Goal: Information Seeking & Learning: Check status

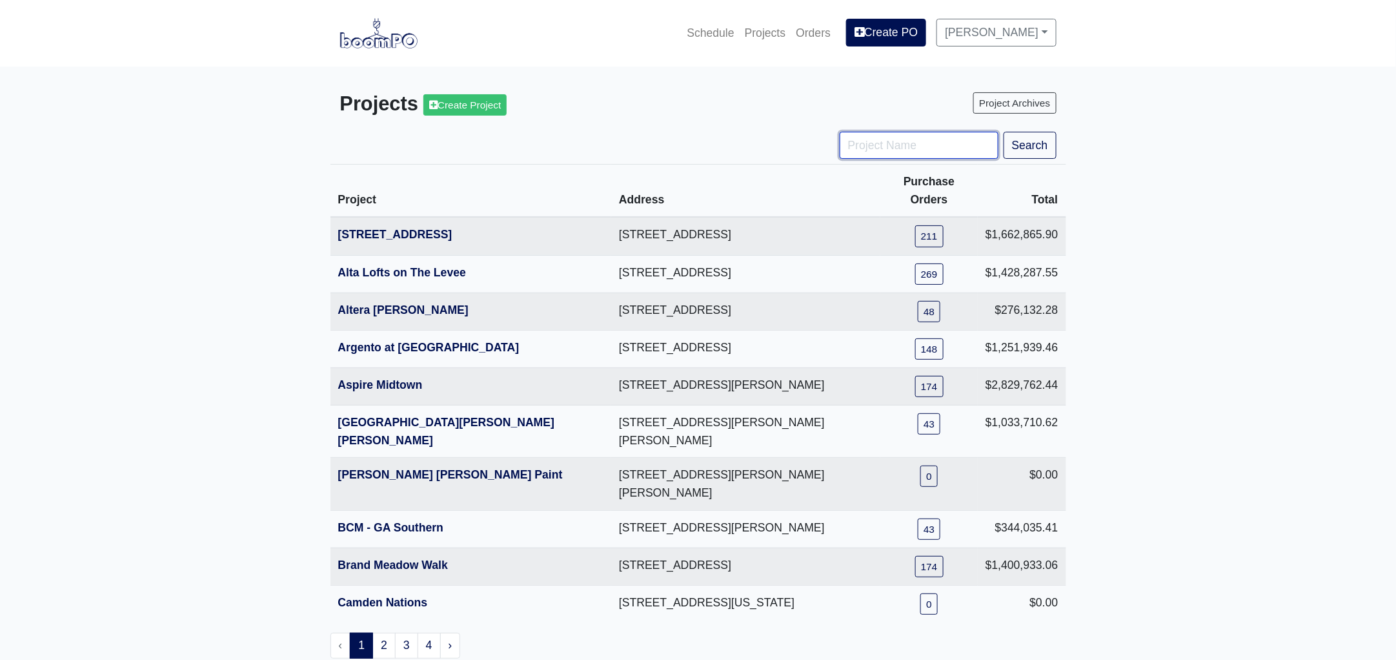
click at [870, 144] on input "Project Name" at bounding box center [919, 145] width 159 height 27
click at [378, 228] on link "1401 Gallatin Pike" at bounding box center [395, 234] width 114 height 13
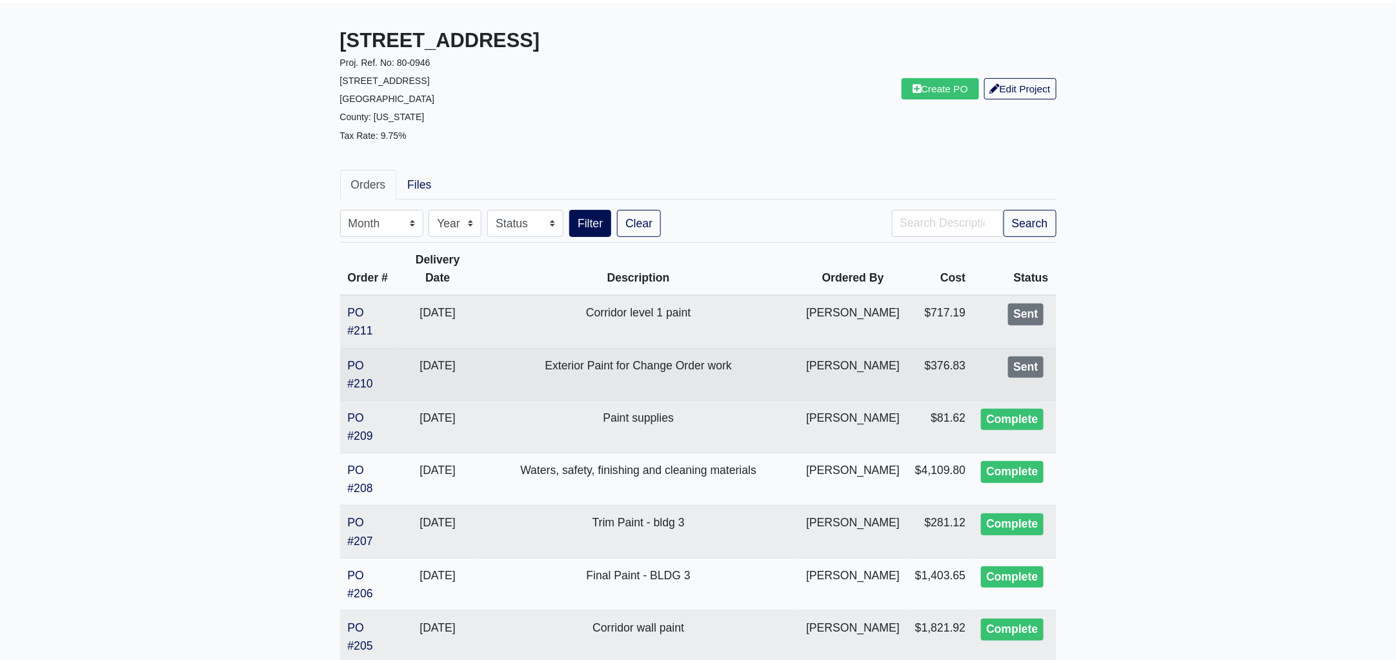
scroll to position [161, 0]
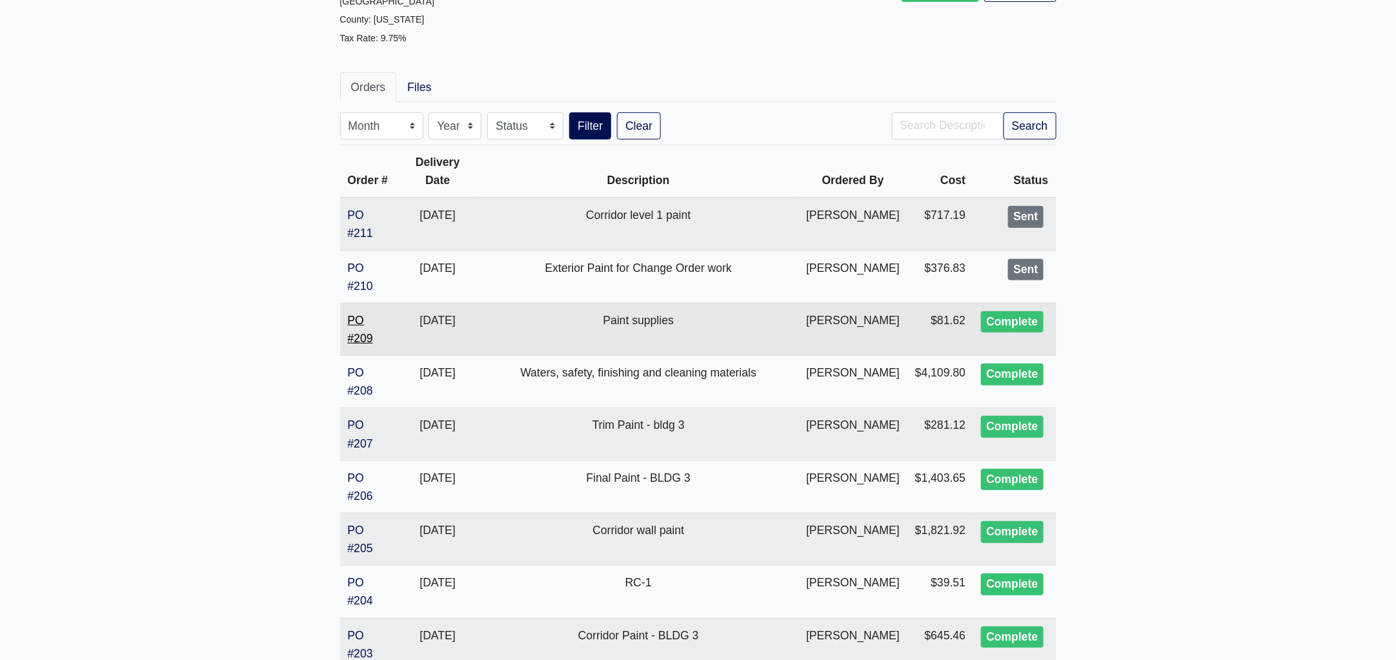
click at [364, 333] on link "PO #209" at bounding box center [360, 329] width 25 height 31
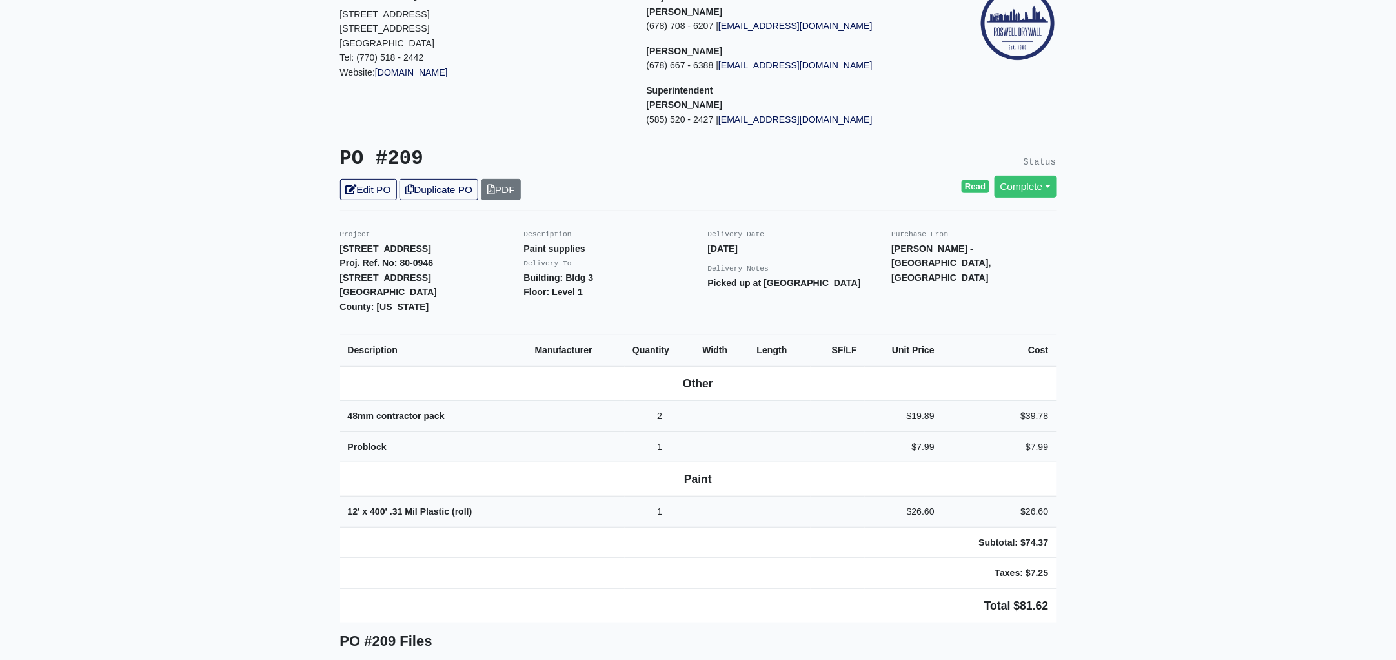
scroll to position [161, 0]
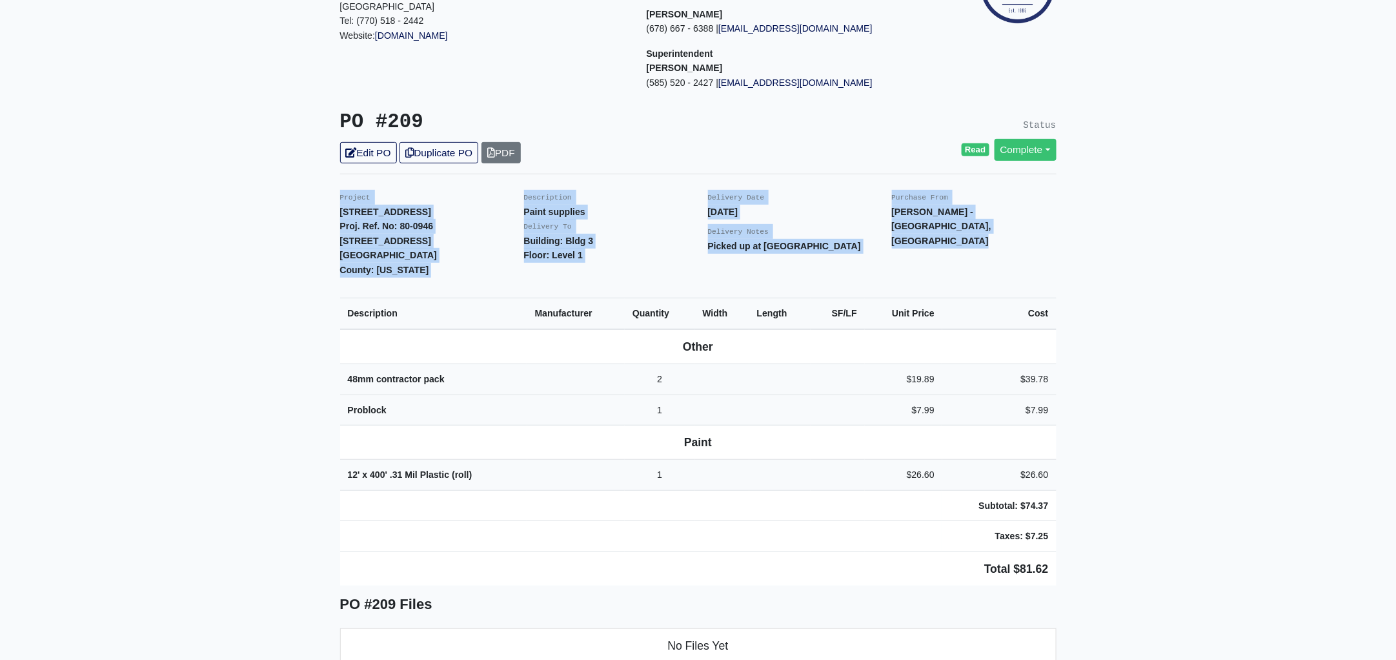
drag, startPoint x: 337, startPoint y: 195, endPoint x: 1150, endPoint y: 507, distance: 870.3
click at [1150, 507] on main "Back to Project Roswell Drywall [STREET_ADDRESS] Tel: (770) 518 - 2442 Website:…" at bounding box center [698, 564] width 1396 height 1317
copy div "Project 1401 Gallatin Pike Proj. Ref. No: 80-0946 1401 Gallatin Pike N Madison,…"
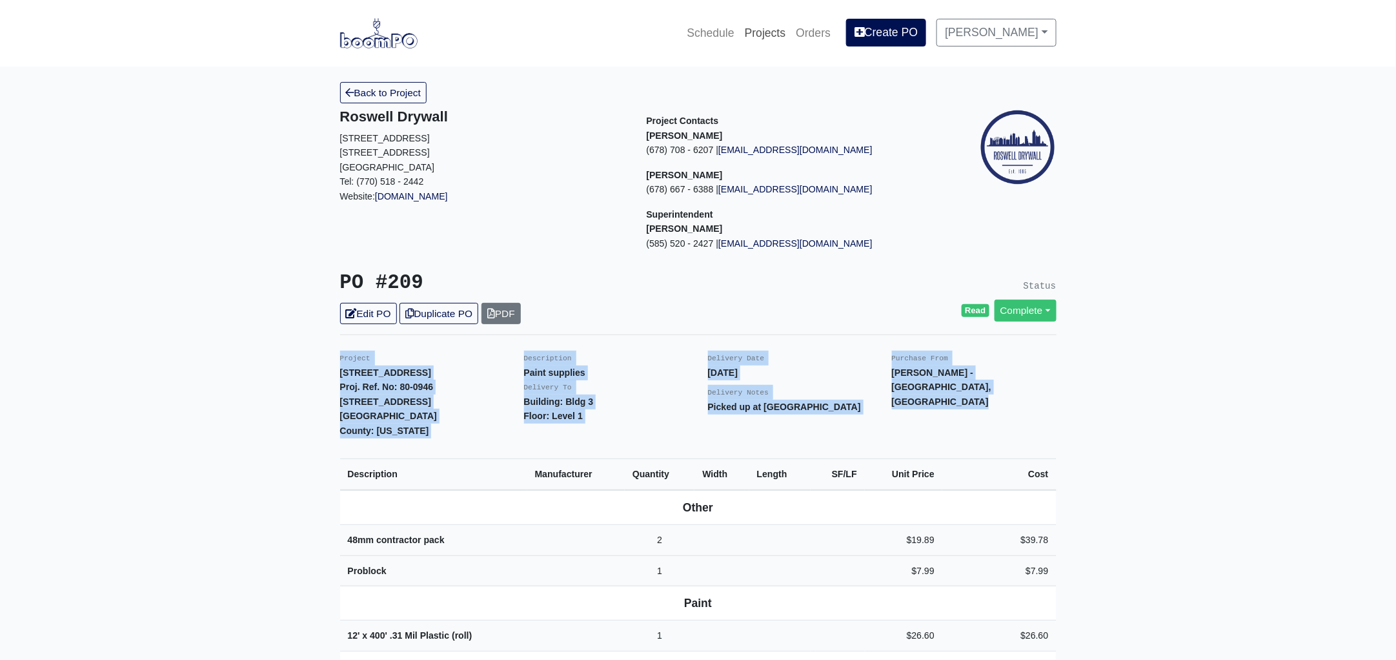
click at [779, 28] on link "Projects" at bounding box center [766, 33] width 52 height 28
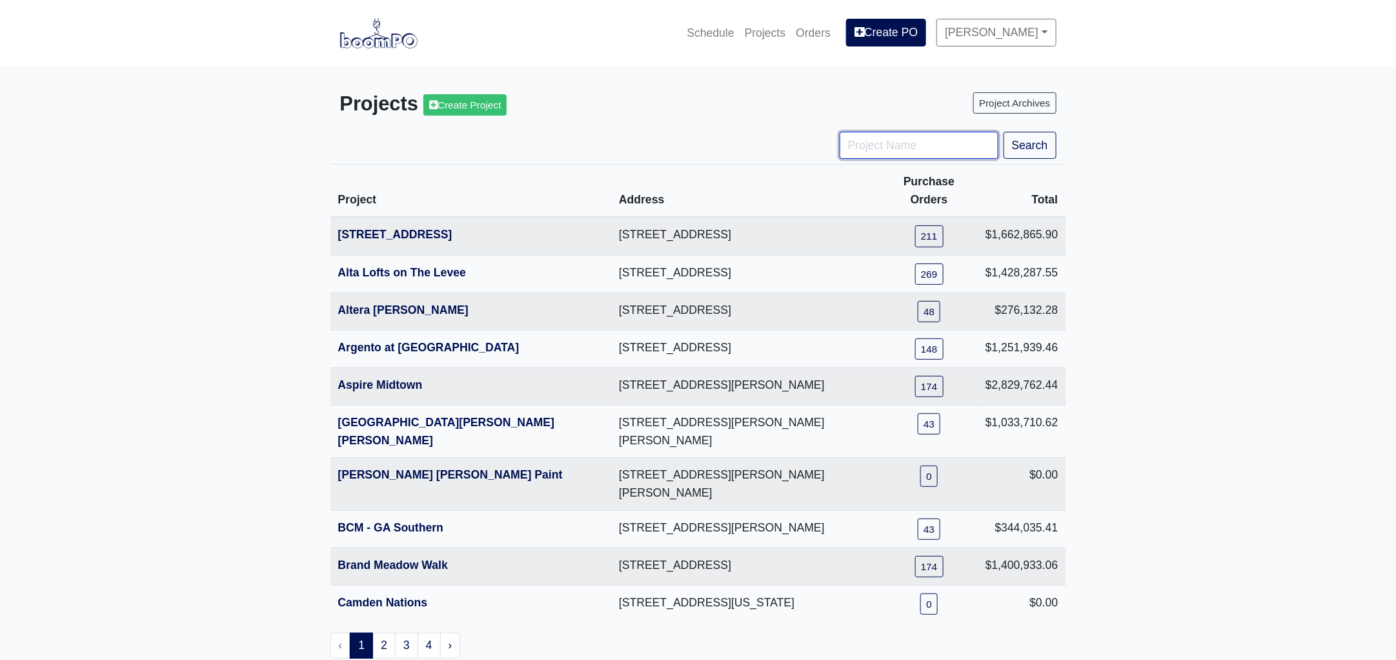
click at [869, 142] on input "Project Name" at bounding box center [919, 145] width 159 height 27
type input "jard"
click at [1004, 132] on button "Search" at bounding box center [1030, 145] width 53 height 27
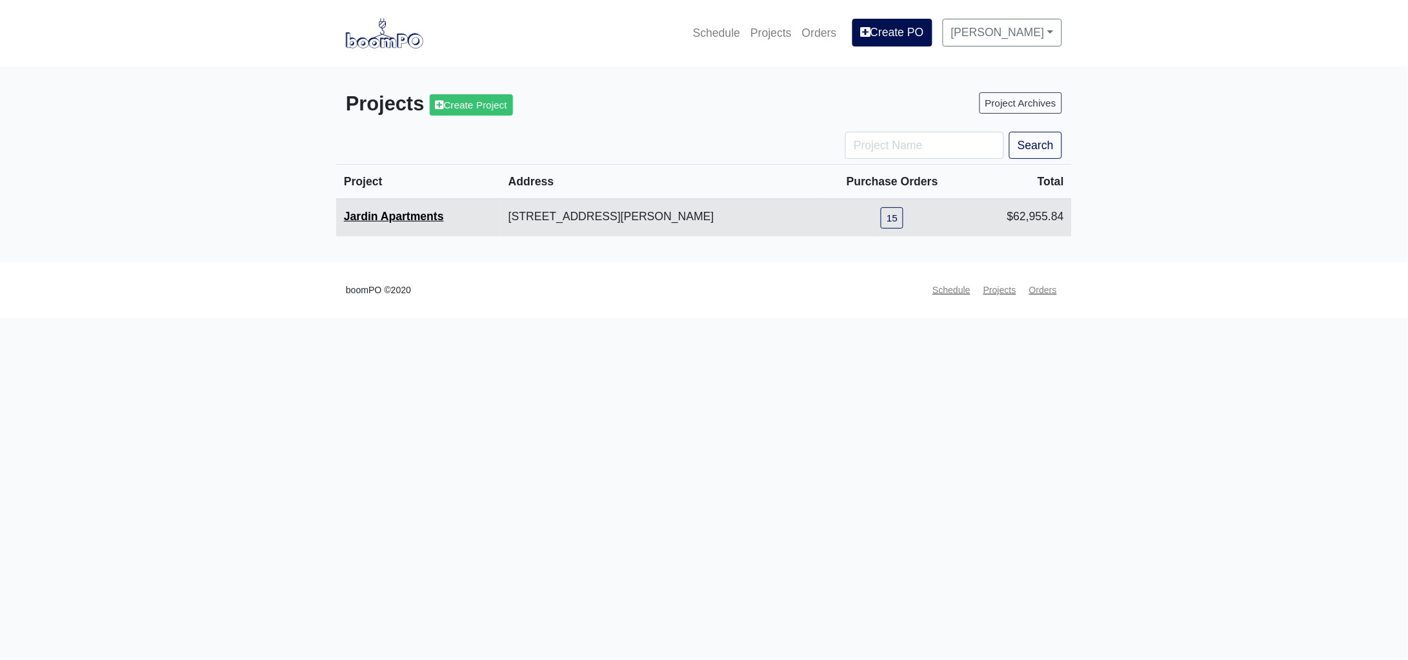
click at [421, 212] on link "Jardin Apartments" at bounding box center [394, 216] width 100 height 13
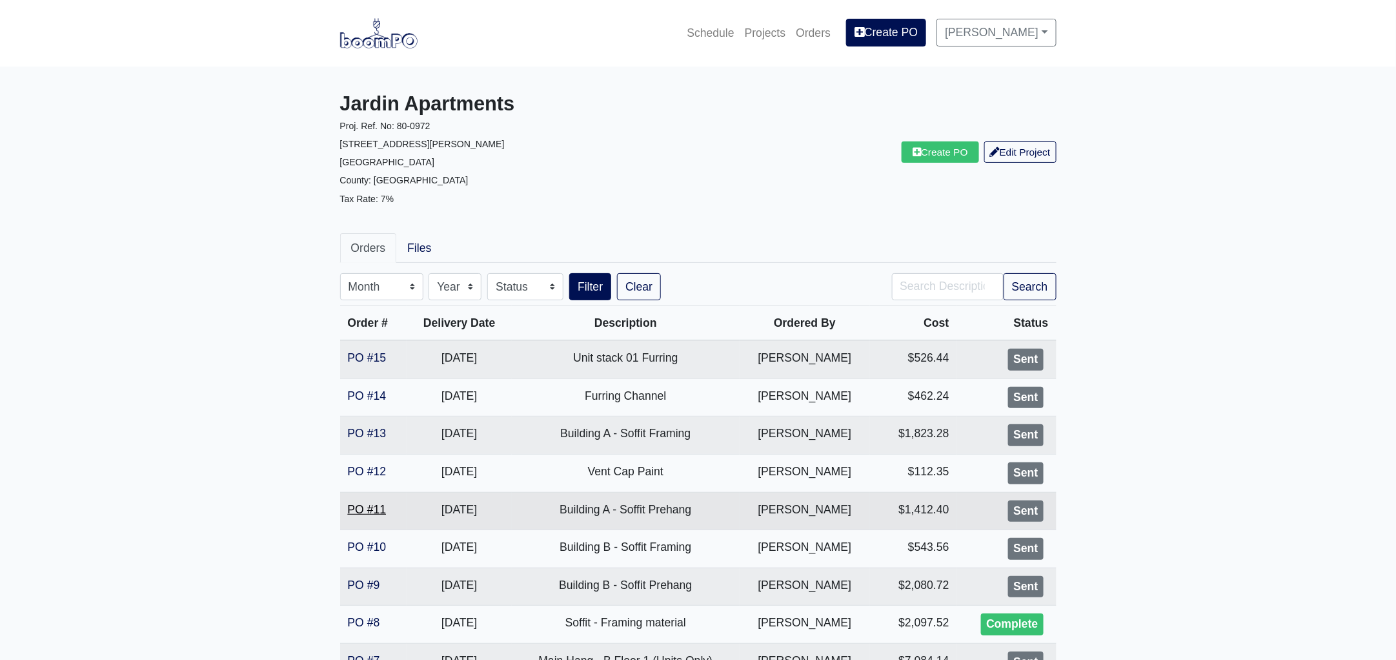
scroll to position [161, 0]
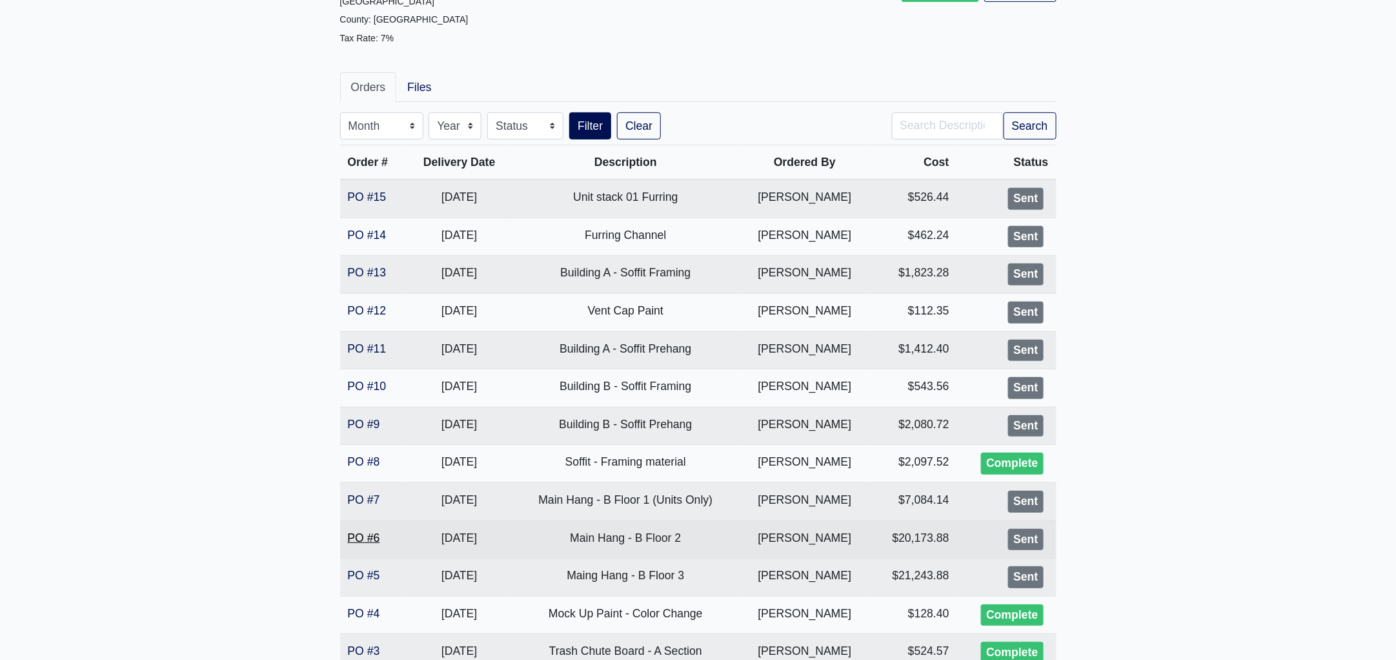
click at [360, 537] on link "PO #6" at bounding box center [364, 537] width 32 height 13
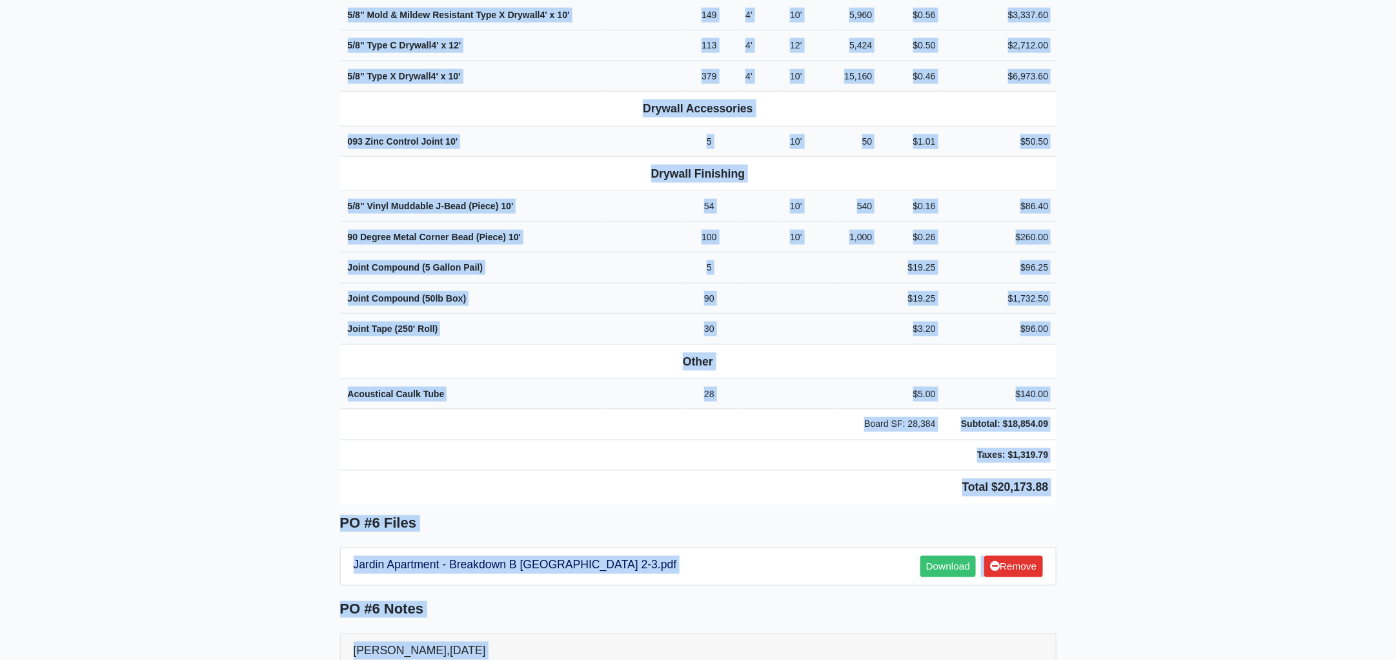
scroll to position [772, 0]
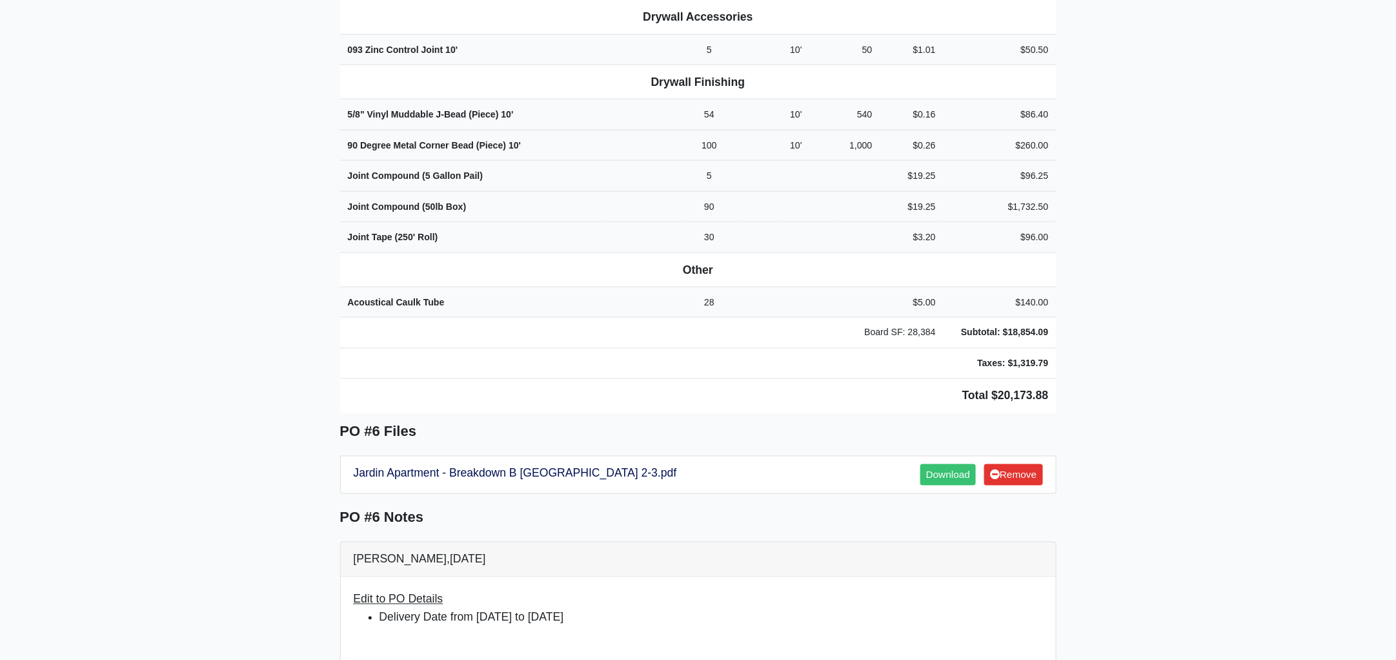
drag, startPoint x: 324, startPoint y: 191, endPoint x: 1173, endPoint y: 309, distance: 856.9
copy div "Project Jardin Apartments Proj. Ref. No: 80-0972 2613 Montgomery St. Savannah, …"
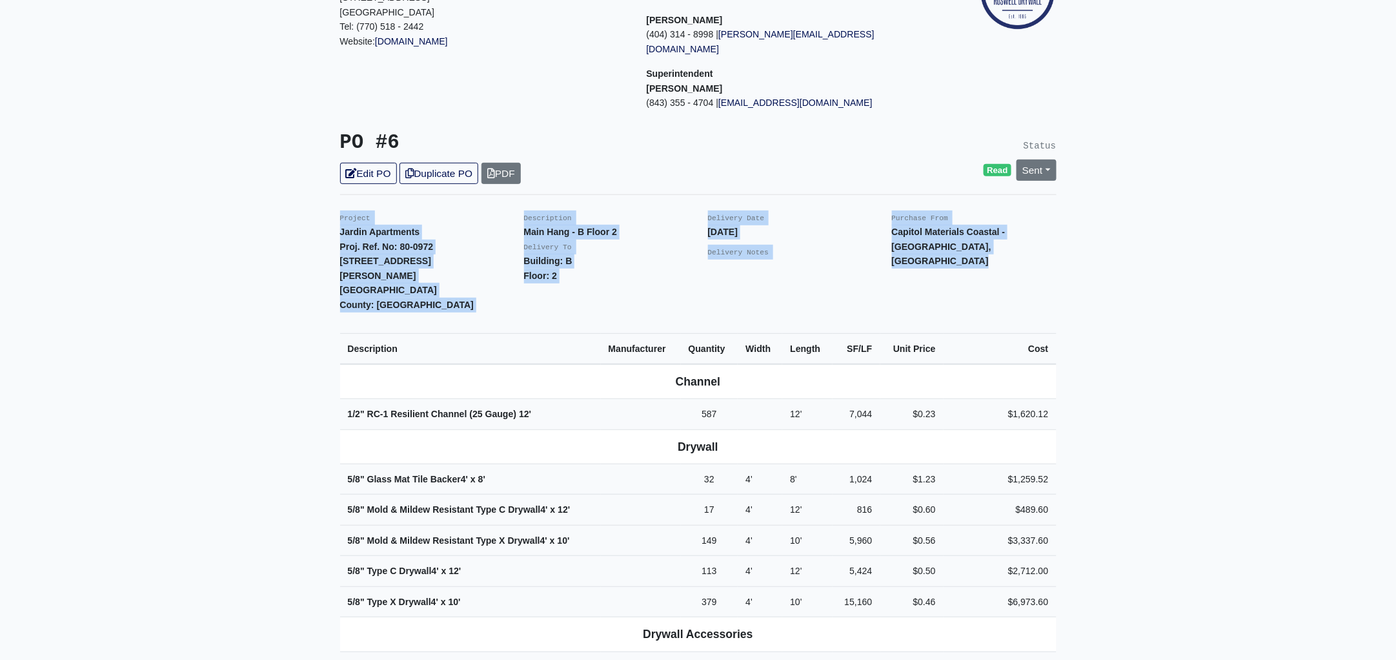
scroll to position [0, 0]
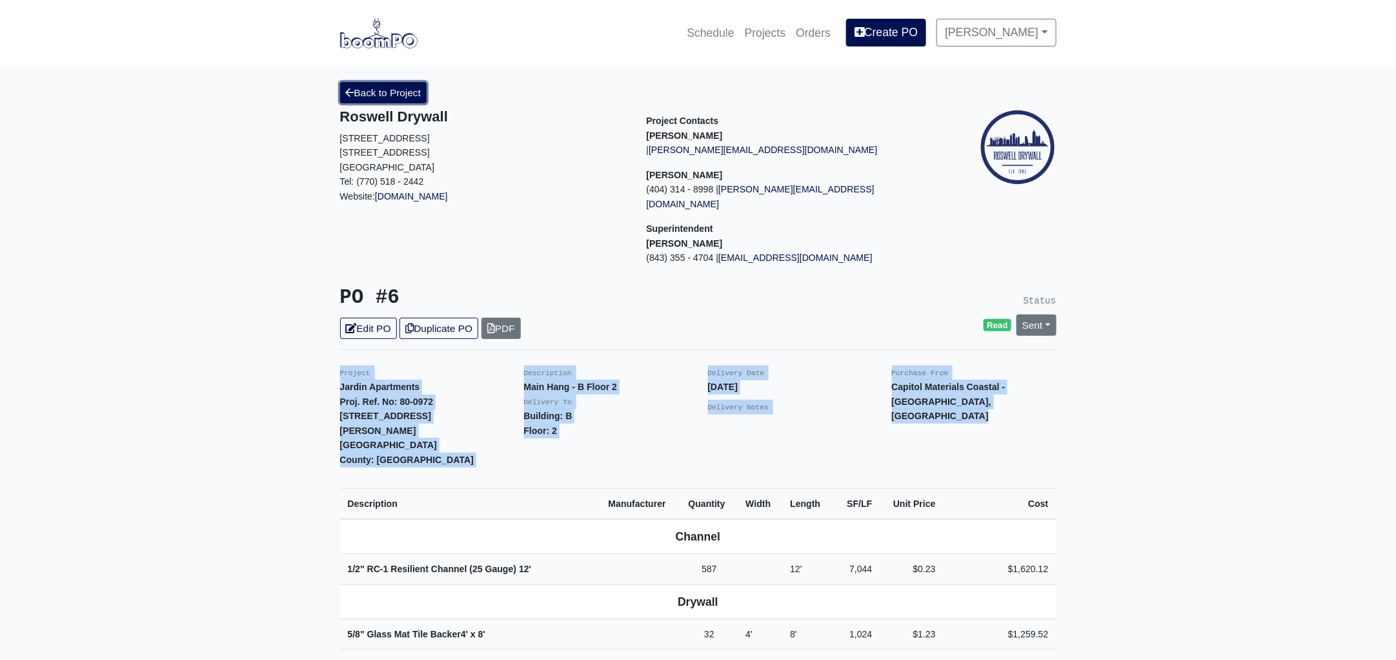
click at [394, 88] on link "Back to Project" at bounding box center [383, 92] width 87 height 21
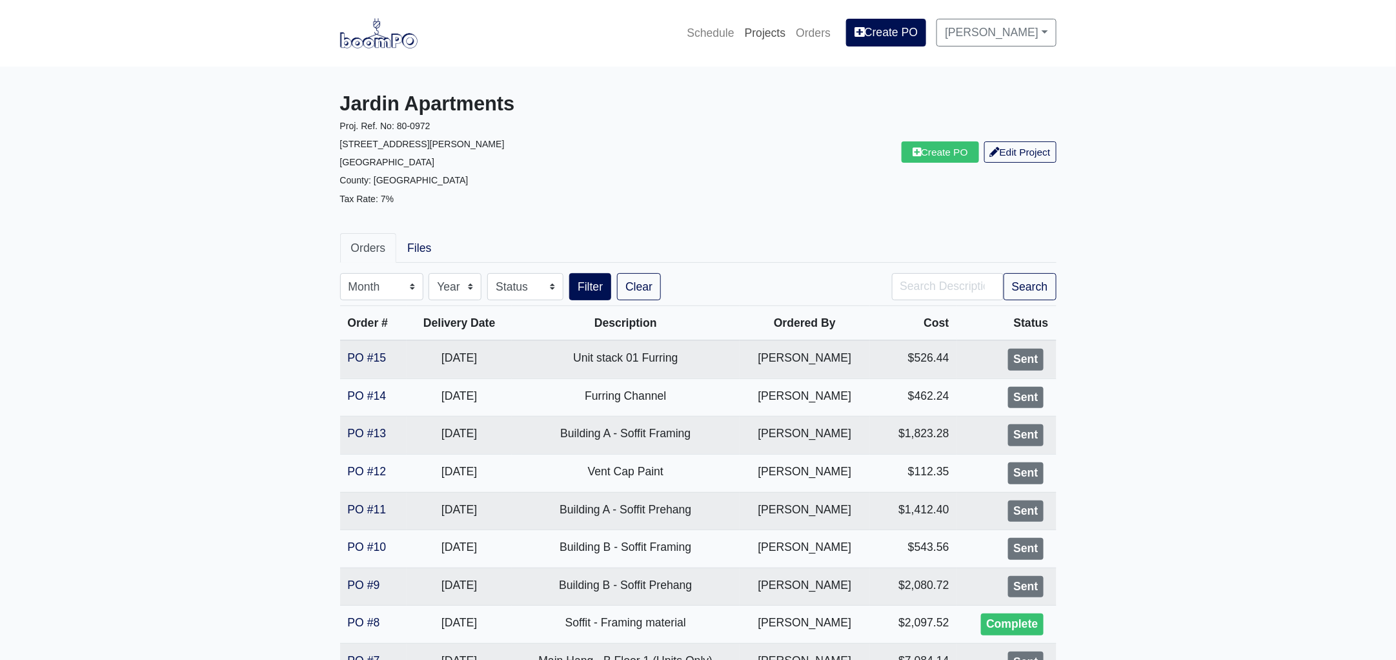
click at [762, 35] on link "Projects" at bounding box center [766, 33] width 52 height 28
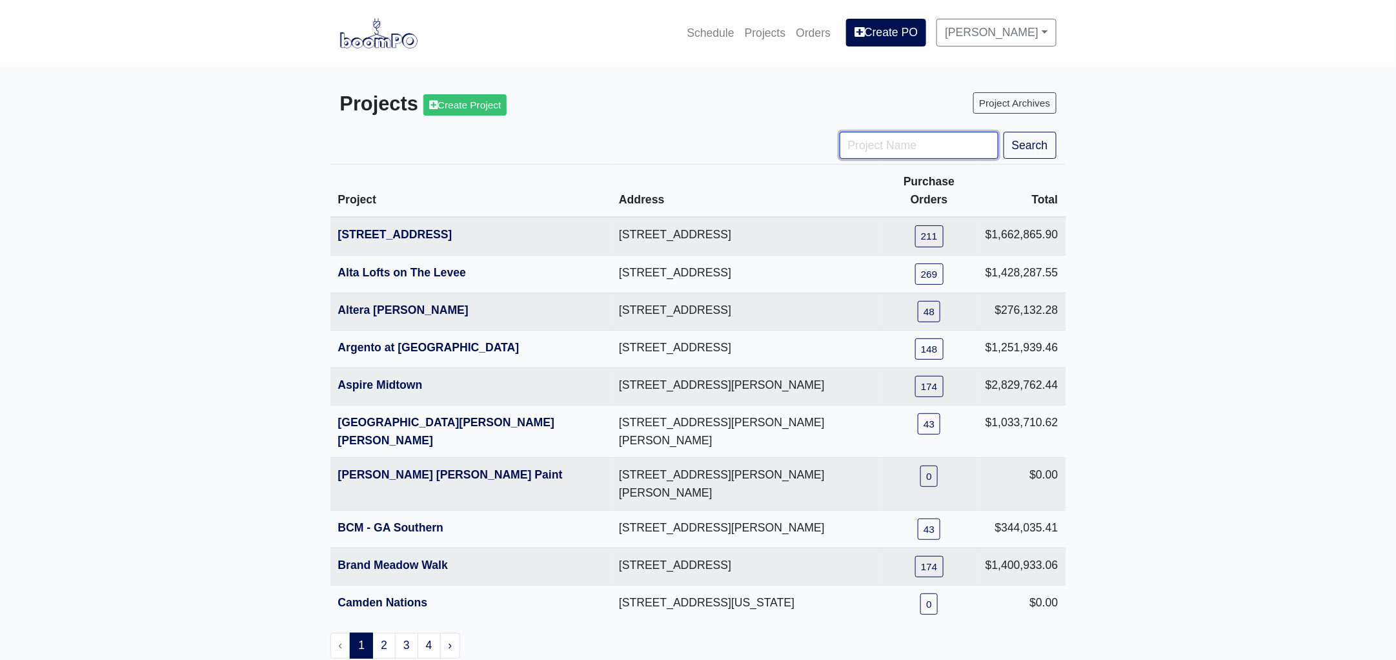
click at [893, 149] on input "Project Name" at bounding box center [919, 145] width 159 height 27
click at [374, 228] on link "1401 Gallatin Pike" at bounding box center [395, 234] width 114 height 13
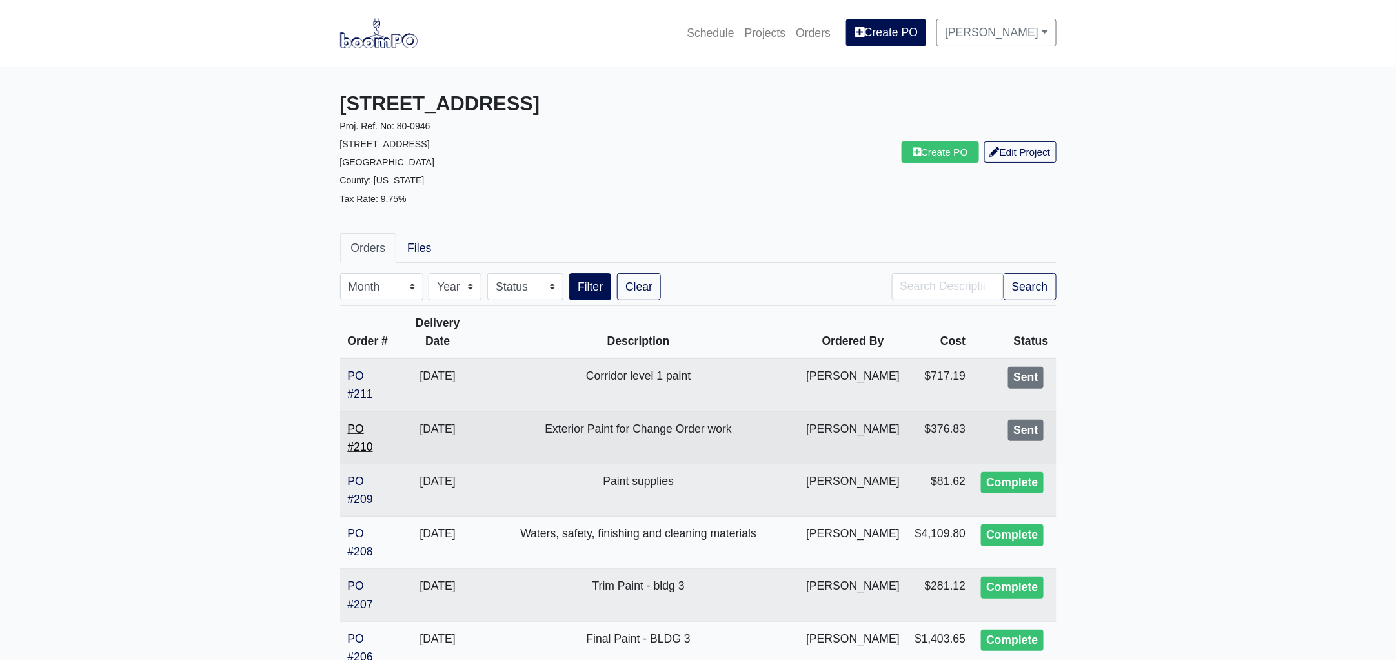
click at [358, 443] on link "PO #210" at bounding box center [360, 437] width 25 height 31
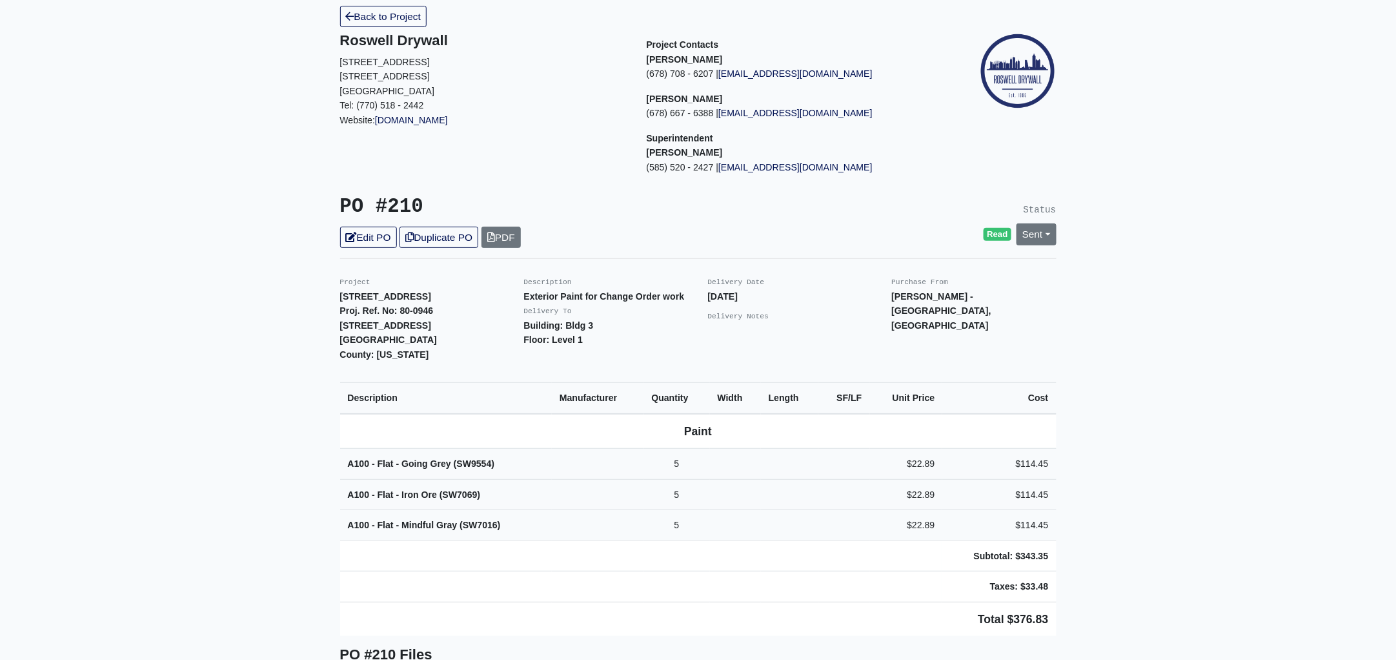
scroll to position [241, 0]
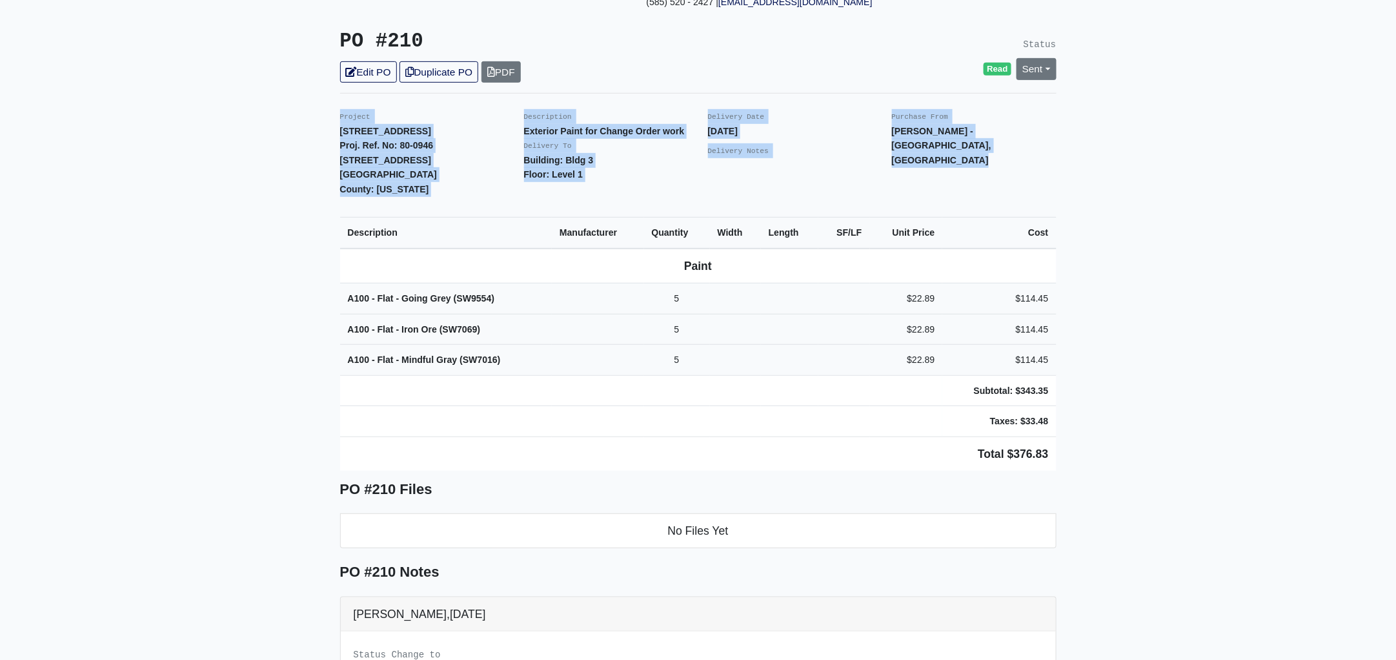
drag, startPoint x: 327, startPoint y: 110, endPoint x: 1187, endPoint y: 391, distance: 904.4
click at [1187, 391] on main "Back to Project Roswell Drywall 7000 Peachtree Dunwoody Rd NE Building 5, Suite…" at bounding box center [698, 380] width 1396 height 1111
copy div "Project 1401 Gallatin Pike Proj. Ref. No: 80-0946 1401 Gallatin Pike N Madison,…"
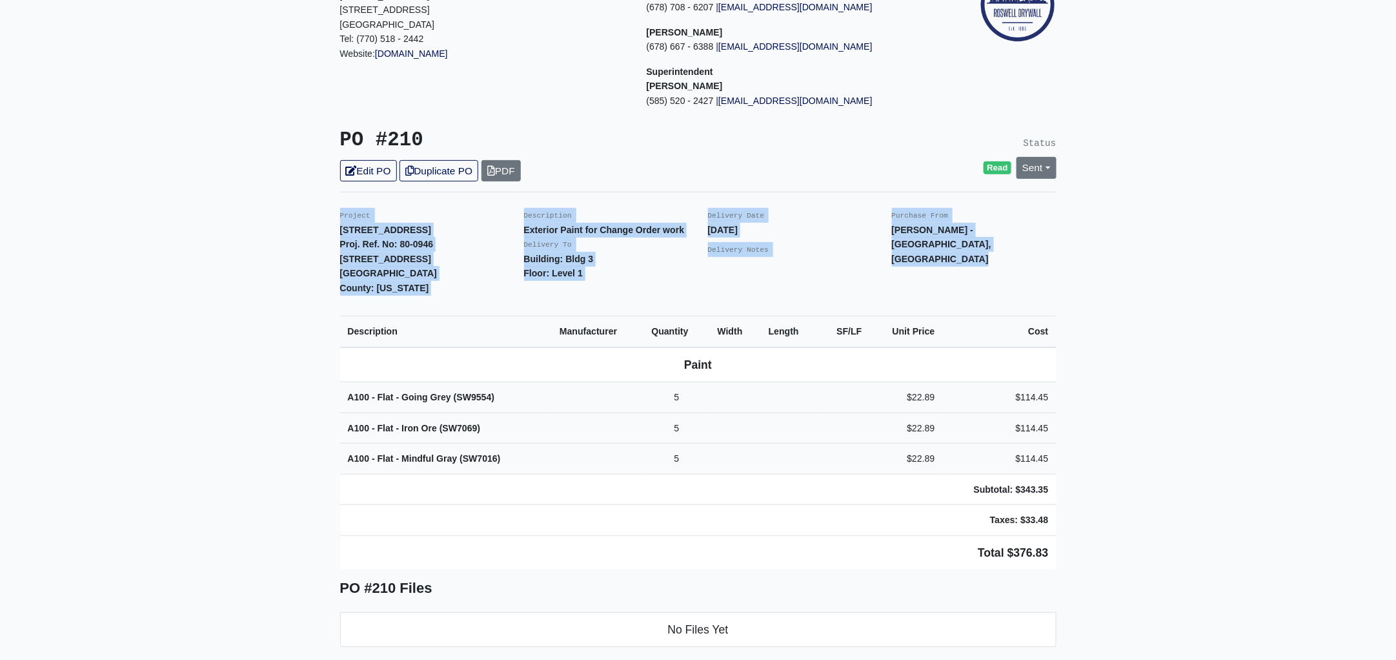
scroll to position [0, 0]
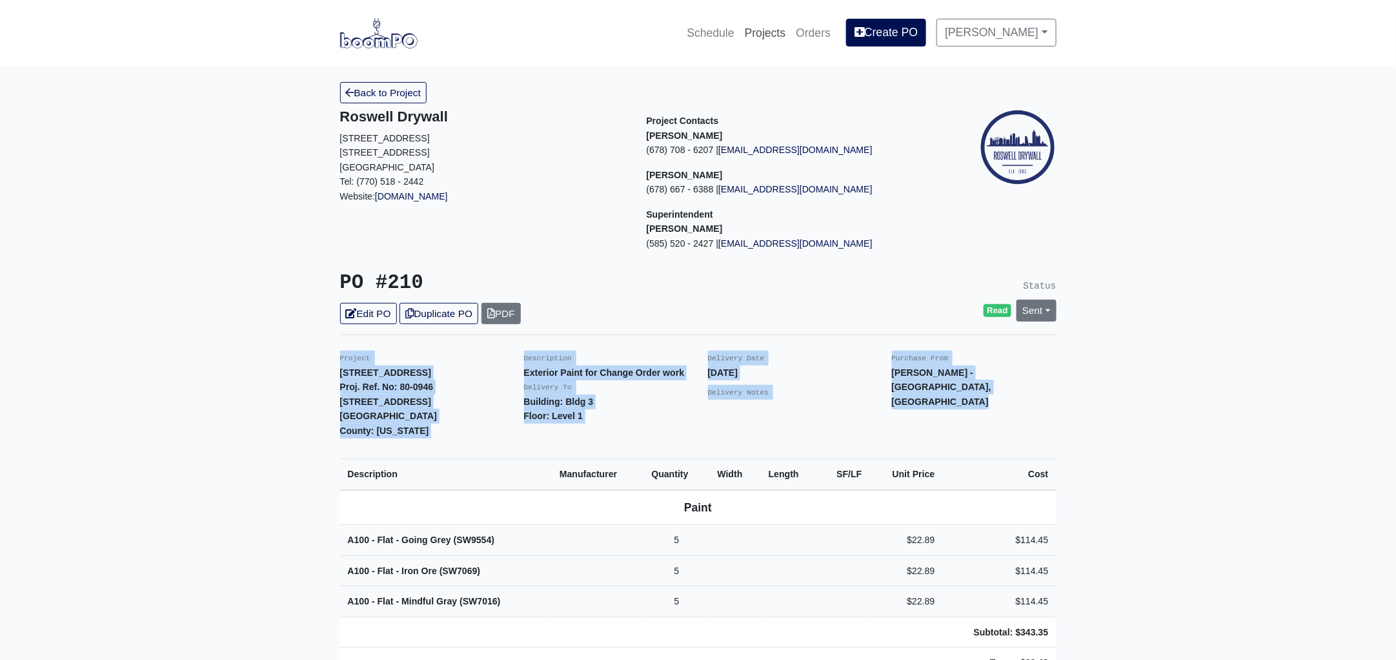
click at [780, 30] on link "Projects" at bounding box center [766, 33] width 52 height 28
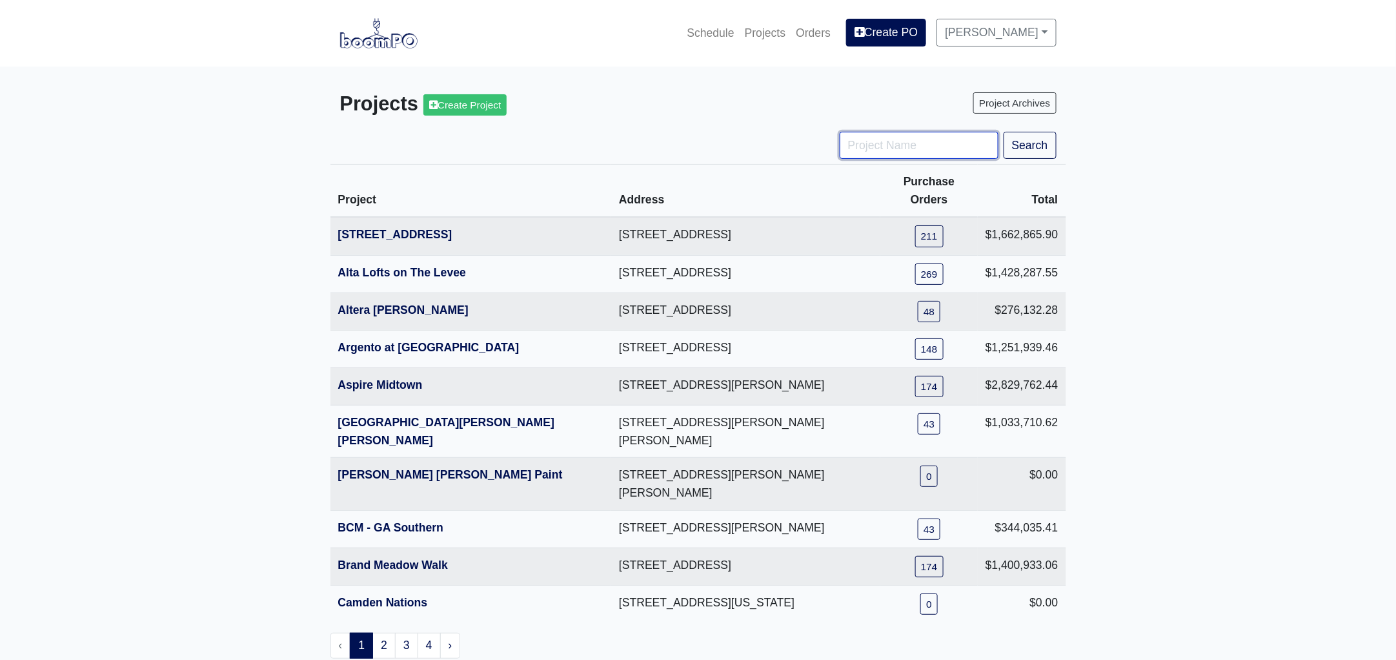
click at [885, 153] on input "Project Name" at bounding box center [919, 145] width 159 height 27
type input "nova"
click at [1004, 132] on button "Search" at bounding box center [1030, 145] width 53 height 27
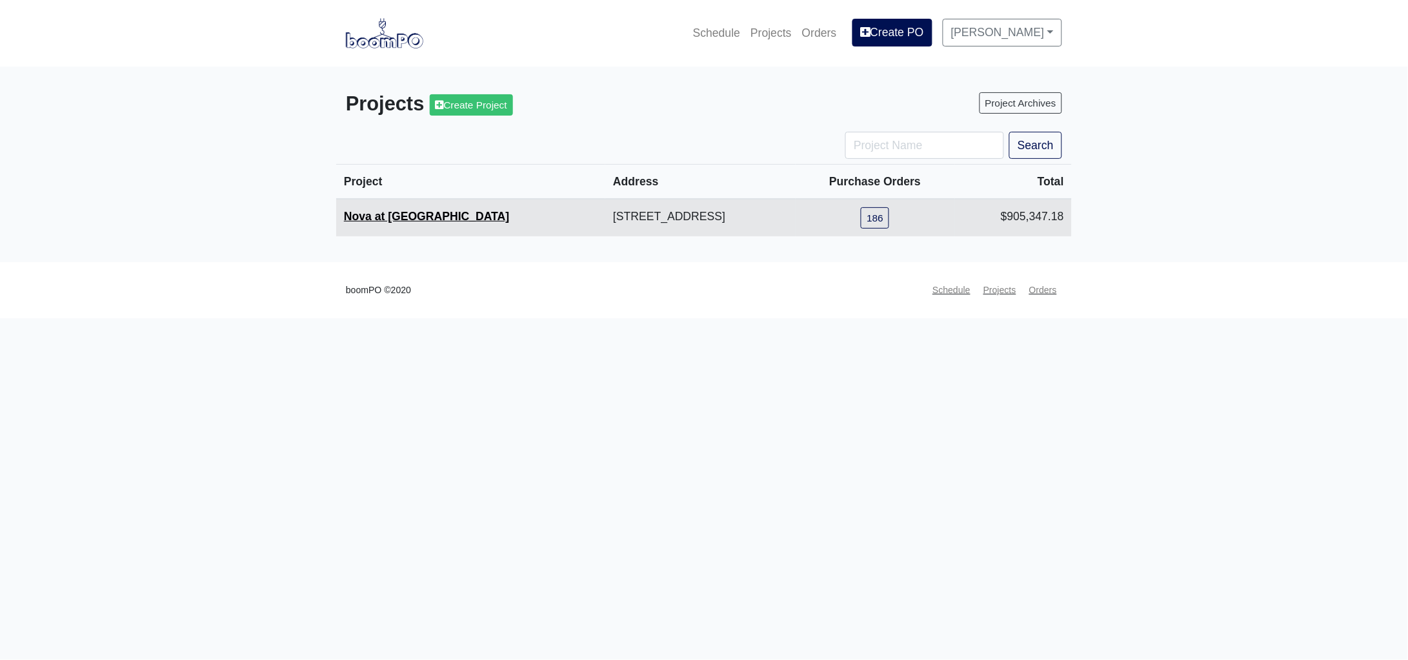
click at [388, 217] on link "Nova at [GEOGRAPHIC_DATA]" at bounding box center [426, 216] width 165 height 13
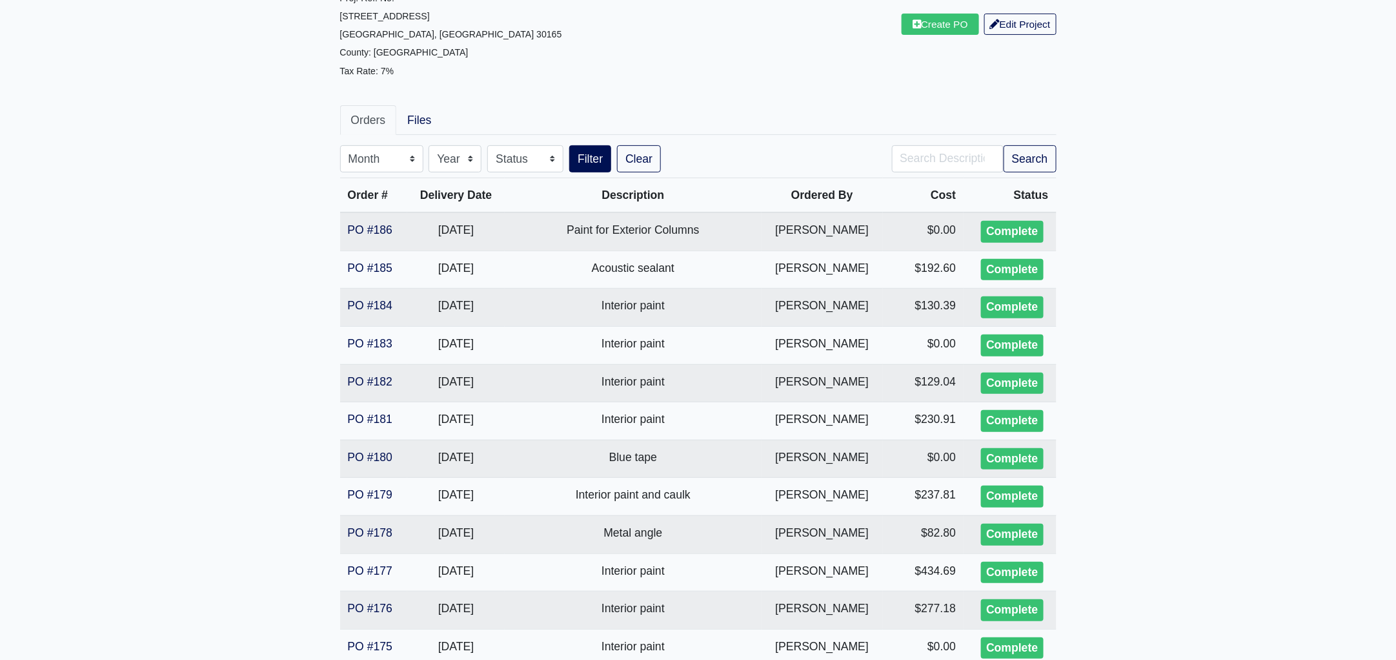
scroll to position [161, 0]
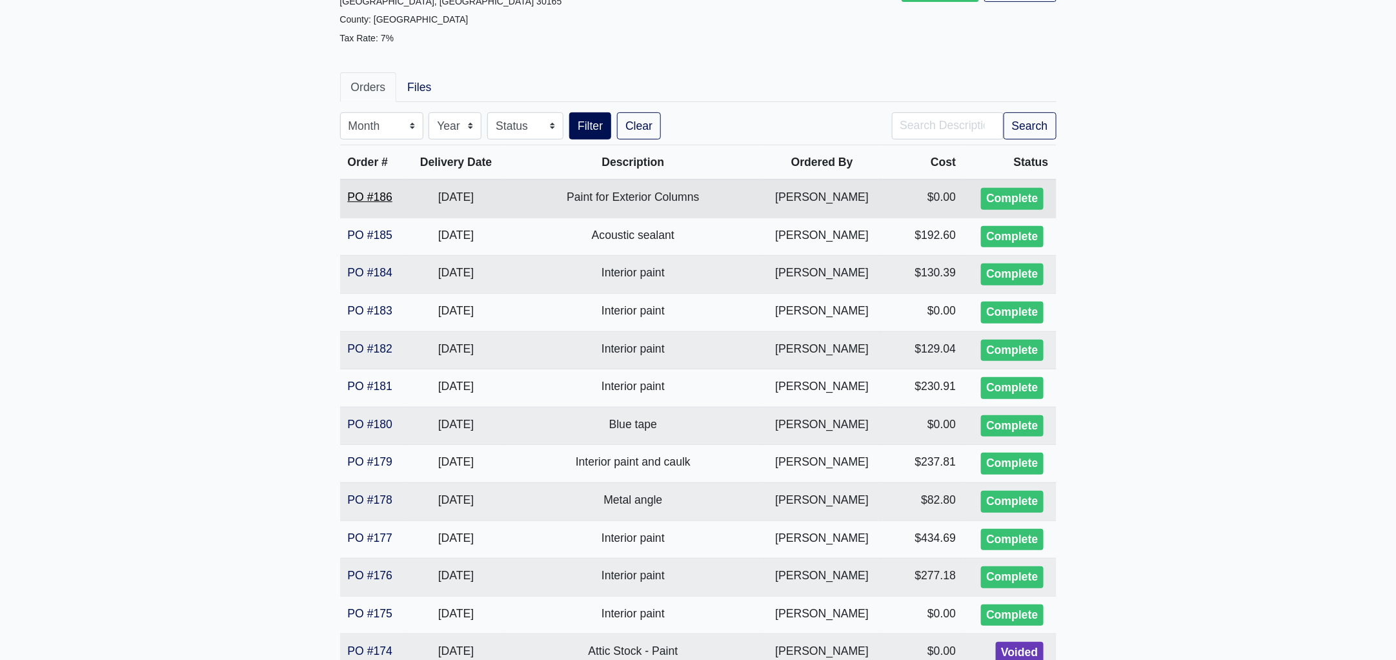
click at [370, 194] on link "PO #186" at bounding box center [370, 196] width 45 height 13
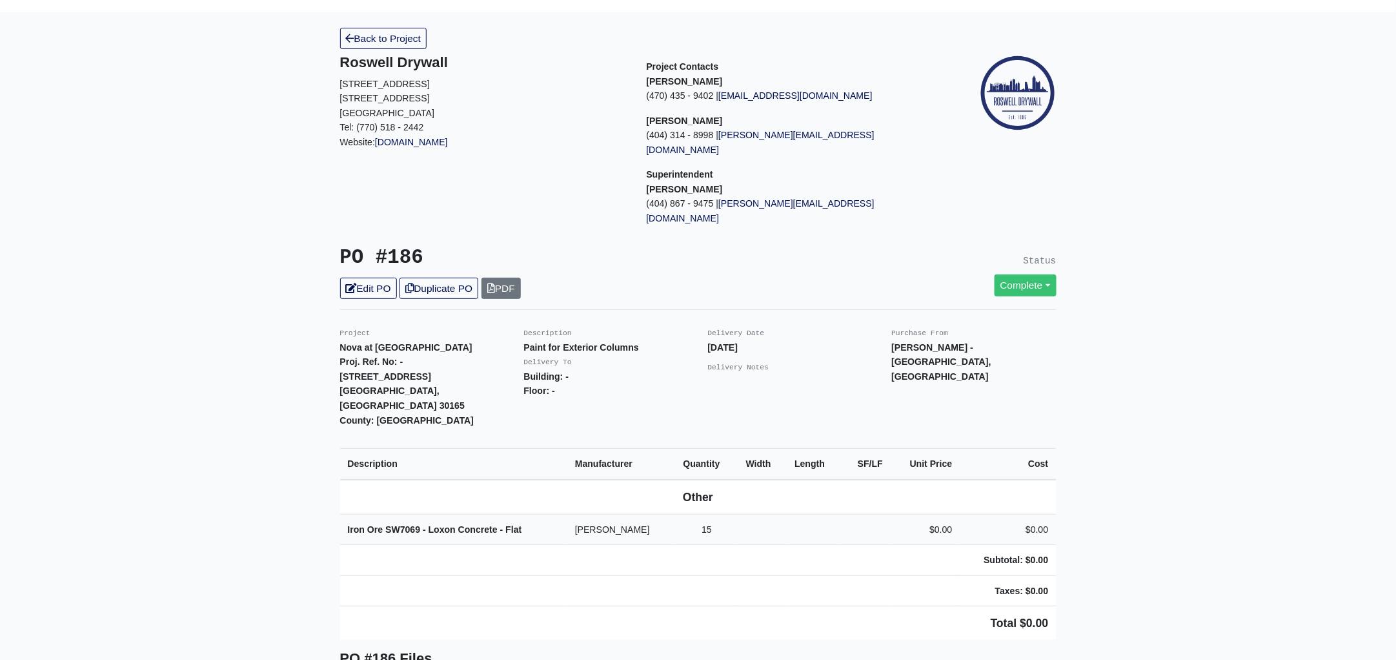
scroll to position [80, 0]
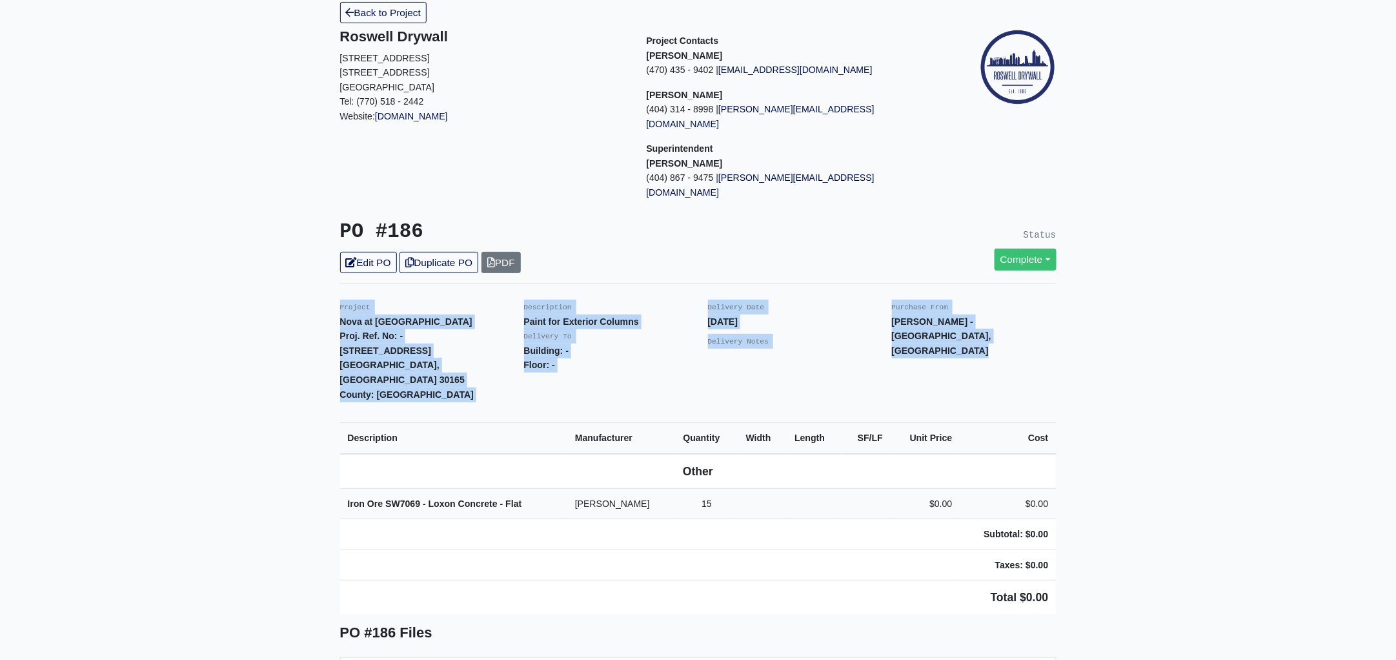
drag, startPoint x: 330, startPoint y: 276, endPoint x: 1164, endPoint y: 472, distance: 856.2
click at [1164, 472] on main "Back to Project Roswell Drywall 7000 Peachtree Dunwoody Rd NE Building 5, Suite…" at bounding box center [698, 618] width 1396 height 1264
copy div "Project Nova at River District Proj. Ref. No: - 233 North 5th Street Avenue Rom…"
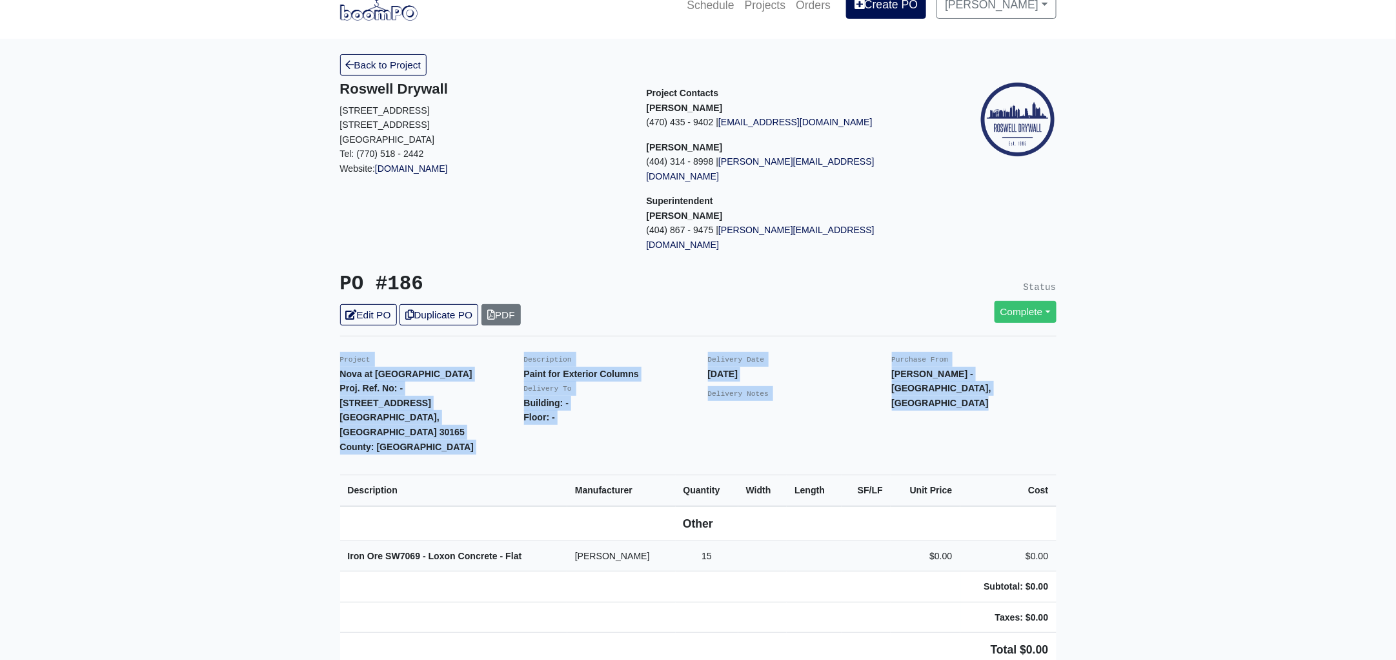
scroll to position [0, 0]
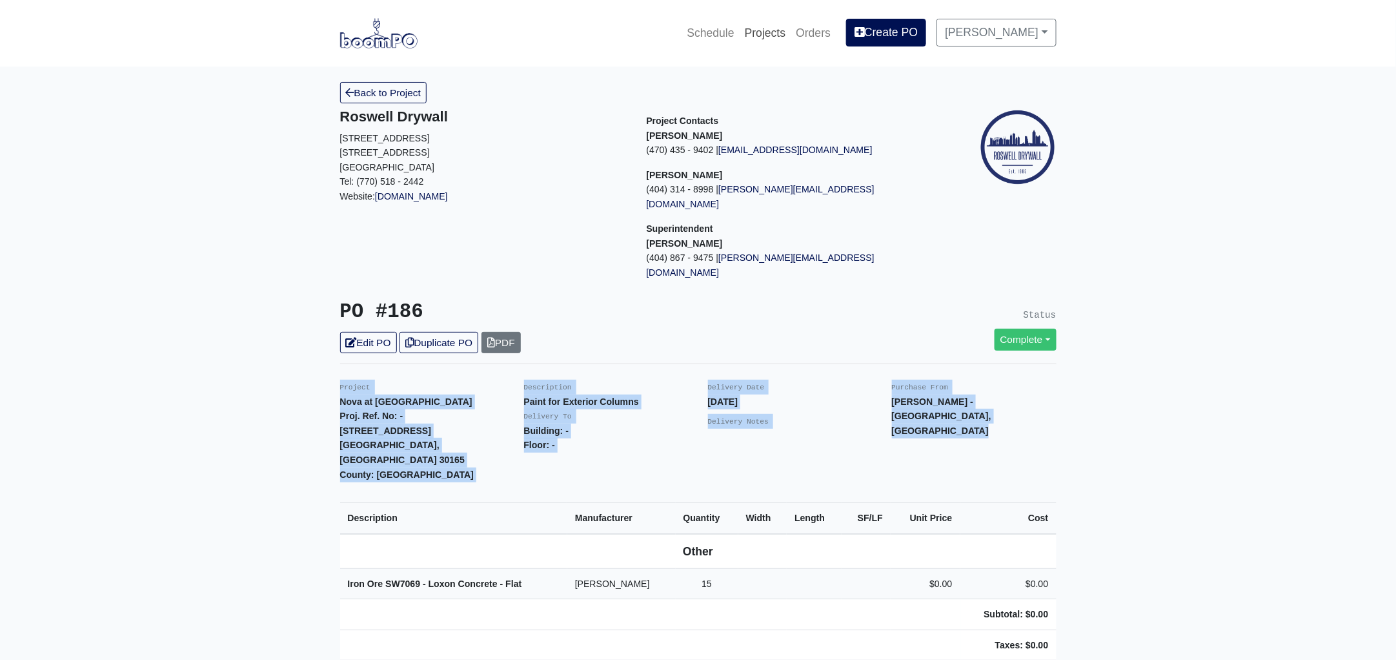
click at [774, 31] on link "Projects" at bounding box center [766, 33] width 52 height 28
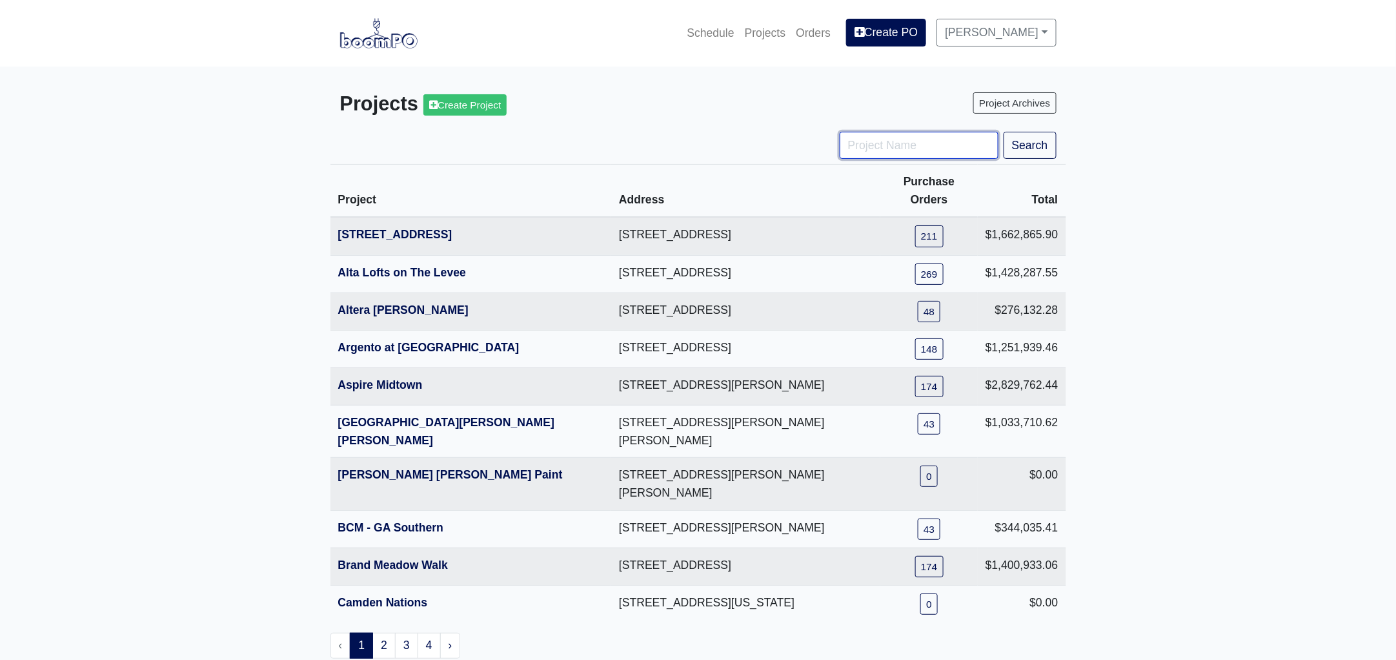
click at [895, 144] on input "Project Name" at bounding box center [919, 145] width 159 height 27
type input "tpa"
click at [1004, 132] on button "Search" at bounding box center [1030, 145] width 53 height 27
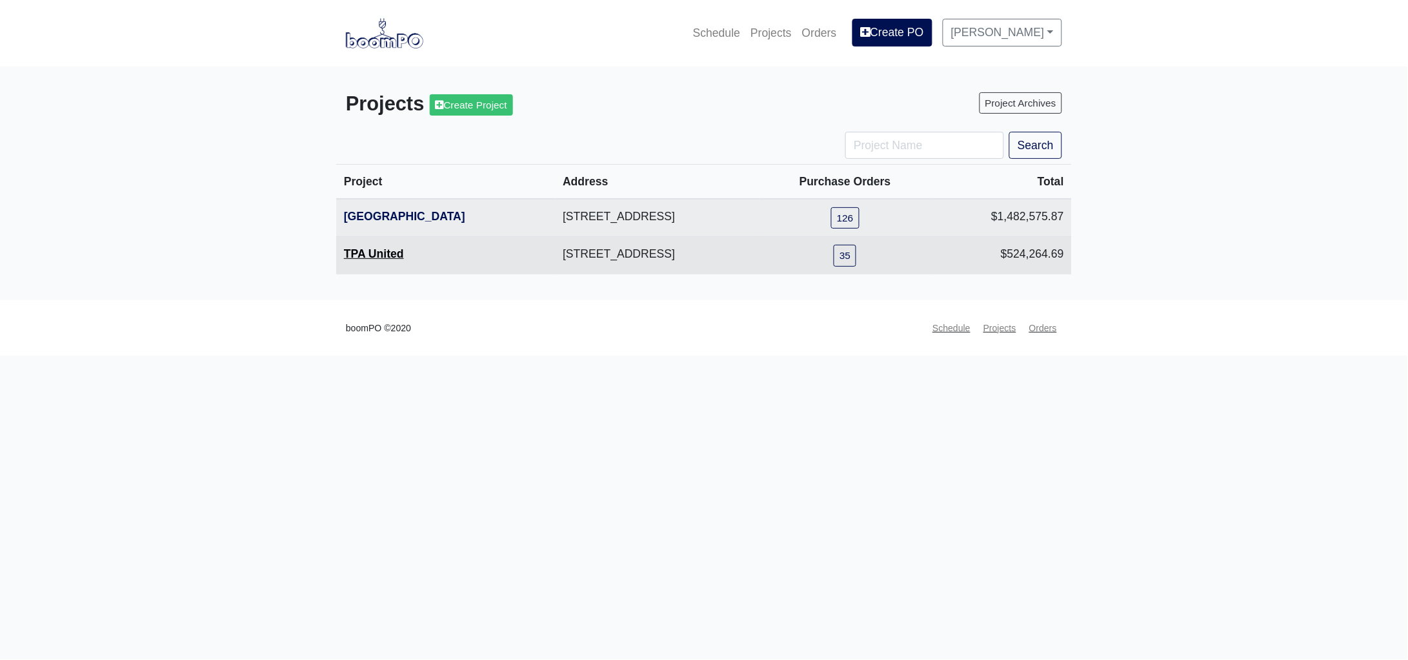
click at [370, 256] on link "TPA United" at bounding box center [374, 253] width 60 height 13
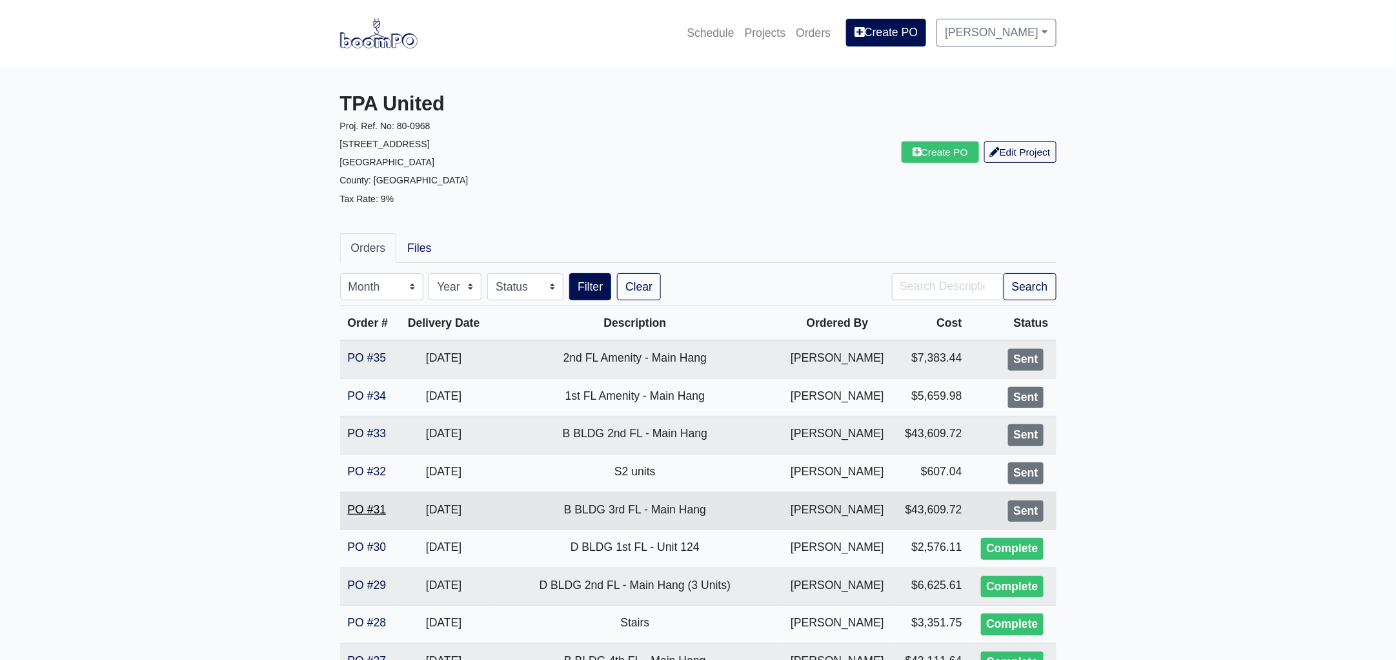
click at [373, 505] on link "PO #31" at bounding box center [367, 509] width 39 height 13
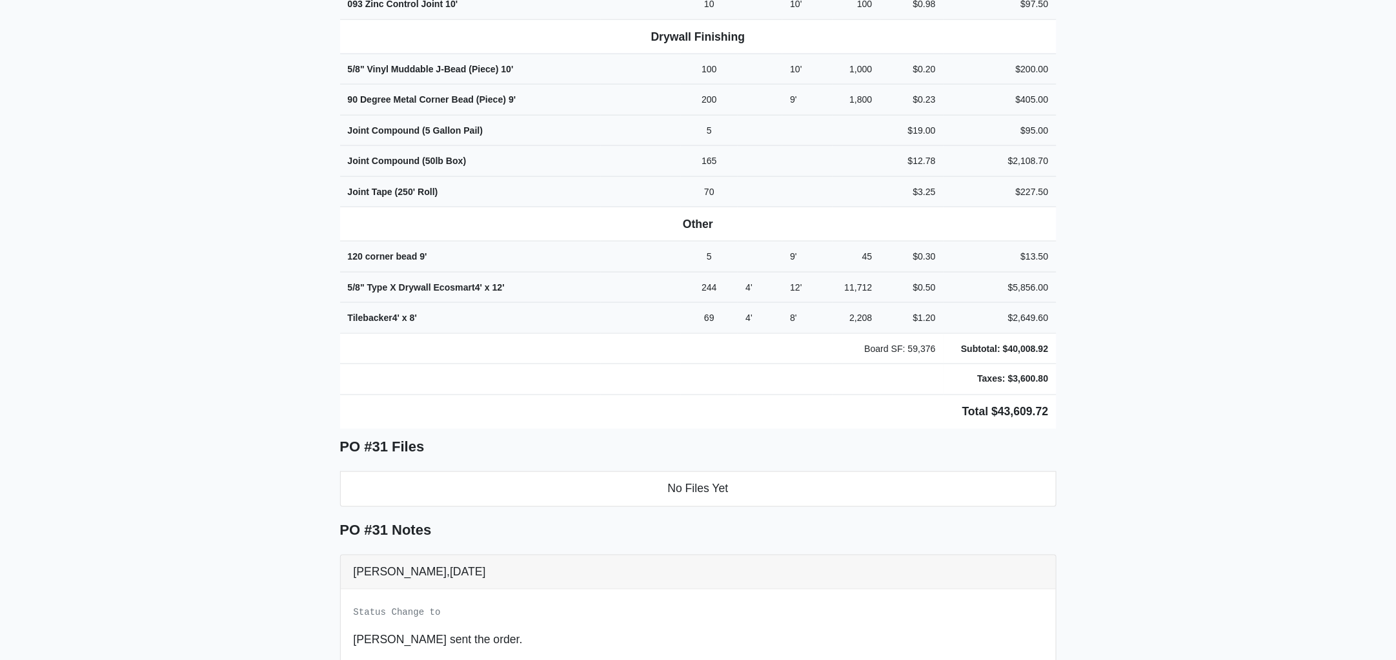
scroll to position [760, 0]
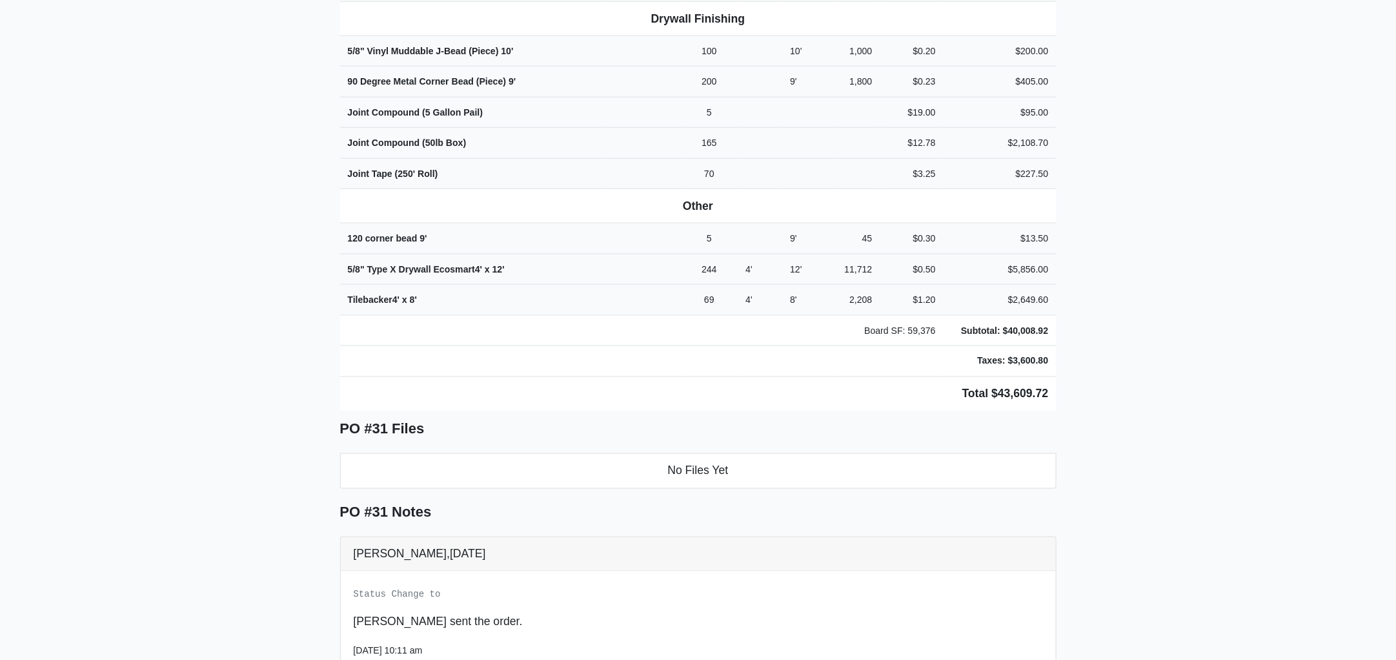
drag, startPoint x: 334, startPoint y: 114, endPoint x: 1254, endPoint y: 105, distance: 919.8
click at [1254, 105] on main "Back to Project Roswell Drywall [STREET_ADDRESS] Tel: (770) 518 - 2442 Website:…" at bounding box center [698, 91] width 1396 height 1569
copy div "Project TPA United Proj. Ref. No: 80-0968 [STREET_ADDRESS]: [GEOGRAPHIC_DATA] D…"
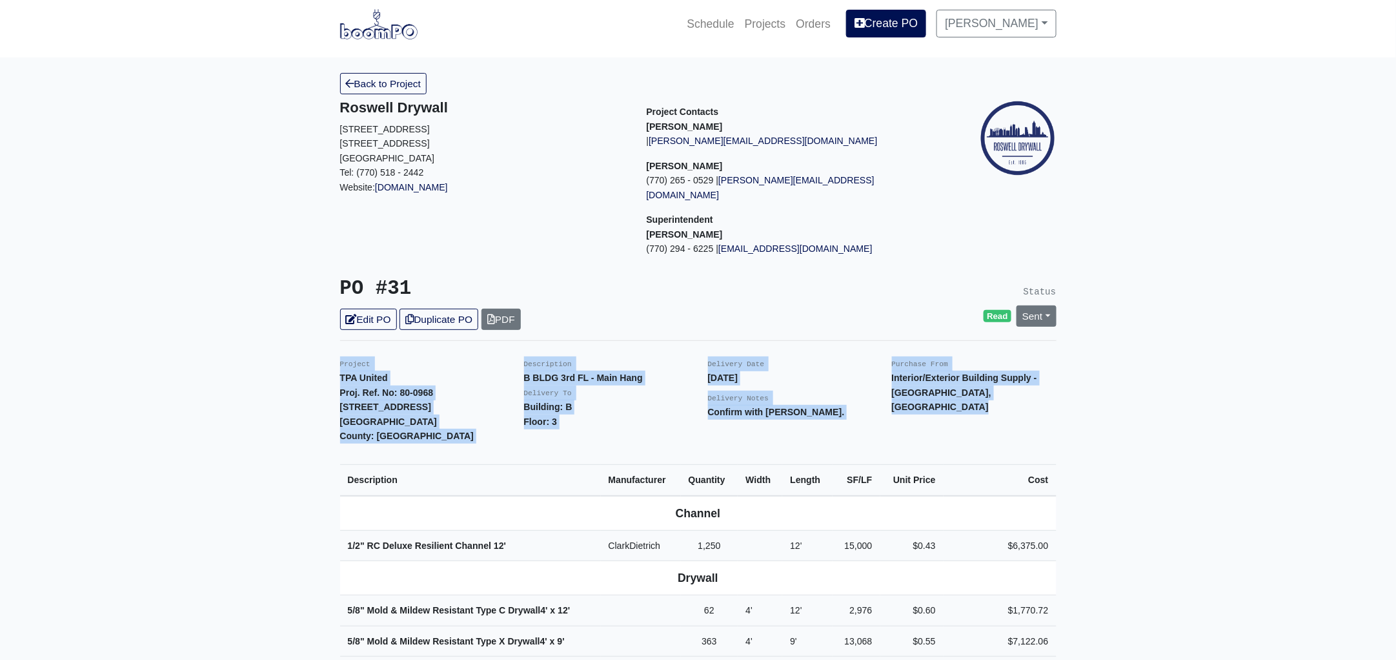
scroll to position [0, 0]
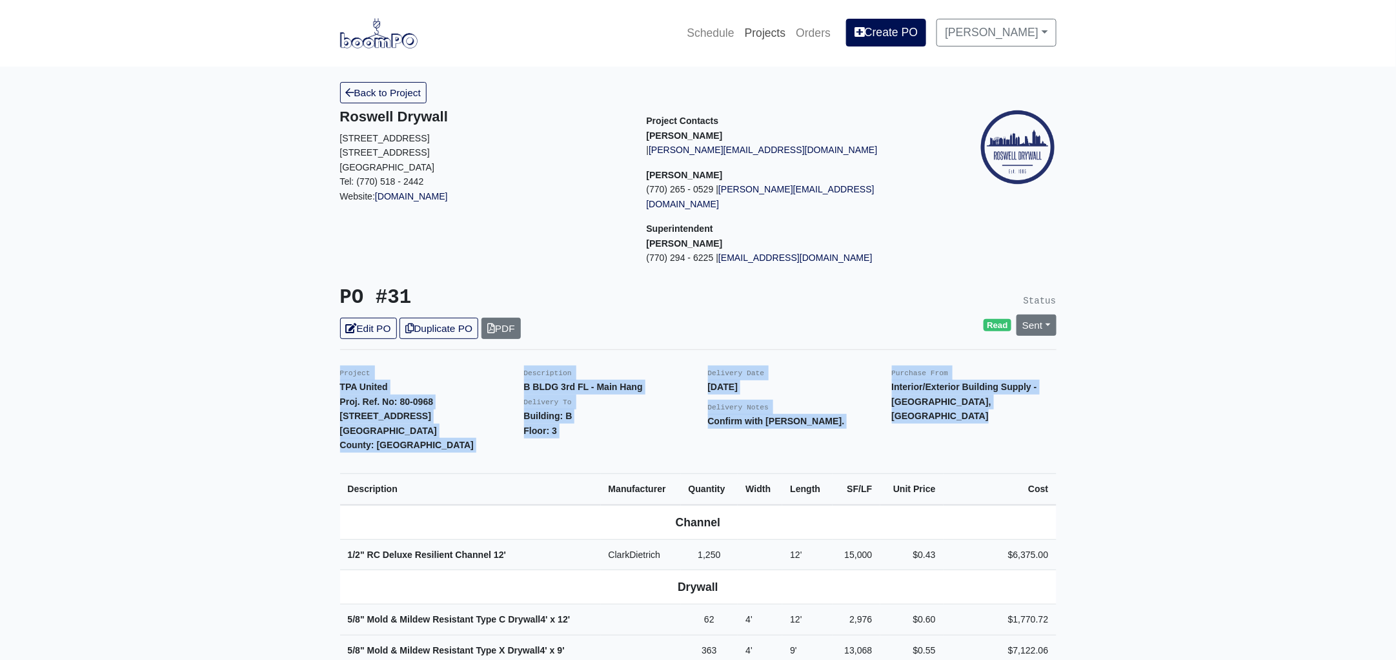
click at [789, 28] on link "Projects" at bounding box center [766, 33] width 52 height 28
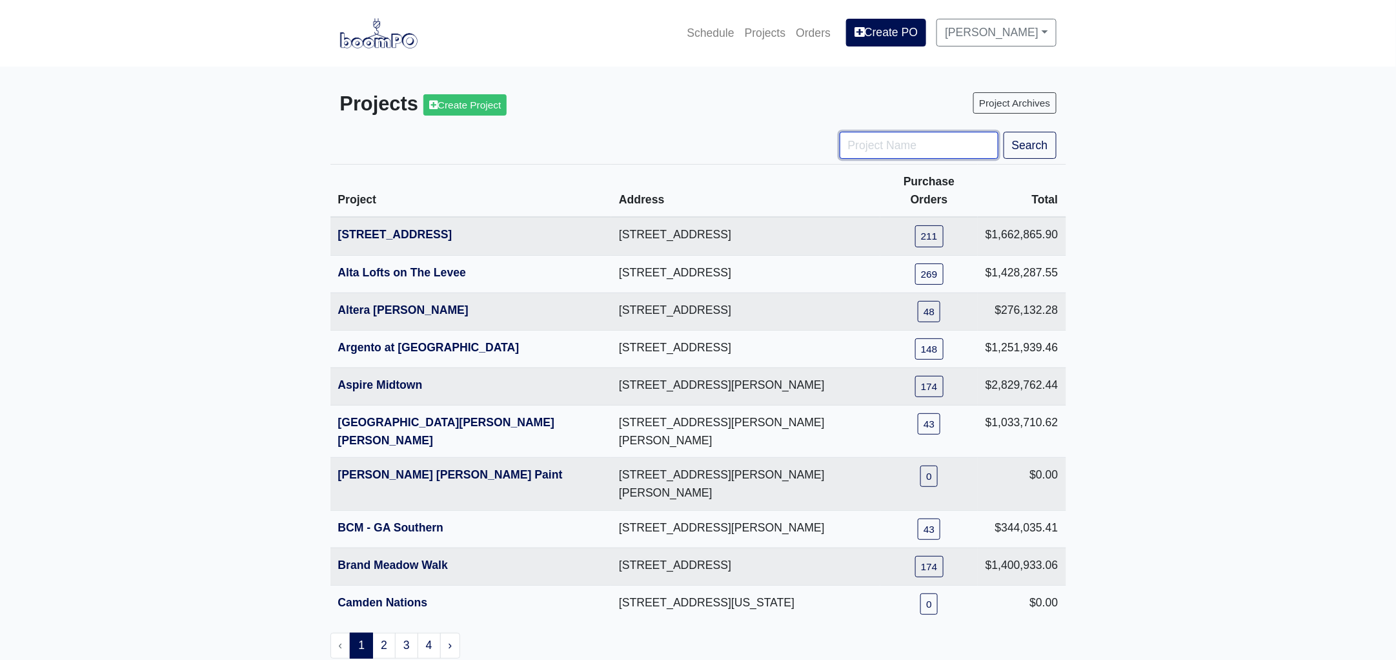
click at [892, 152] on input "Project Name" at bounding box center [919, 145] width 159 height 27
type input "met"
click at [1004, 132] on button "Search" at bounding box center [1030, 145] width 53 height 27
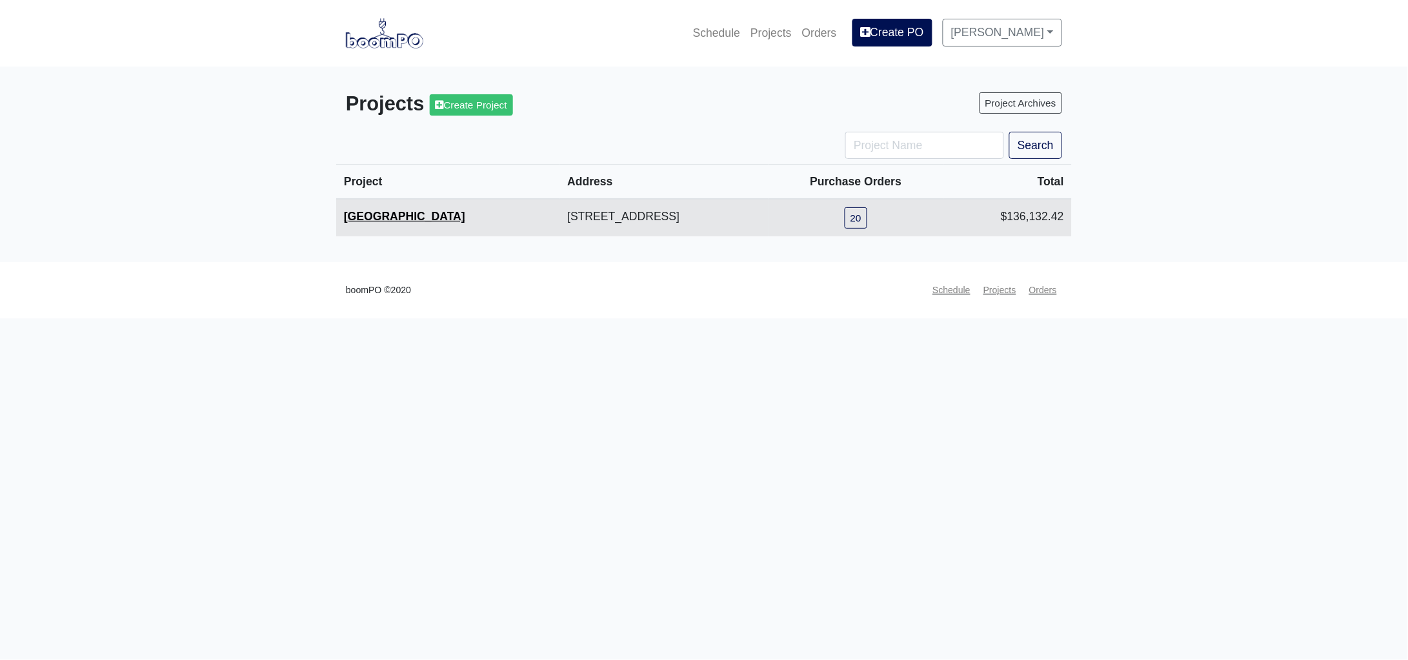
click at [383, 213] on link "[GEOGRAPHIC_DATA]" at bounding box center [404, 216] width 121 height 13
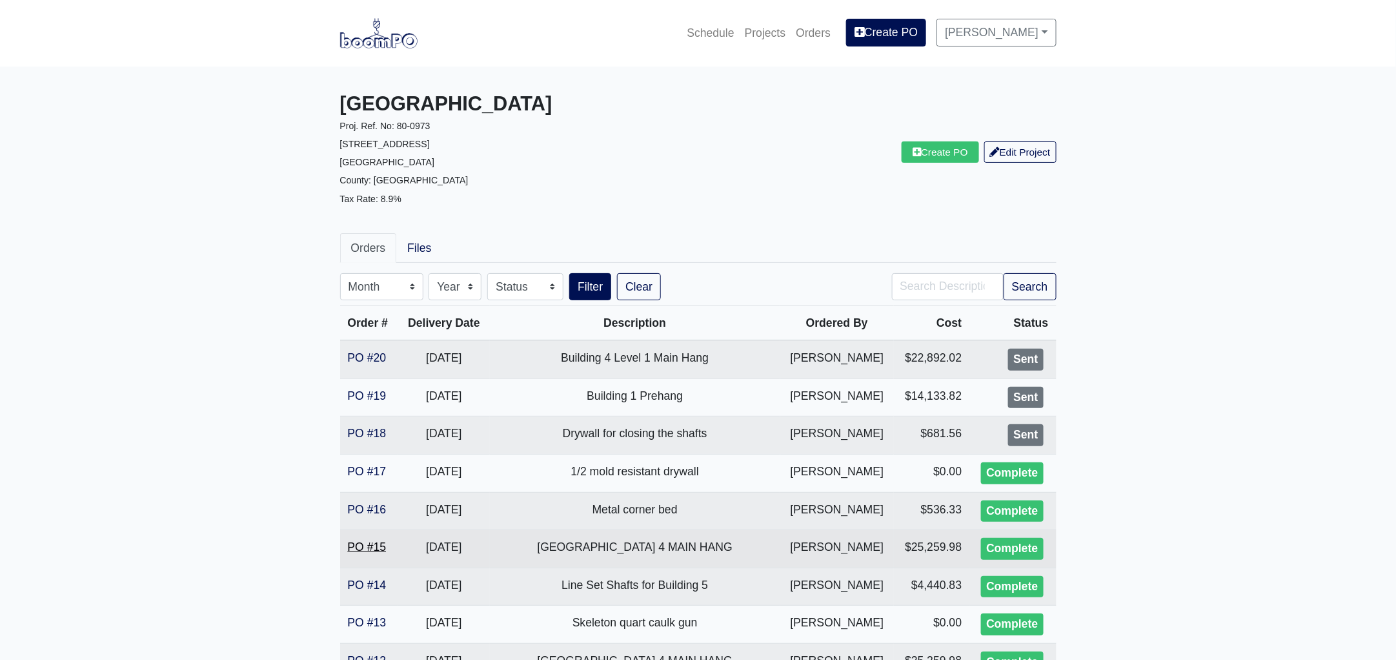
click at [374, 544] on link "PO #15" at bounding box center [367, 546] width 39 height 13
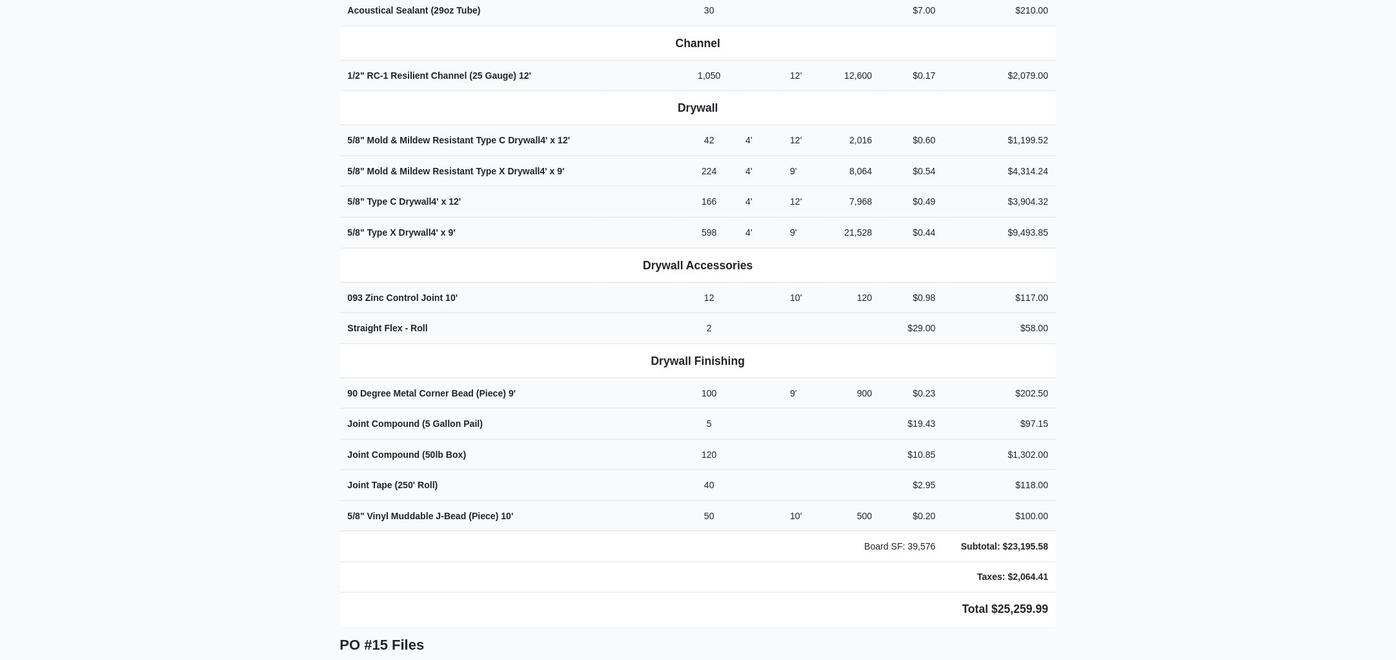
scroll to position [818, 0]
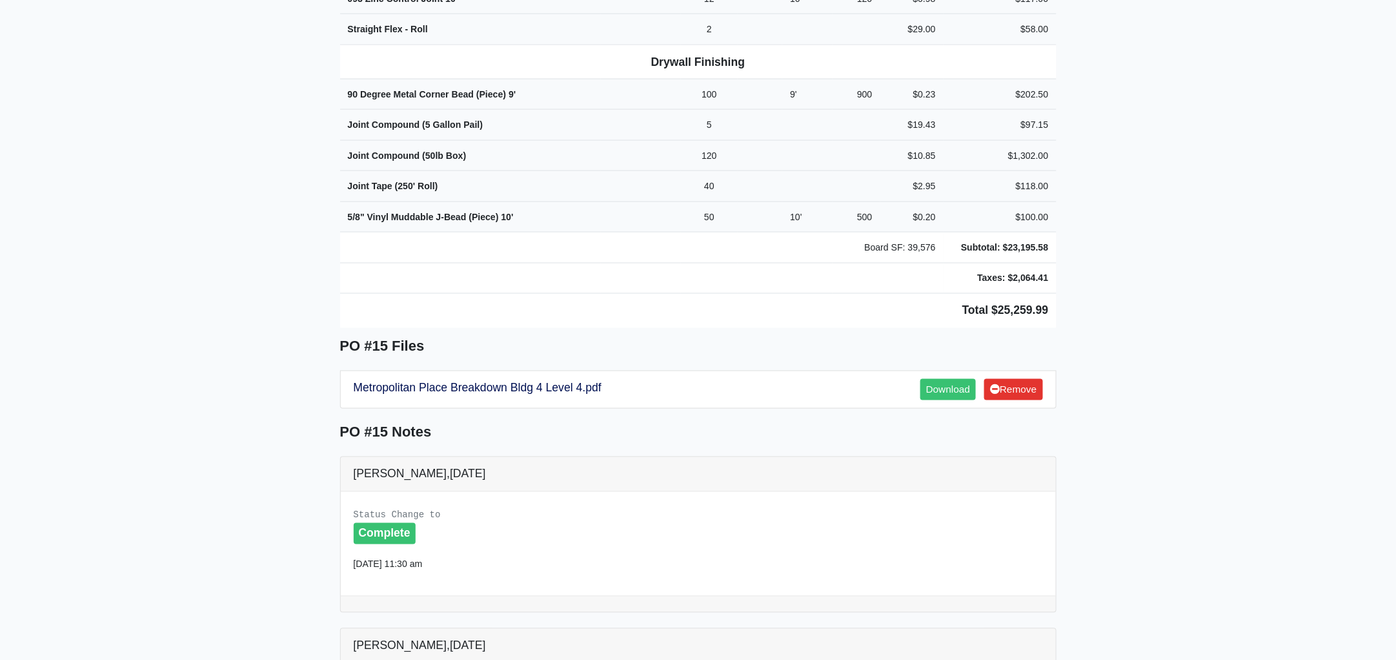
drag, startPoint x: 338, startPoint y: 72, endPoint x: 1122, endPoint y: 203, distance: 795.2
click at [1122, 203] on main "Back to Project Roswell Drywall 7000 Peachtree Dunwoody Rd NE Building 5, Suite…" at bounding box center [698, 234] width 1396 height 1970
copy div "Project Metropolitan Place Proj. Ref. No: 80-0973 2333 Metropolitan Parkway SW …"
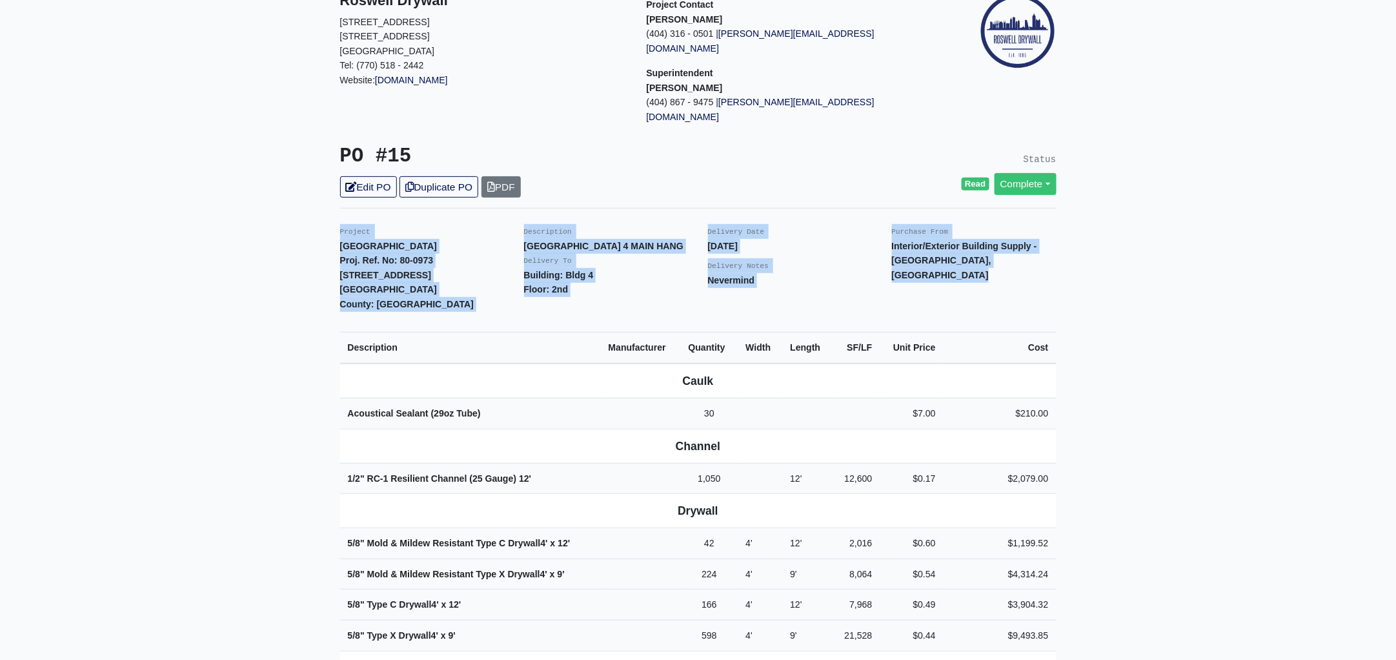
scroll to position [0, 0]
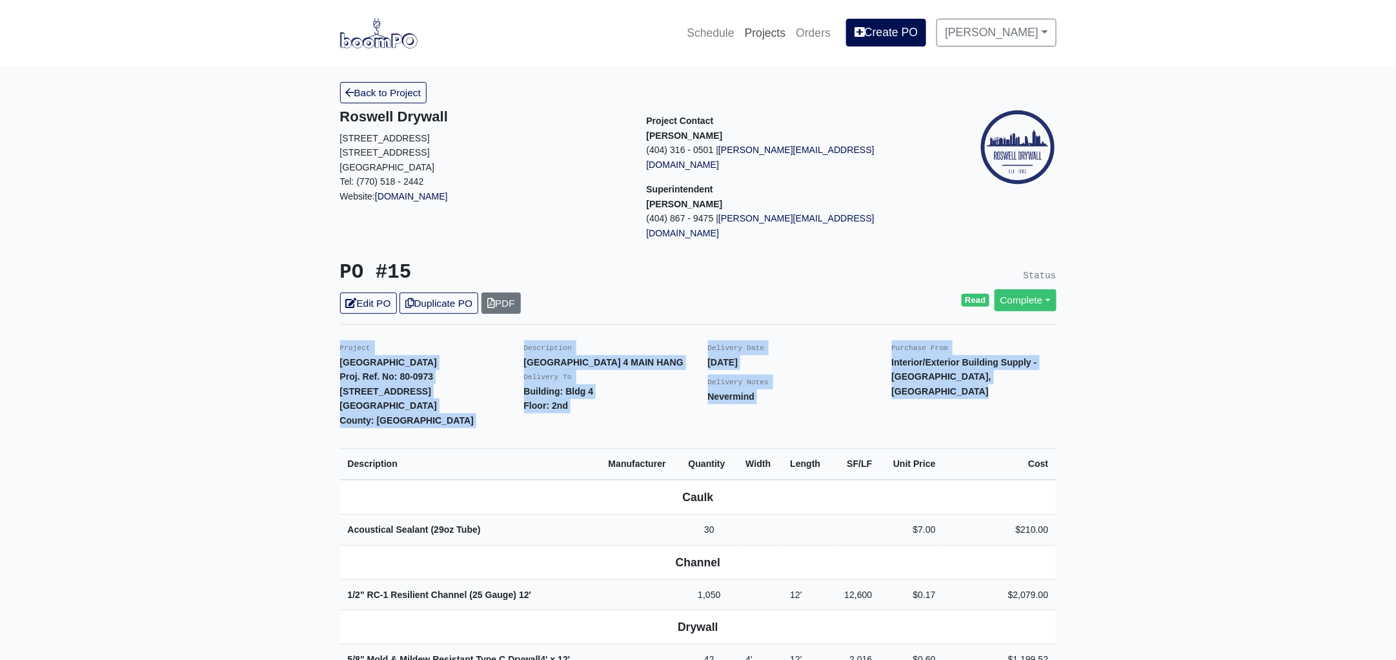
click at [782, 29] on link "Projects" at bounding box center [766, 33] width 52 height 28
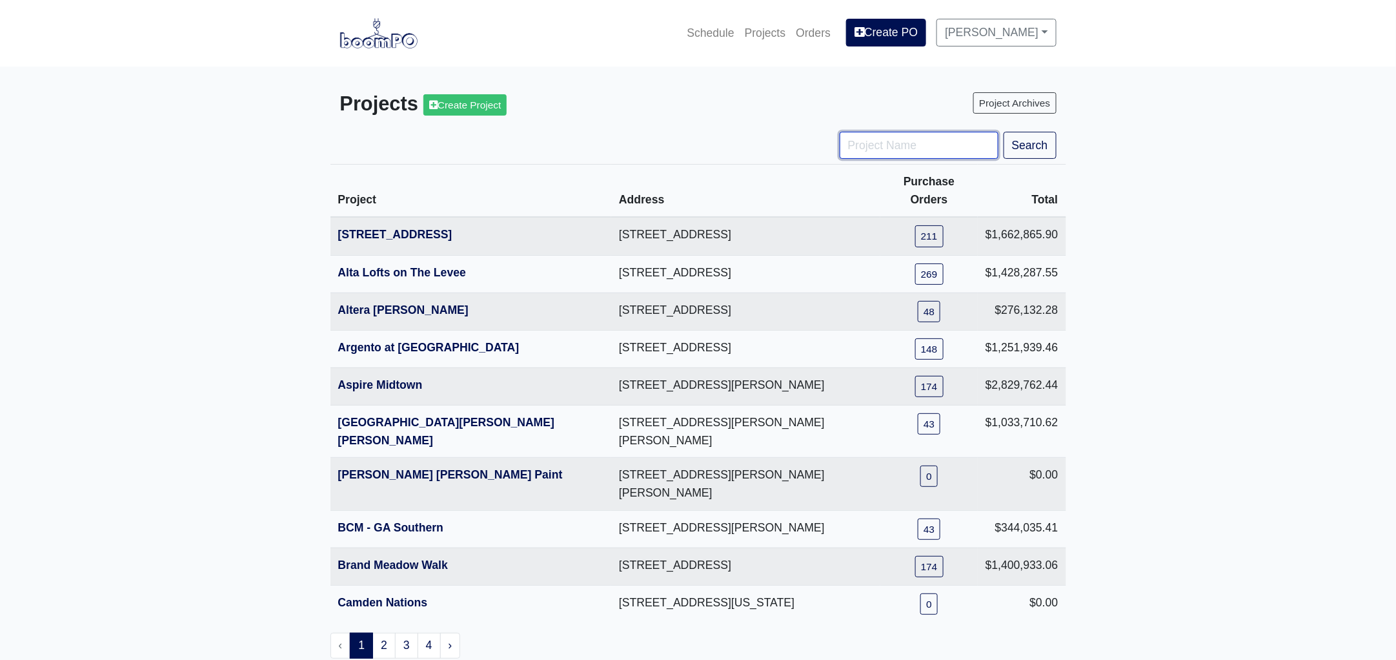
click at [867, 141] on input "Project Name" at bounding box center [919, 145] width 159 height 27
type input "tpa"
click at [1004, 132] on button "Search" at bounding box center [1030, 145] width 53 height 27
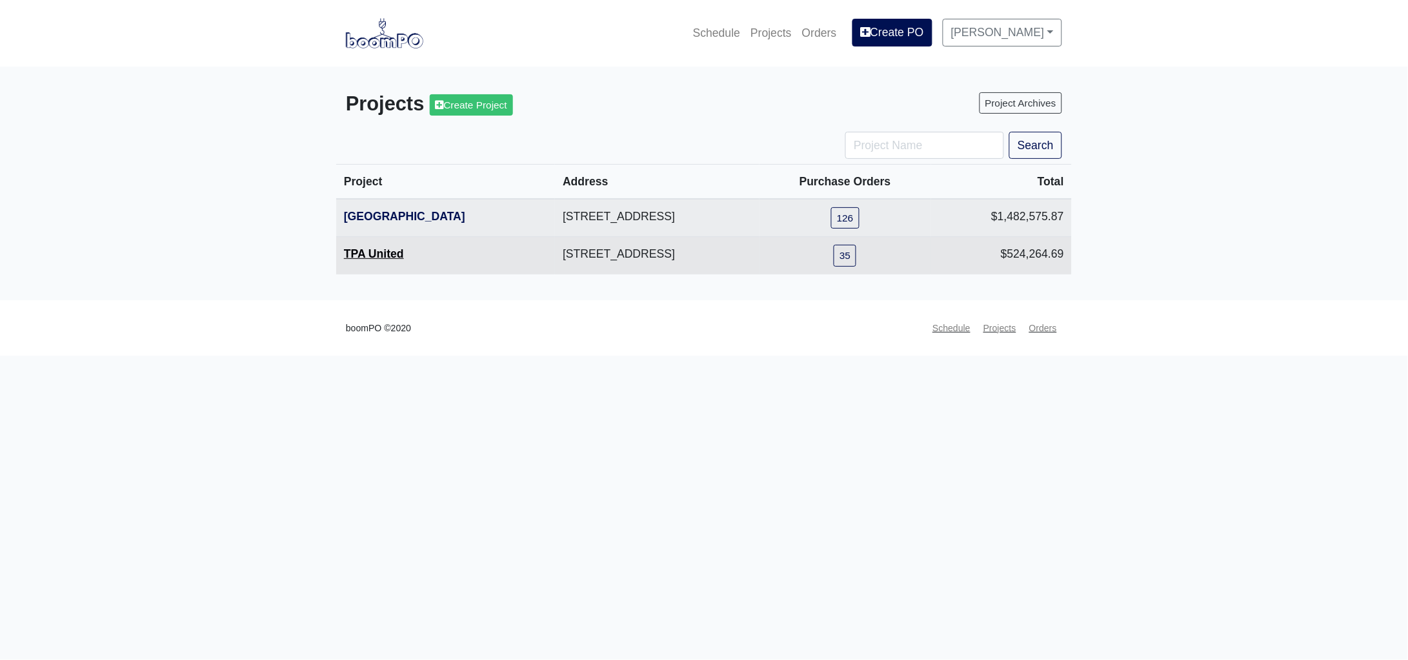
click at [372, 249] on link "TPA United" at bounding box center [374, 253] width 60 height 13
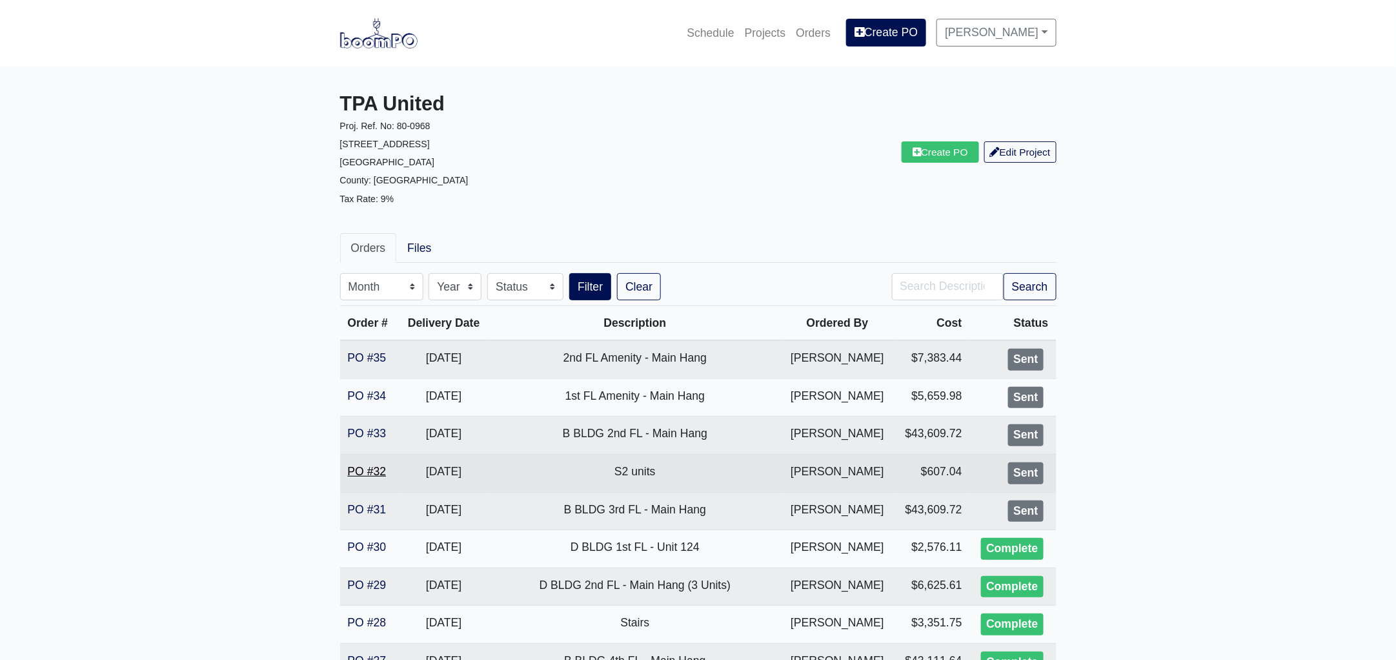
click at [363, 469] on link "PO #32" at bounding box center [367, 471] width 39 height 13
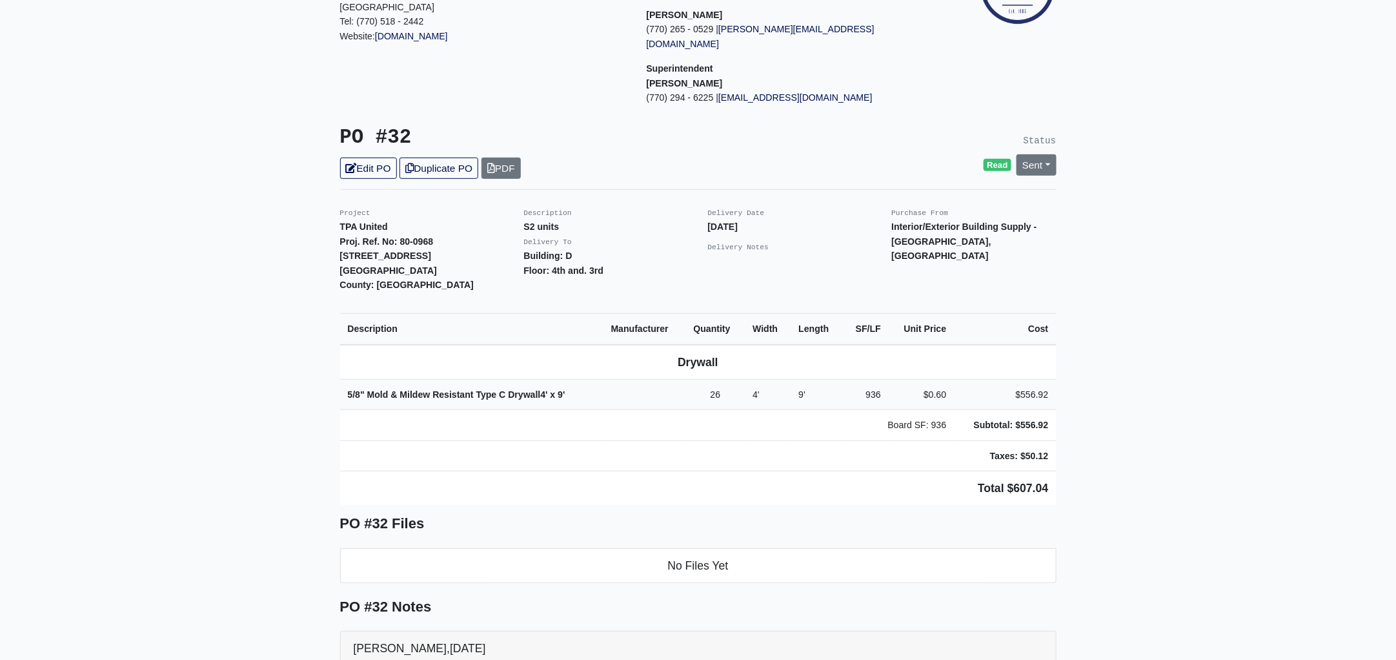
scroll to position [161, 0]
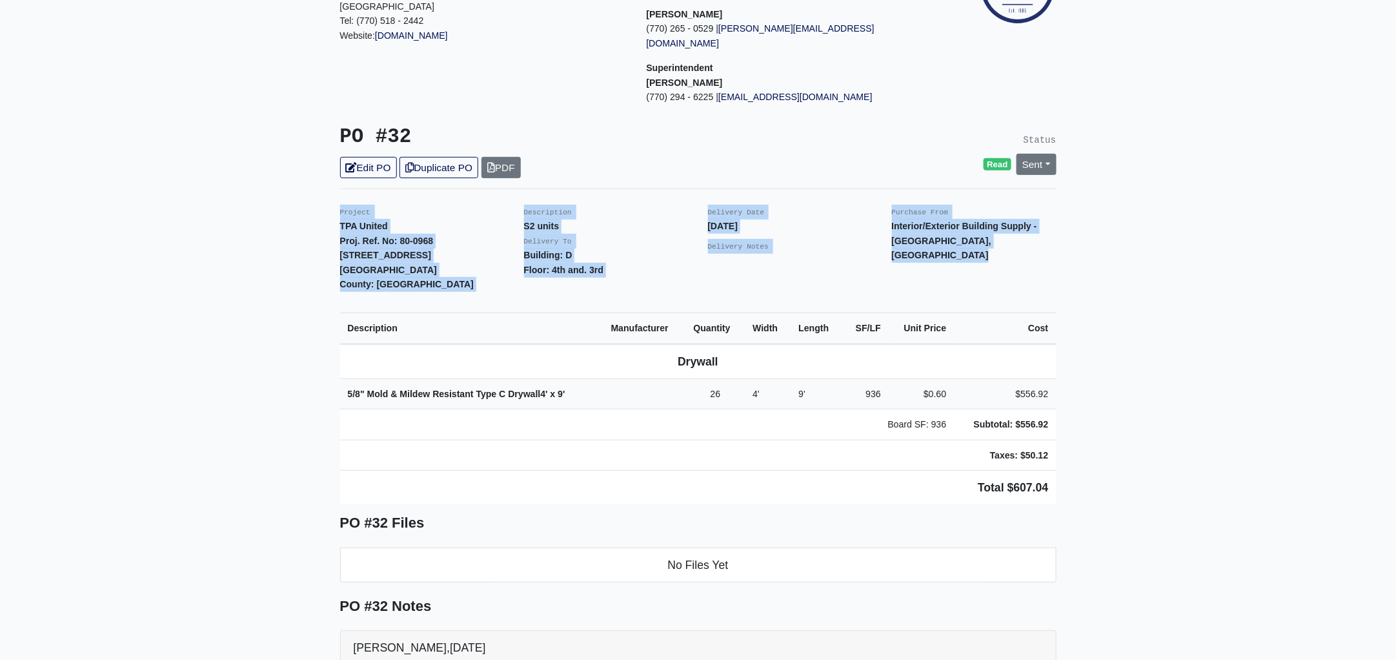
drag, startPoint x: 330, startPoint y: 192, endPoint x: 1088, endPoint y: 473, distance: 807.7
click at [1088, 473] on main "Back to Project Roswell Drywall [STREET_ADDRESS] Tel: (770) 518 - 2442 Website:…" at bounding box center [698, 438] width 1396 height 1064
copy div "Project TPA United Proj. Ref. No: 80-0968 [STREET_ADDRESS]: [GEOGRAPHIC_DATA] D…"
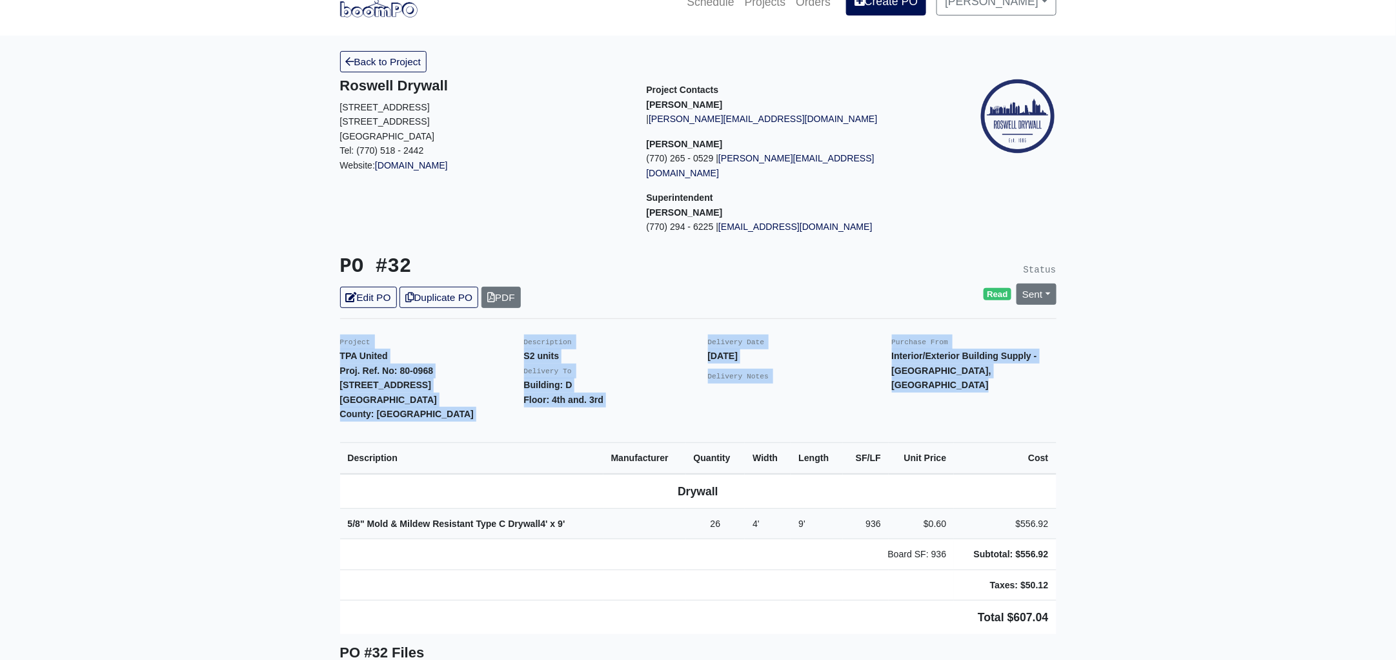
scroll to position [0, 0]
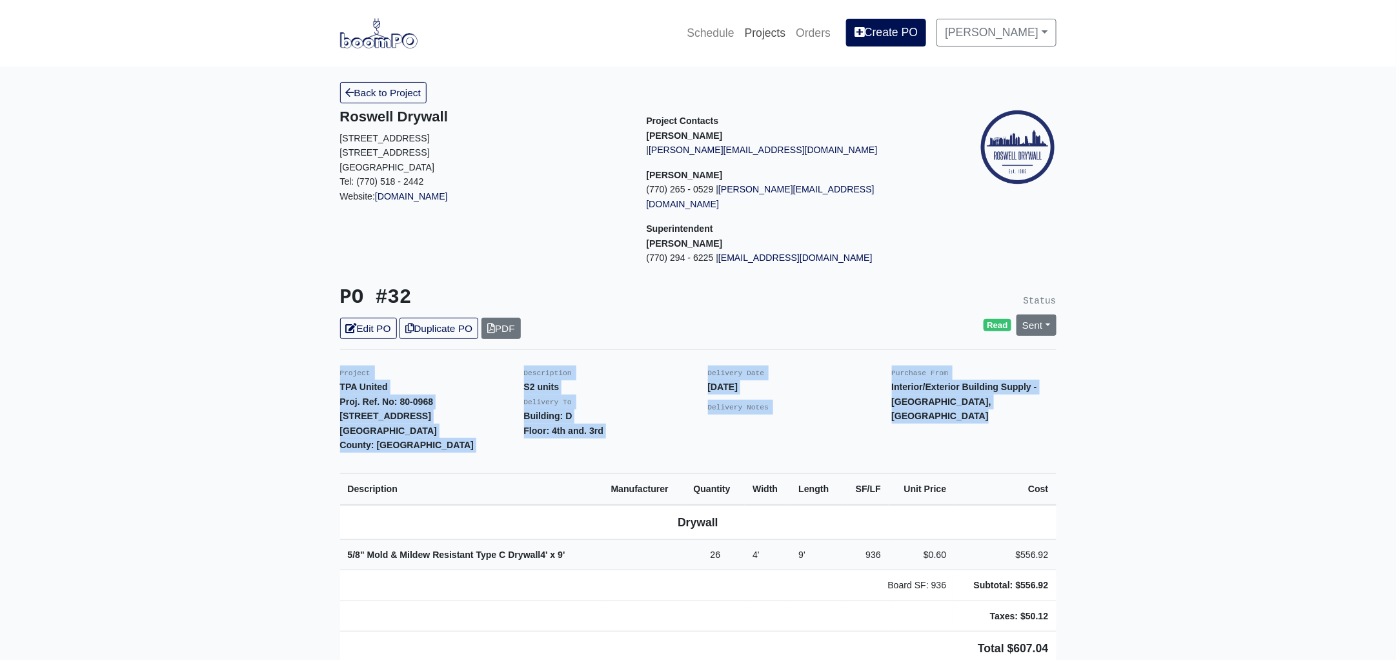
click at [776, 28] on link "Projects" at bounding box center [766, 33] width 52 height 28
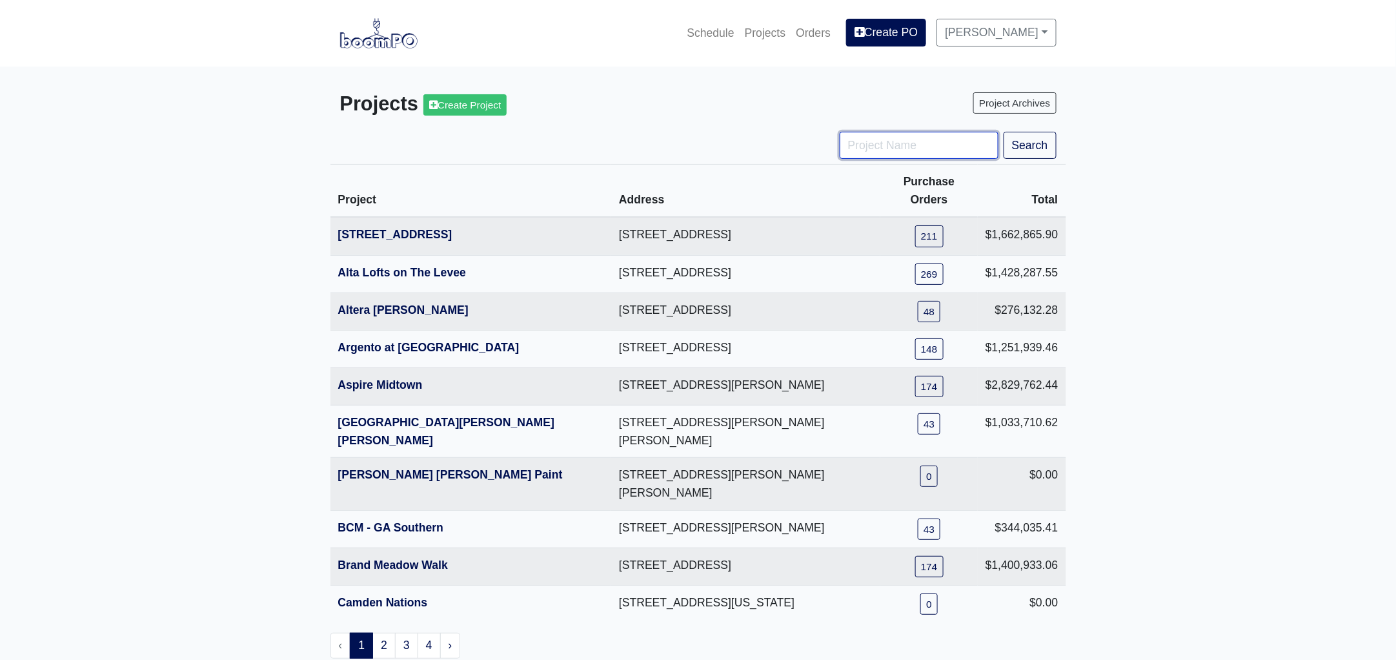
click at [891, 150] on input "Project Name" at bounding box center [919, 145] width 159 height 27
type input "jardin"
click at [1004, 132] on button "Search" at bounding box center [1030, 145] width 53 height 27
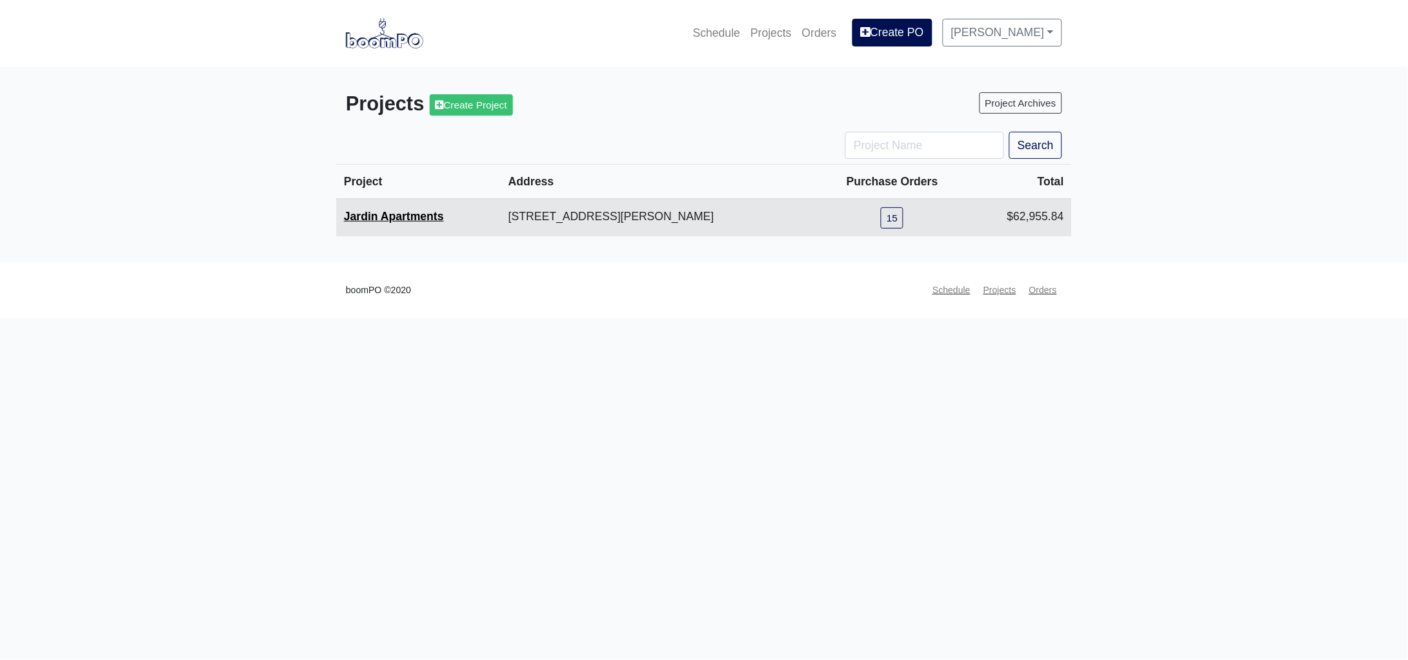
click at [387, 214] on link "Jardin Apartments" at bounding box center [394, 216] width 100 height 13
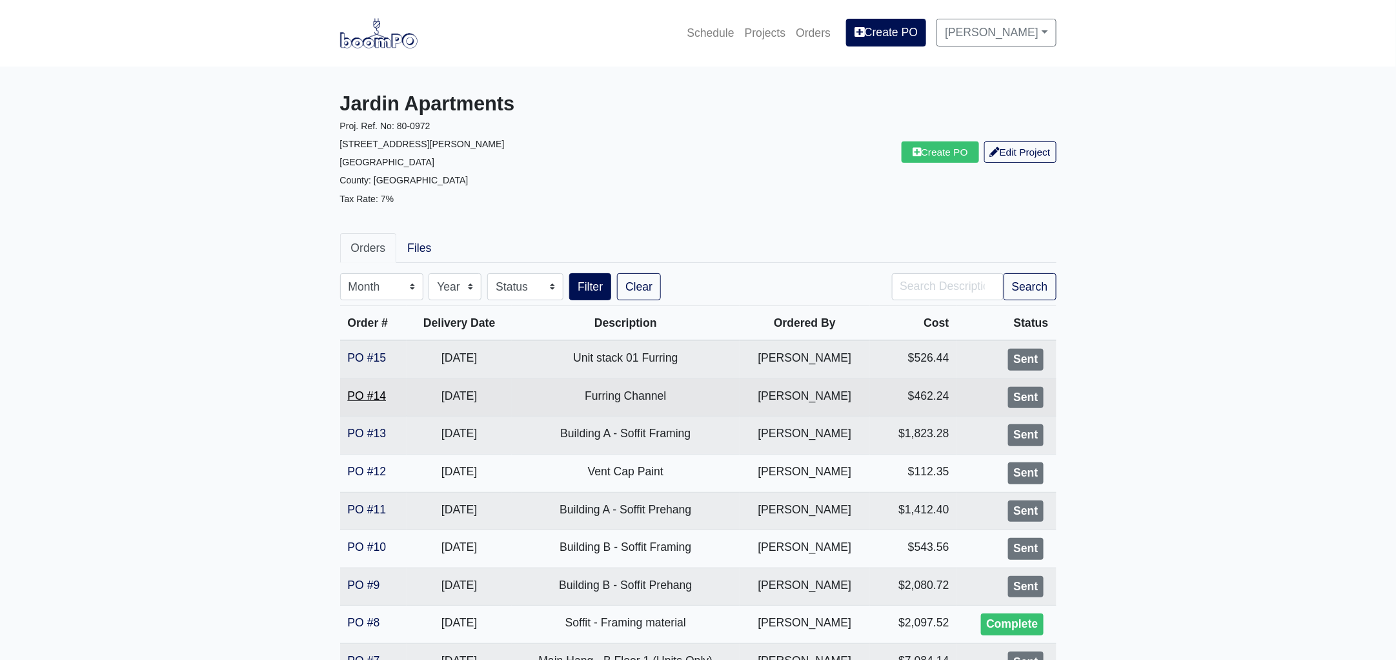
click at [372, 390] on link "PO #14" at bounding box center [367, 395] width 39 height 13
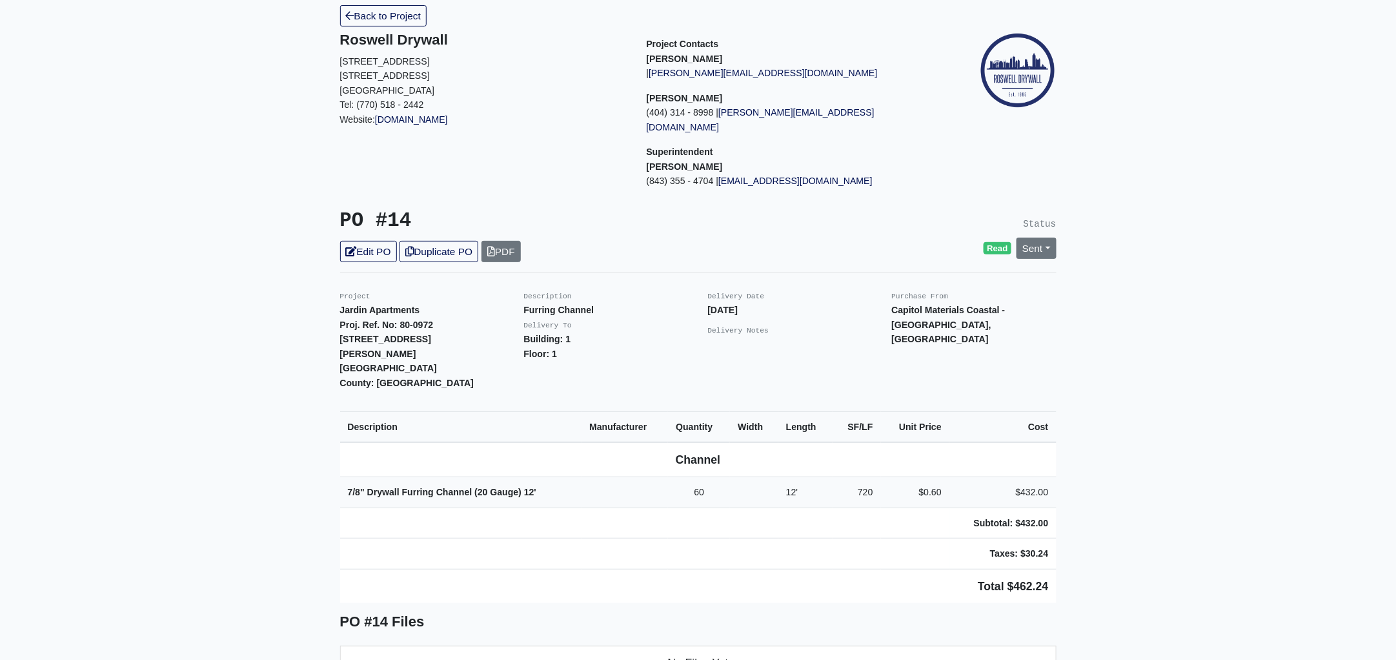
scroll to position [161, 0]
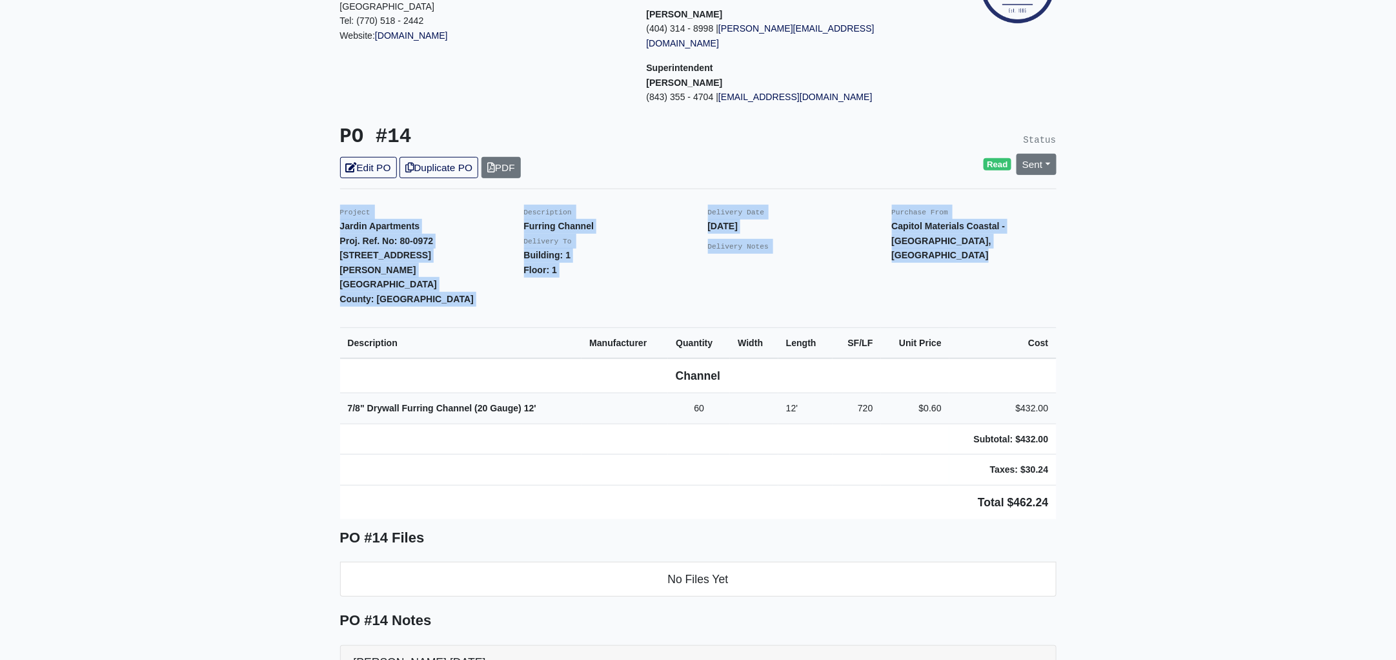
drag, startPoint x: 326, startPoint y: 196, endPoint x: 1191, endPoint y: 448, distance: 900.9
click at [1191, 448] on main "Back to Project Roswell Drywall 7000 Peachtree Dunwoody Rd NE Building 5, Suite…" at bounding box center [698, 445] width 1396 height 1079
copy div "Project Jardin Apartments Proj. Ref. No: 80-0972 2613 Montgomery St. Savannah, …"
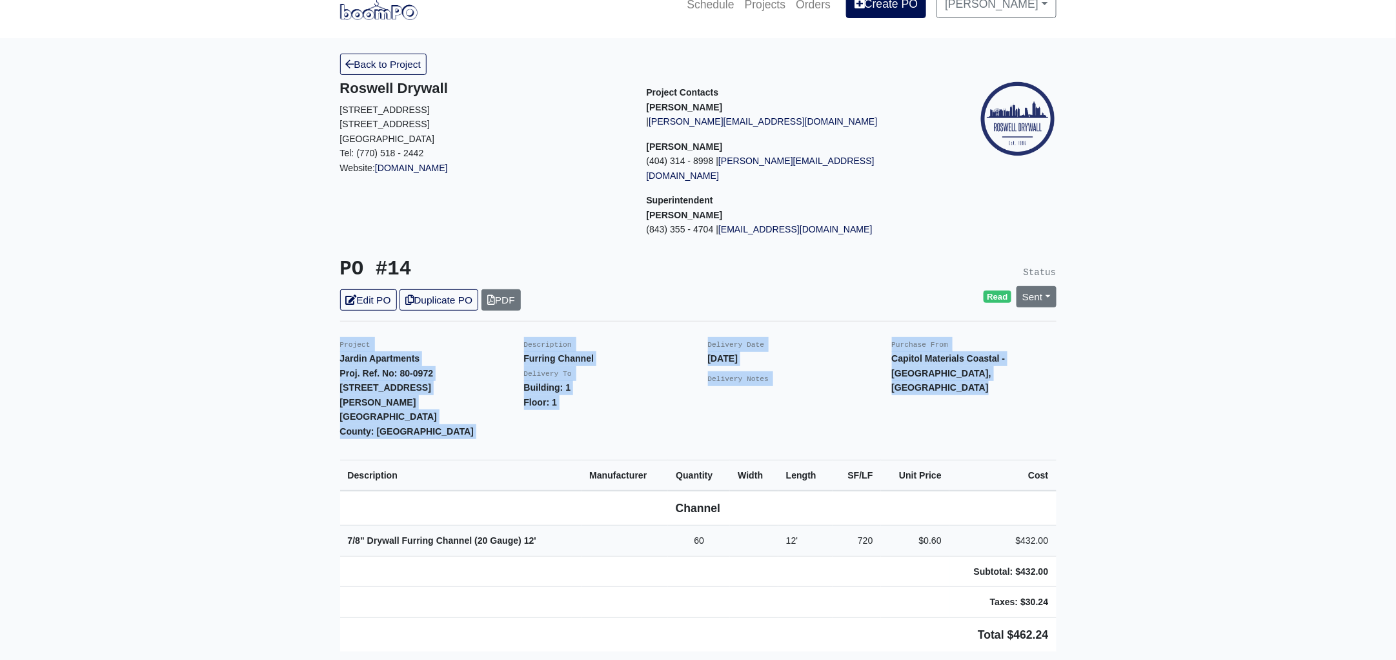
scroll to position [0, 0]
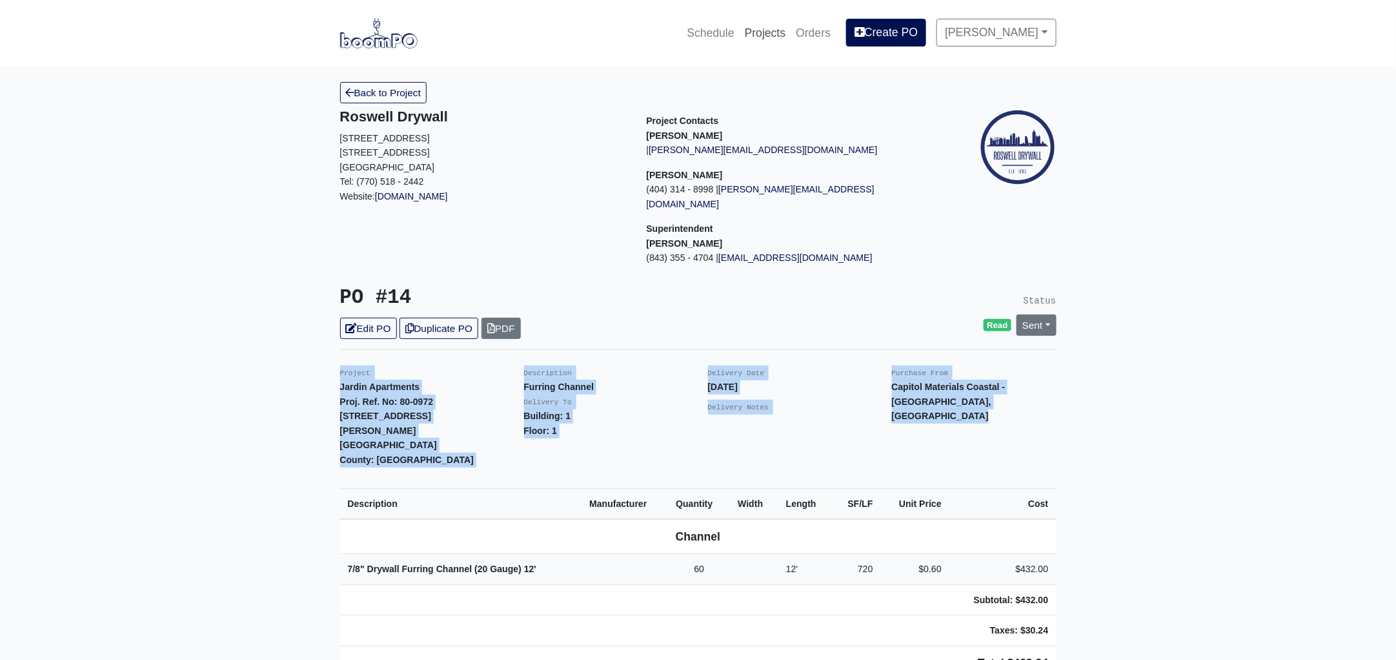
click at [787, 30] on link "Projects" at bounding box center [766, 33] width 52 height 28
click at [405, 97] on link "Back to Project" at bounding box center [383, 92] width 87 height 21
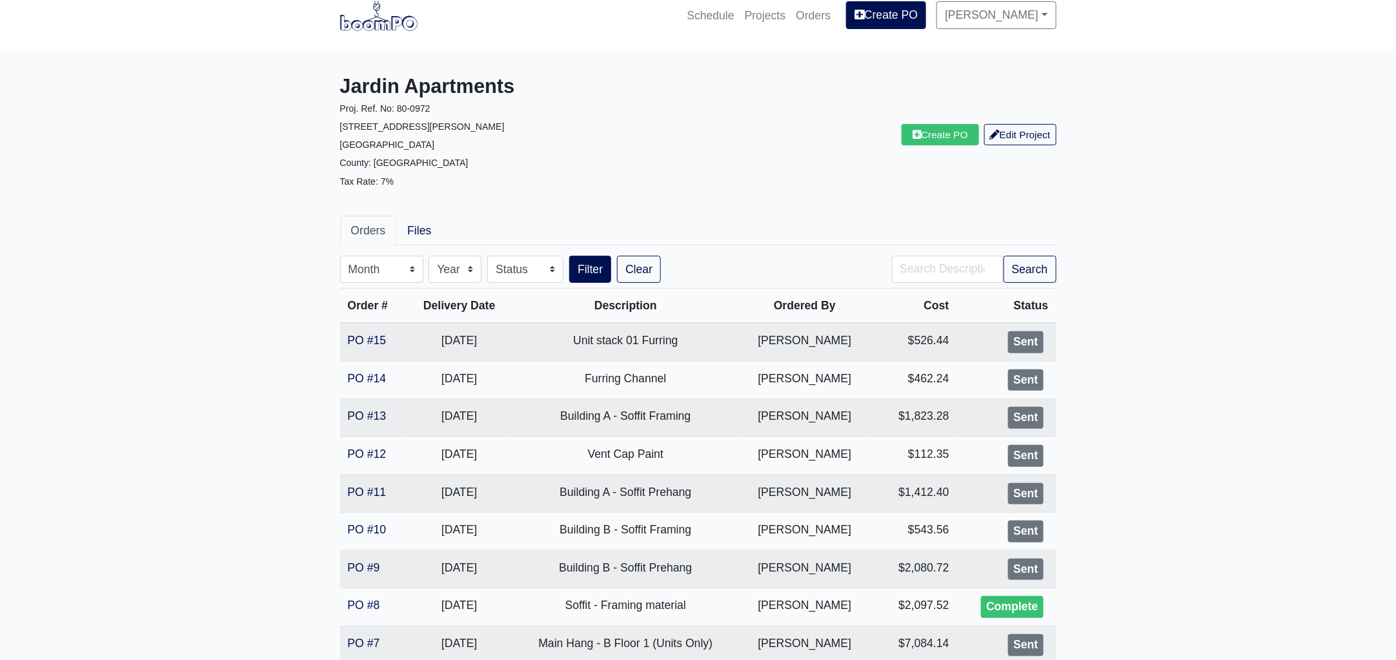
scroll to position [241, 0]
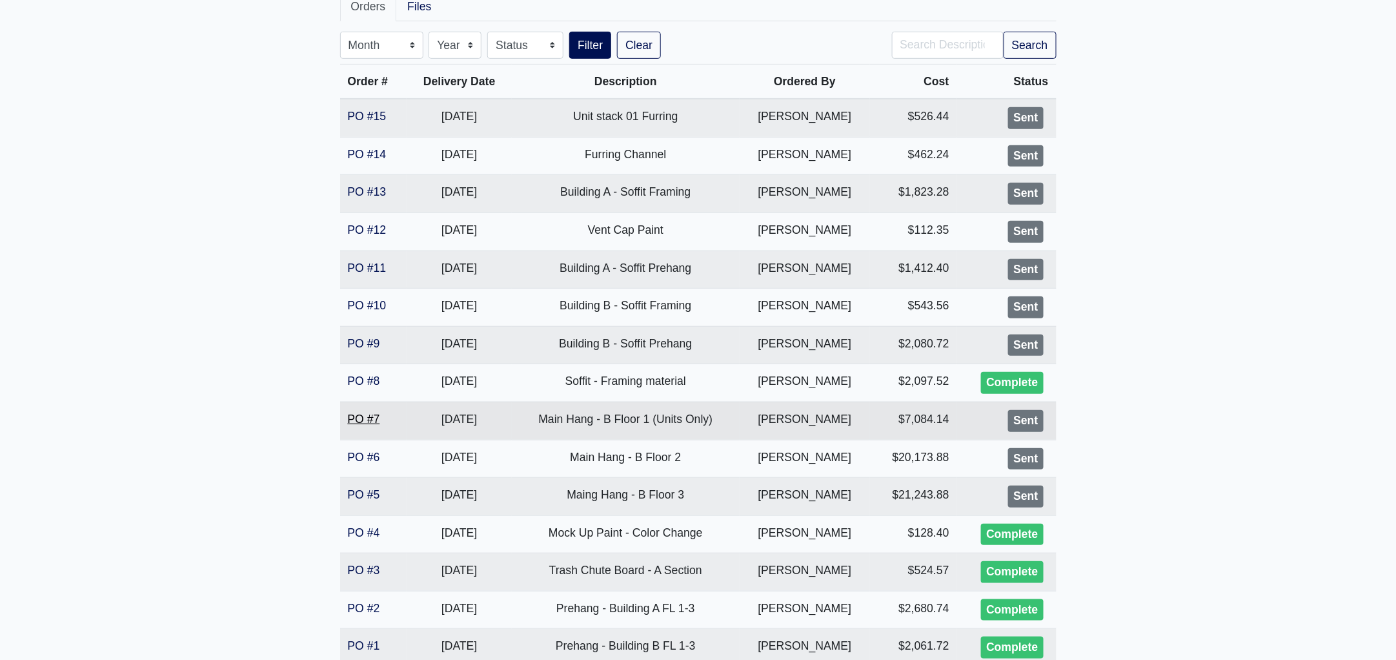
click at [363, 414] on link "PO #7" at bounding box center [364, 418] width 32 height 13
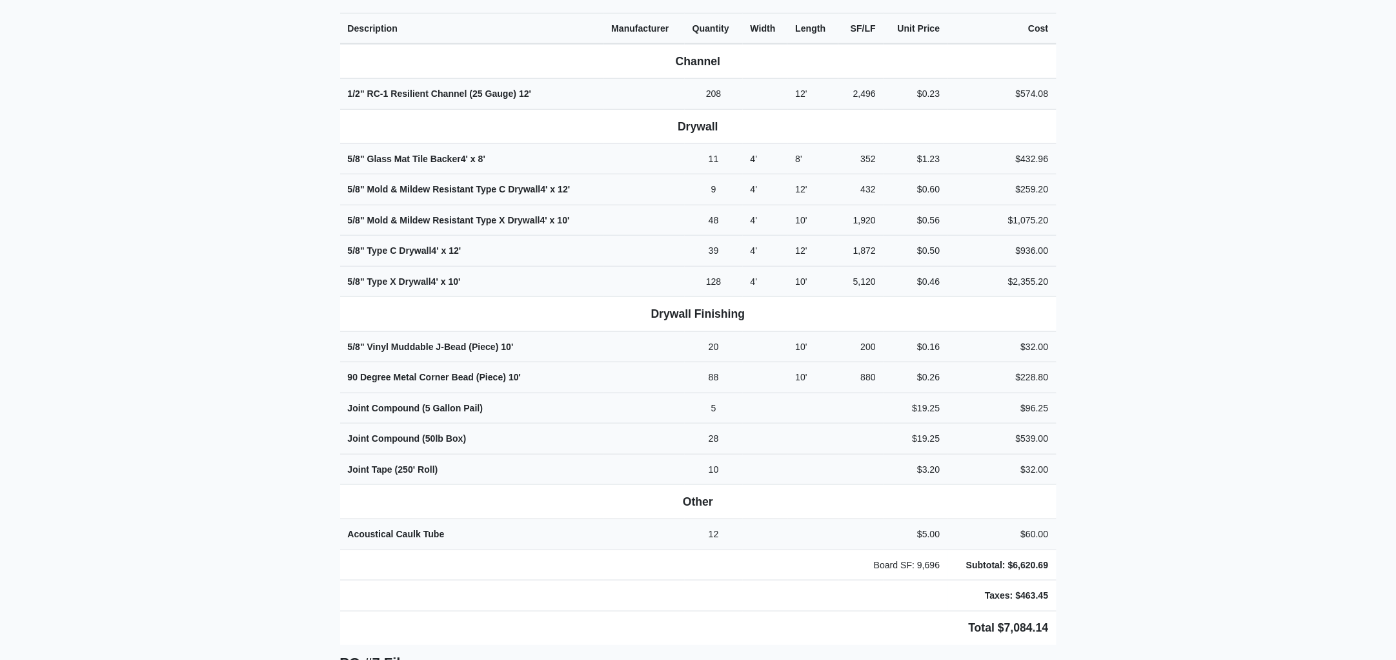
scroll to position [546, 0]
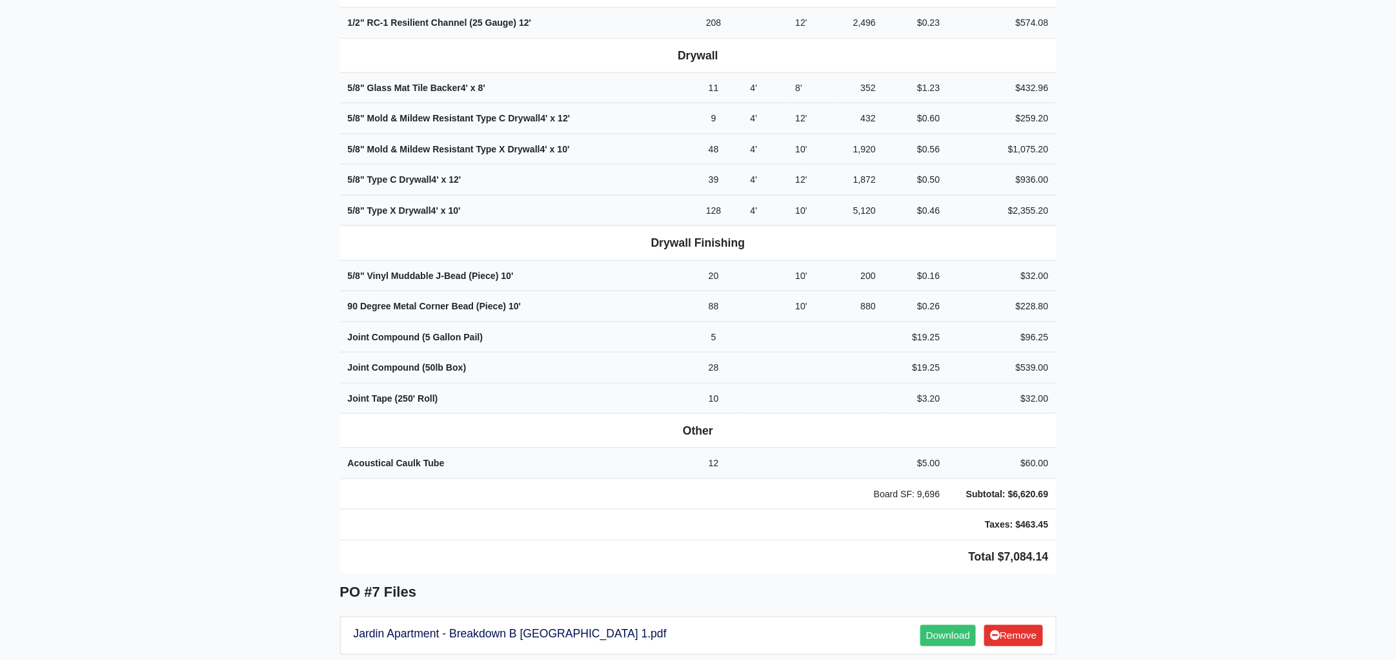
drag, startPoint x: 329, startPoint y: 193, endPoint x: 1158, endPoint y: 422, distance: 859.8
copy div "Project Jardin Apartments Proj. Ref. No: 80-0972 2613 Montgomery St. Savannah, …"
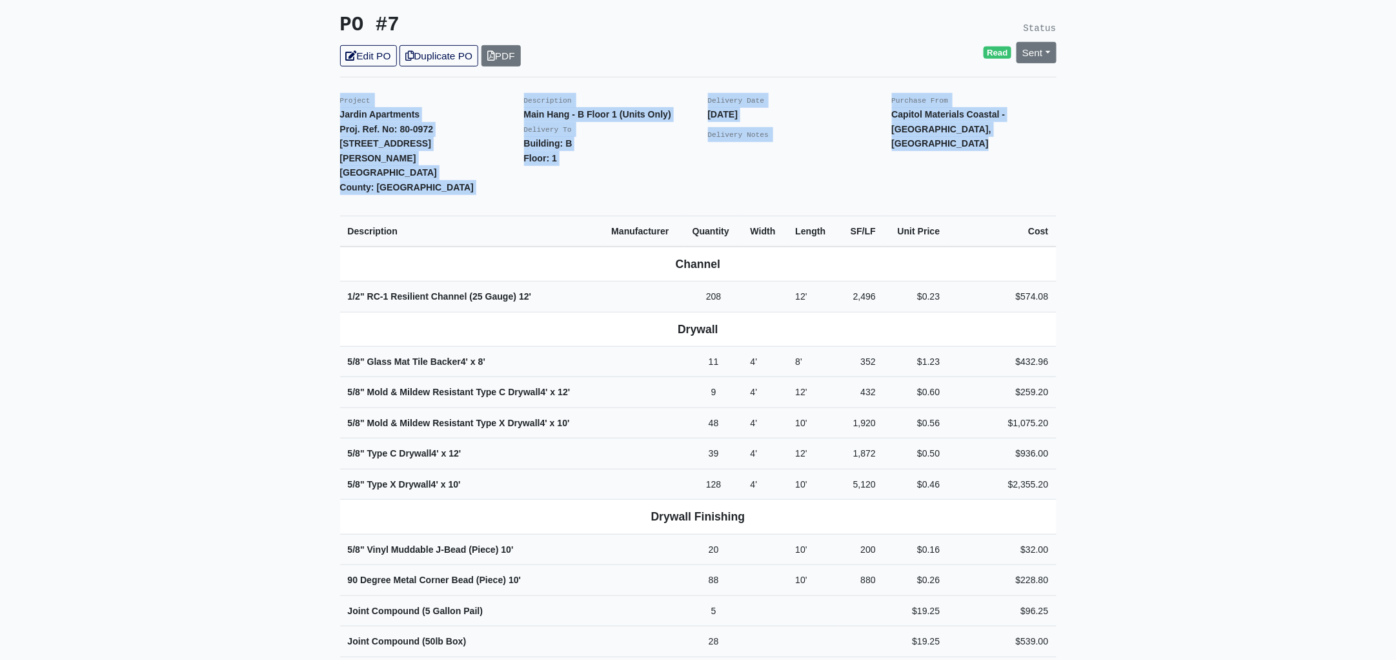
scroll to position [0, 0]
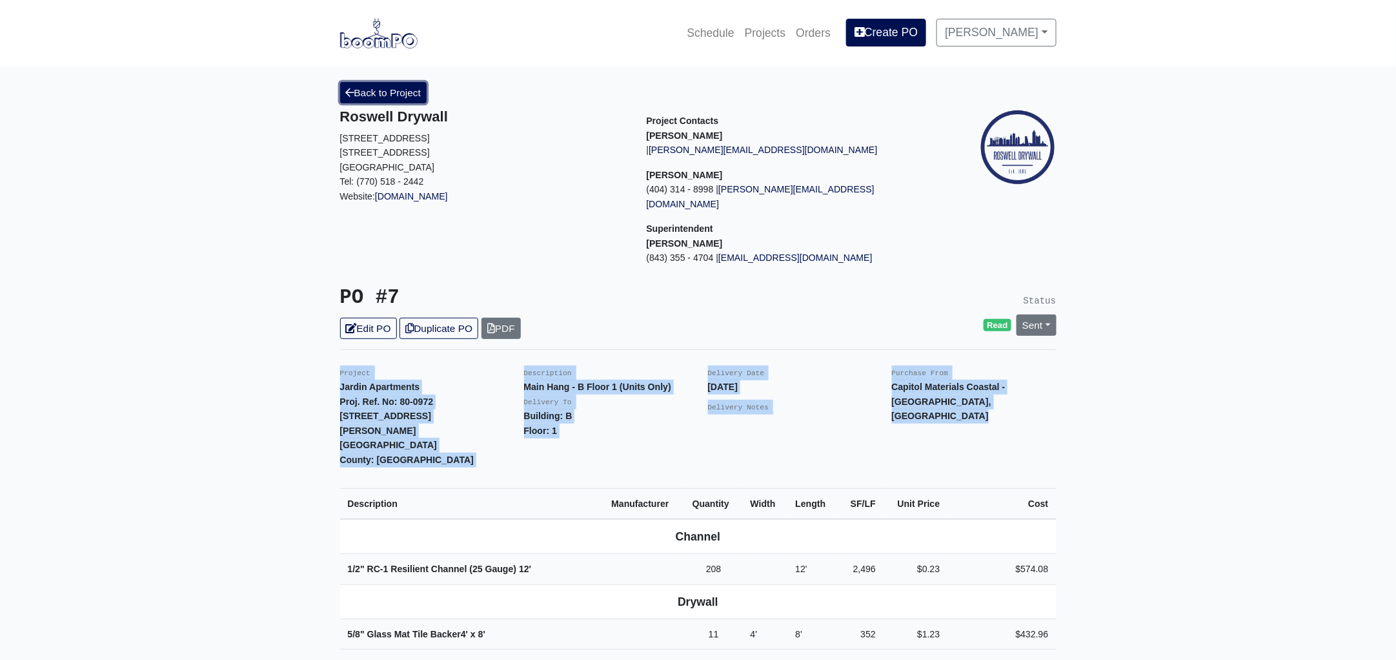
click at [393, 93] on link "Back to Project" at bounding box center [383, 92] width 87 height 21
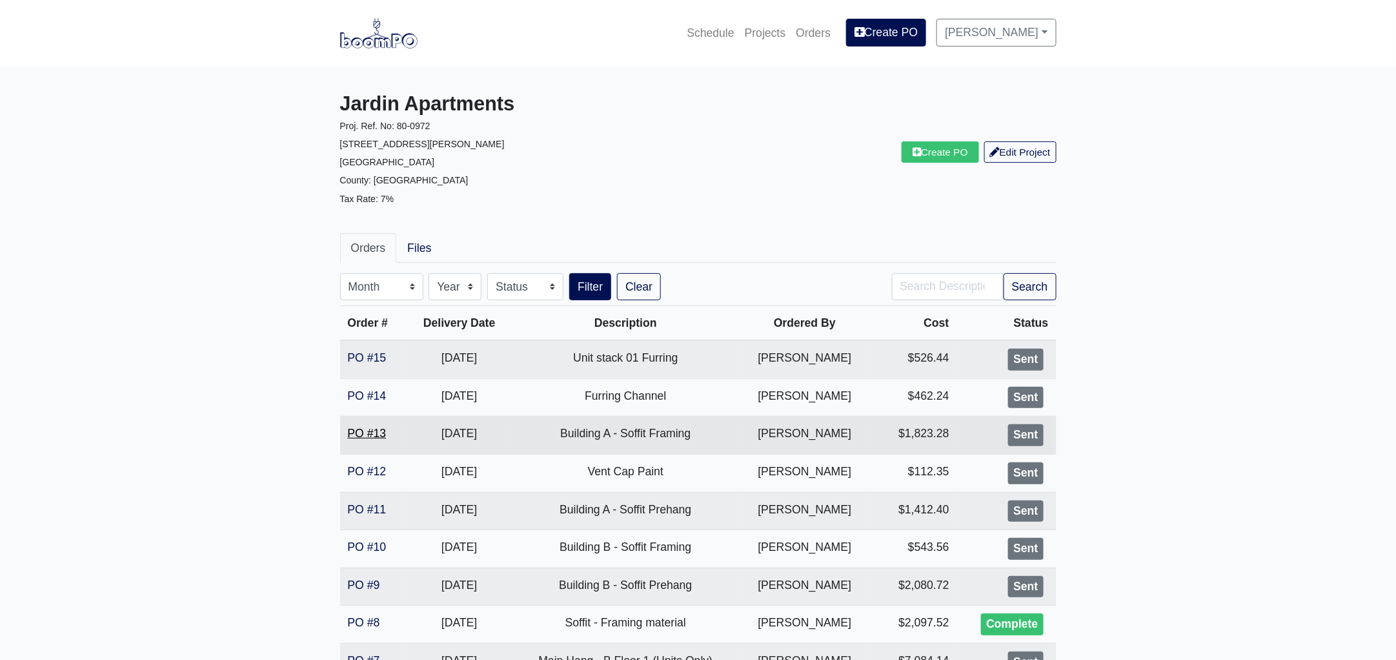
click at [367, 432] on link "PO #13" at bounding box center [367, 433] width 39 height 13
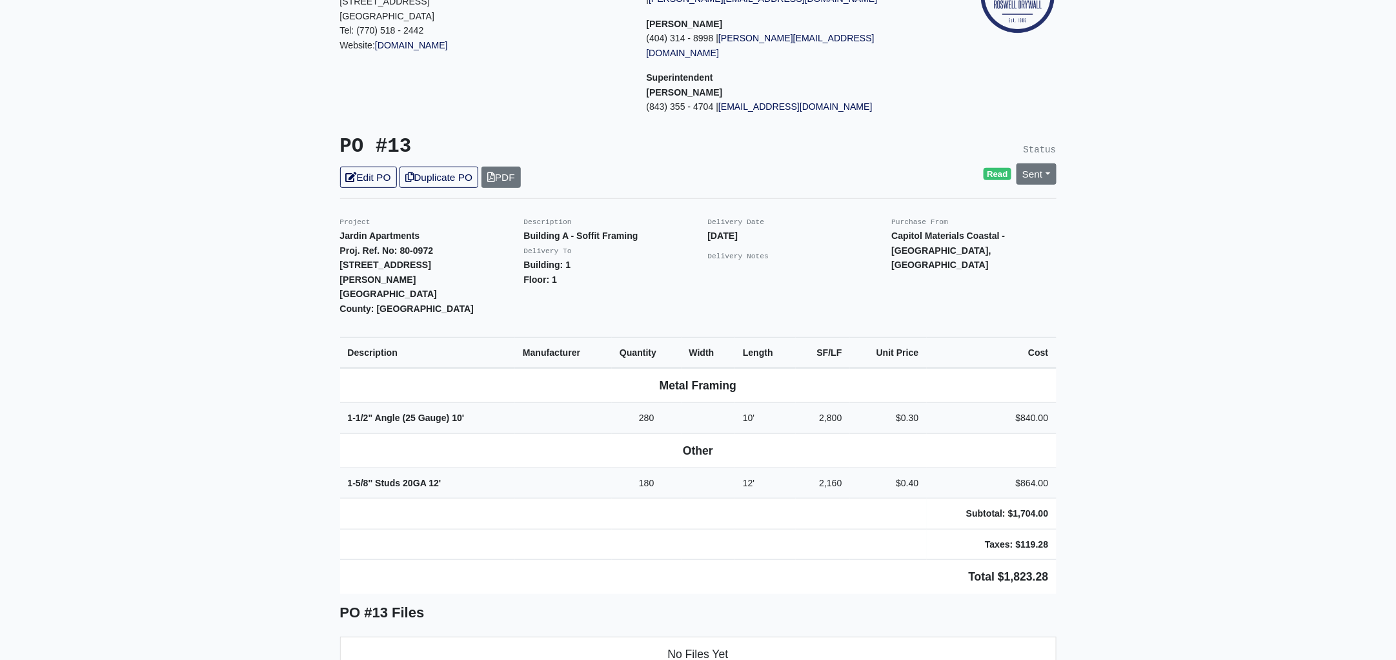
scroll to position [161, 0]
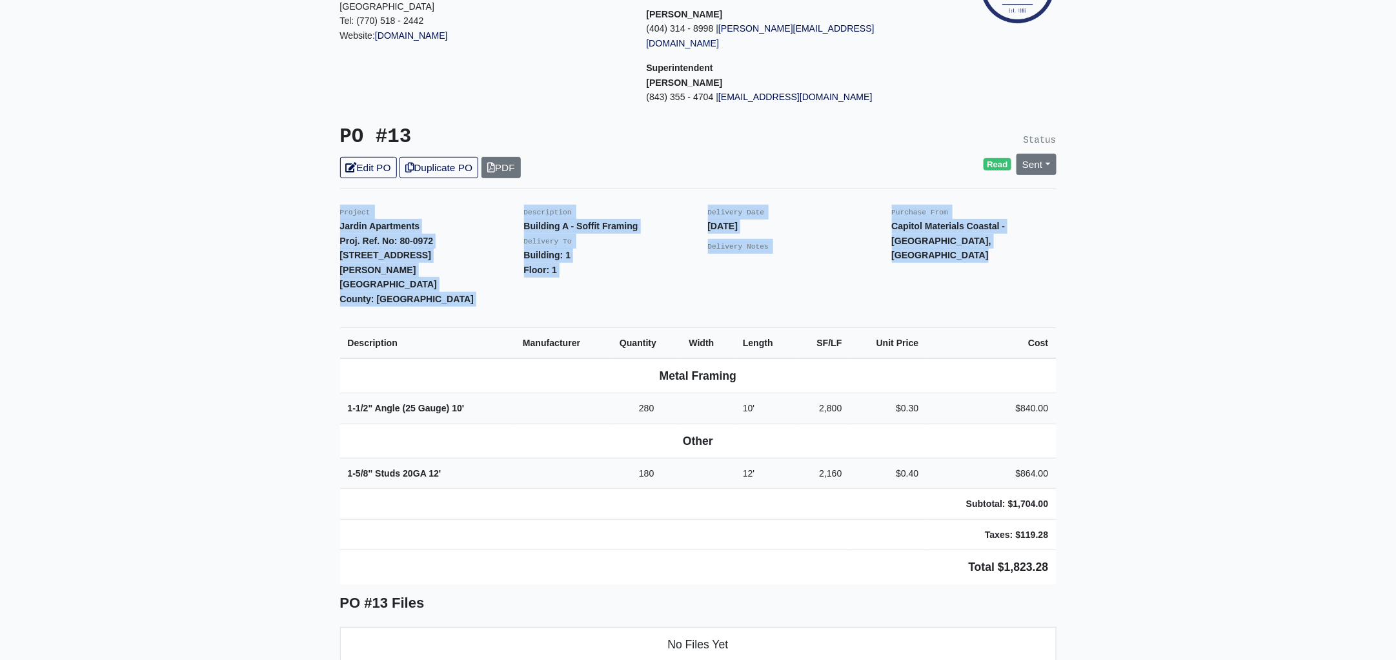
drag, startPoint x: 329, startPoint y: 196, endPoint x: 1077, endPoint y: 531, distance: 819.0
click at [1077, 531] on main "Back to Project Roswell Drywall [STREET_ADDRESS] Tel: (770) 518 - 2442 Website:…" at bounding box center [698, 478] width 1396 height 1144
copy div "Project Jardin Apartments Proj. Ref. No: 80-0972 [STREET_ADDRESS][PERSON_NAME]:…"
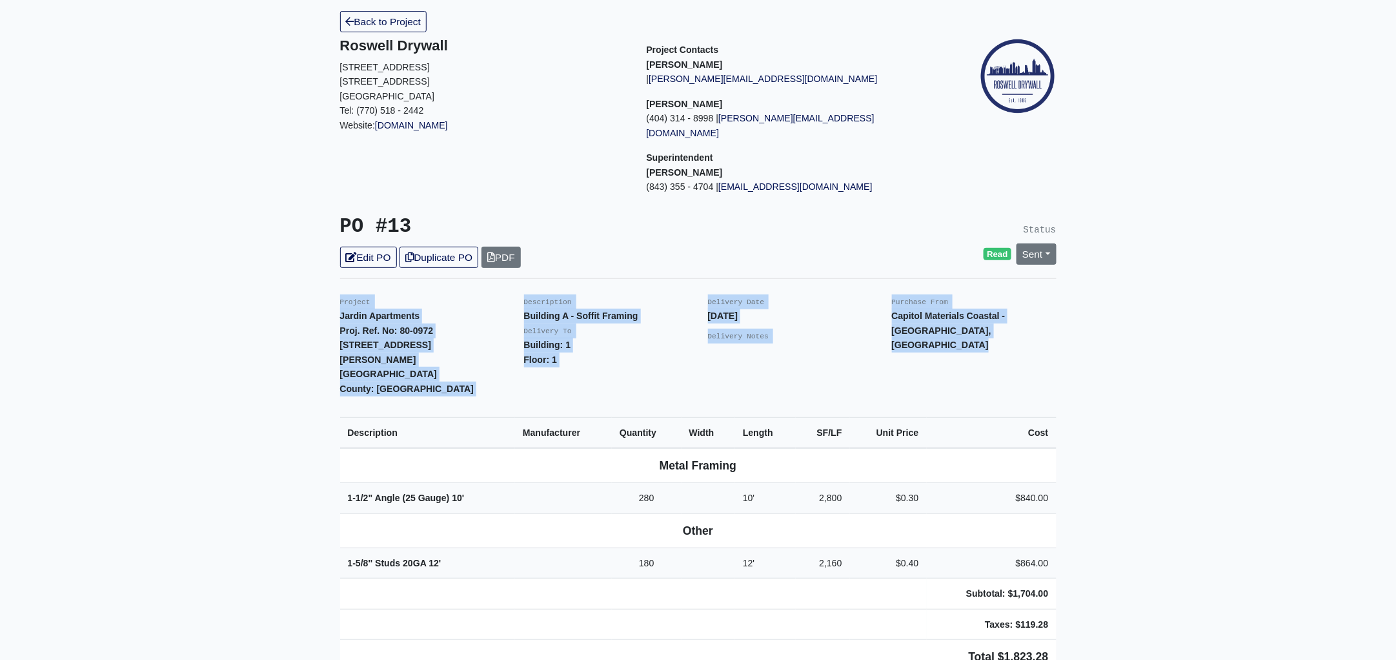
scroll to position [0, 0]
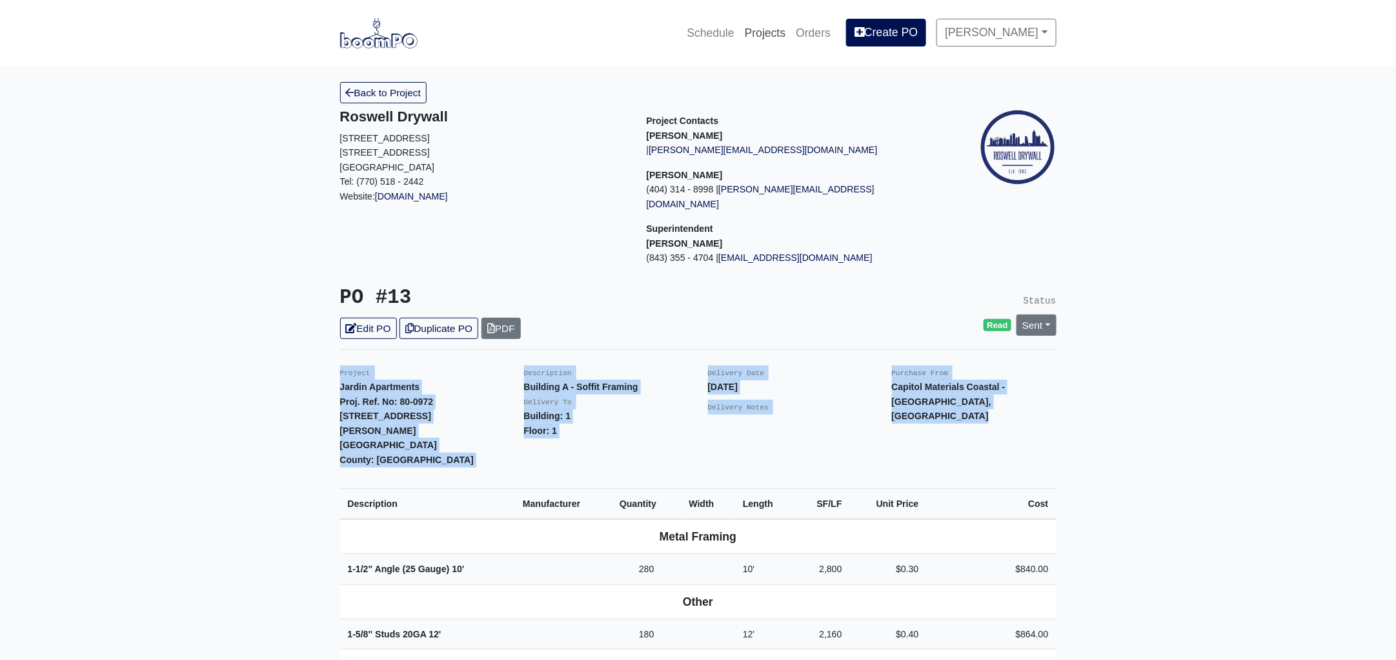
click at [785, 34] on link "Projects" at bounding box center [766, 33] width 52 height 28
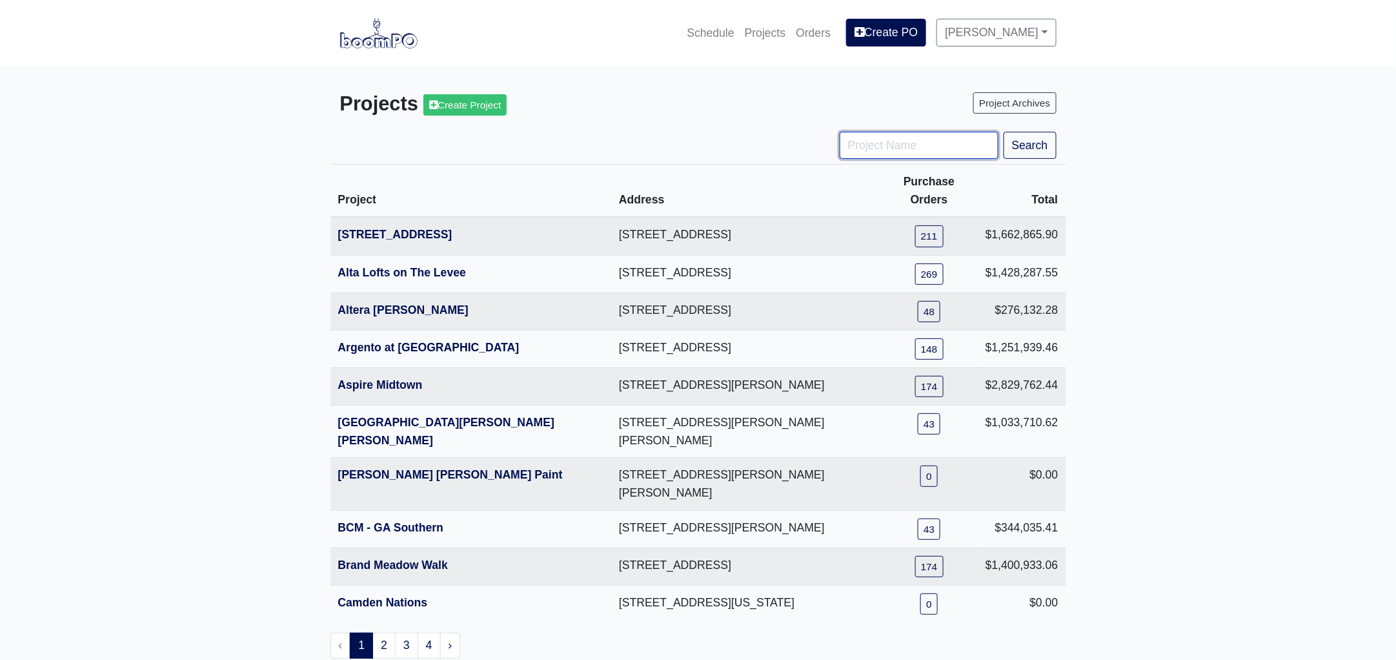
click at [871, 147] on input "Project Name" at bounding box center [919, 145] width 159 height 27
type input "vista"
click at [1004, 132] on button "Search" at bounding box center [1030, 145] width 53 height 27
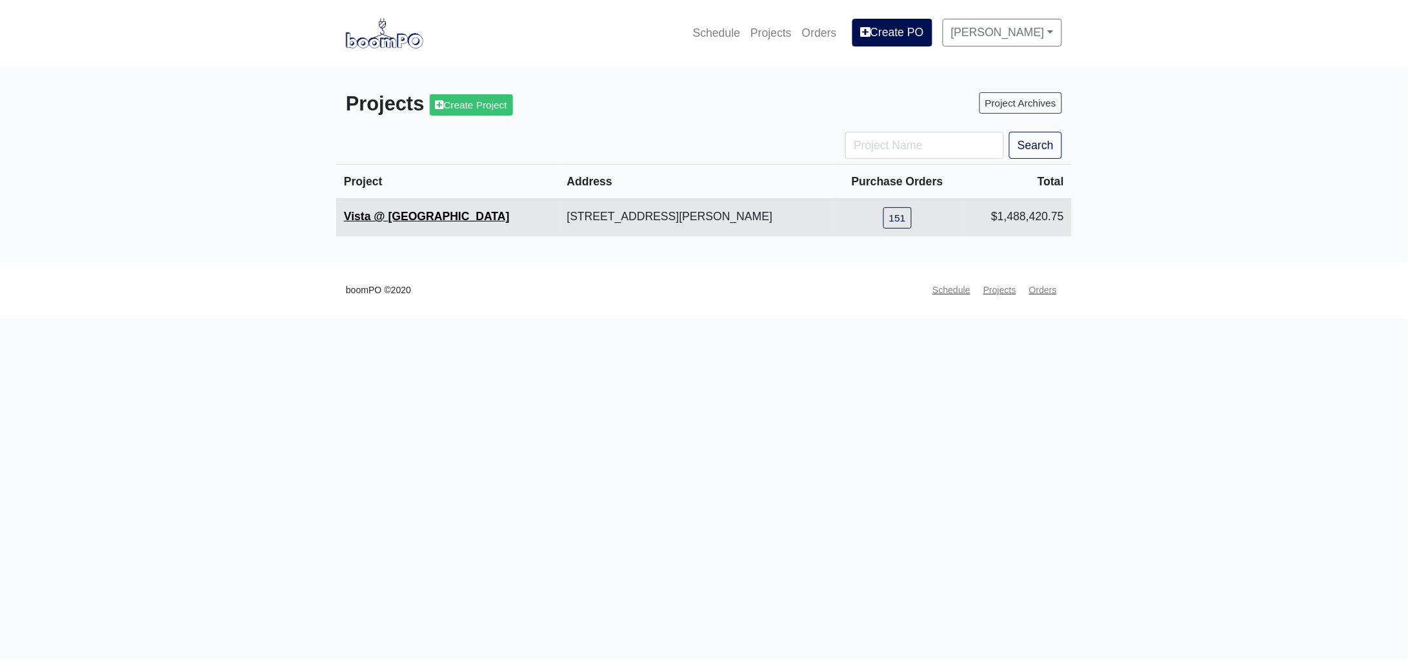
click at [423, 217] on link "Vista @ Council Square" at bounding box center [427, 216] width 166 height 13
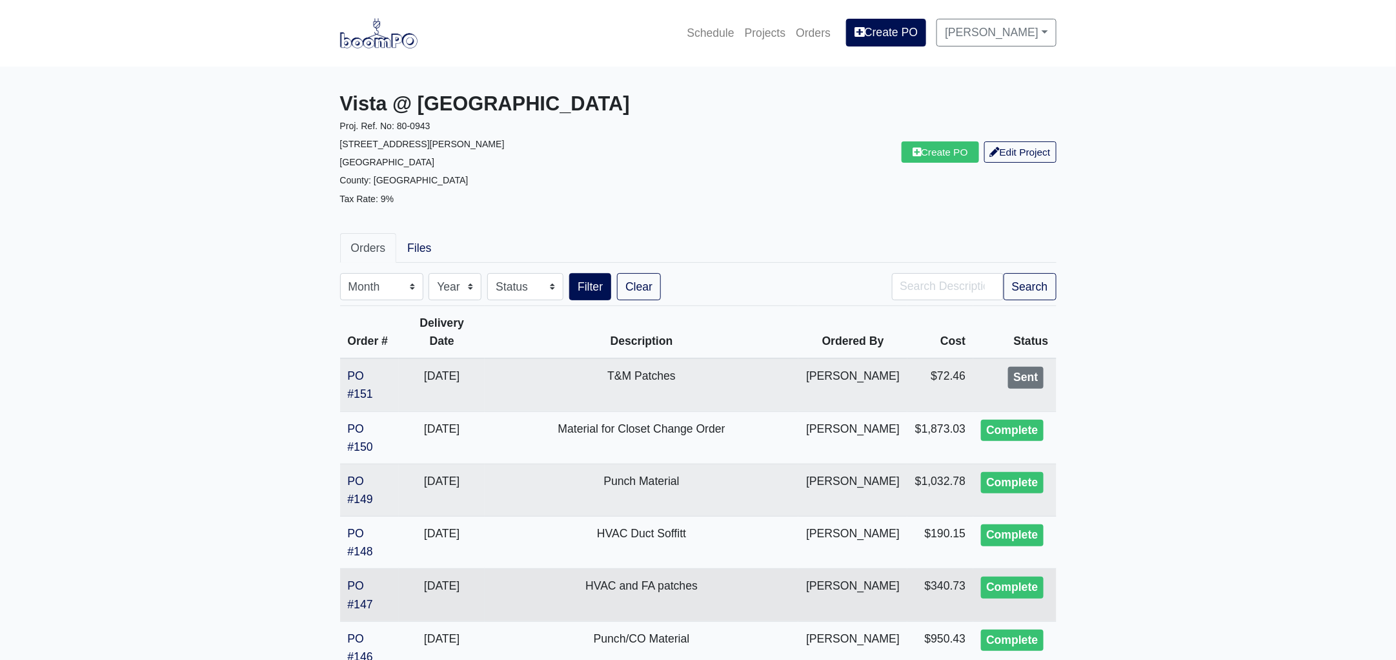
scroll to position [241, 0]
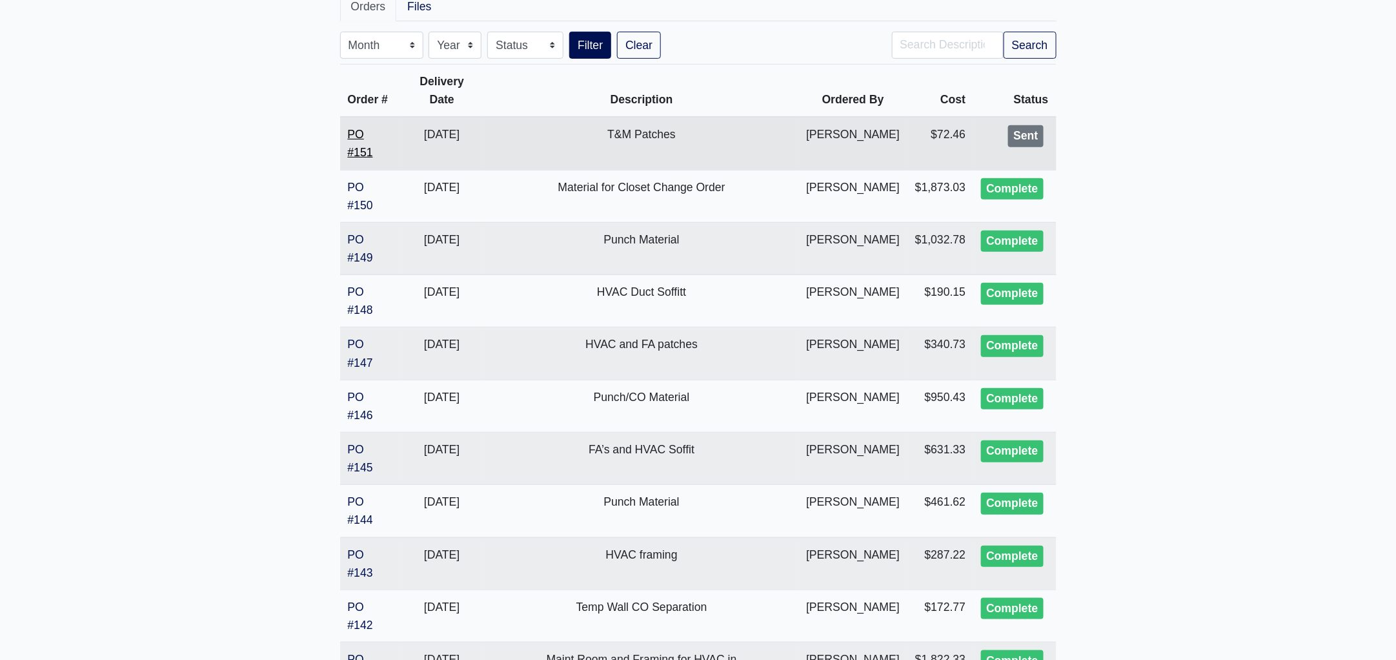
click at [373, 128] on link "PO #151" at bounding box center [360, 143] width 25 height 31
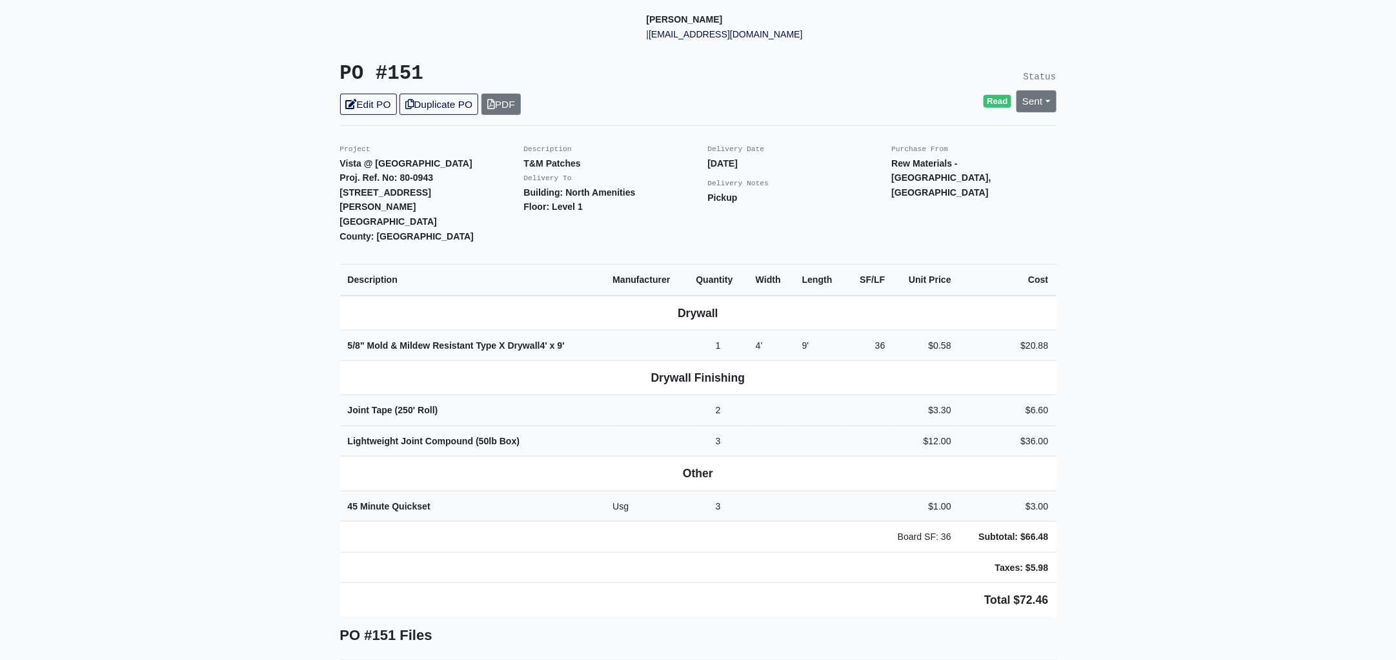
scroll to position [322, 0]
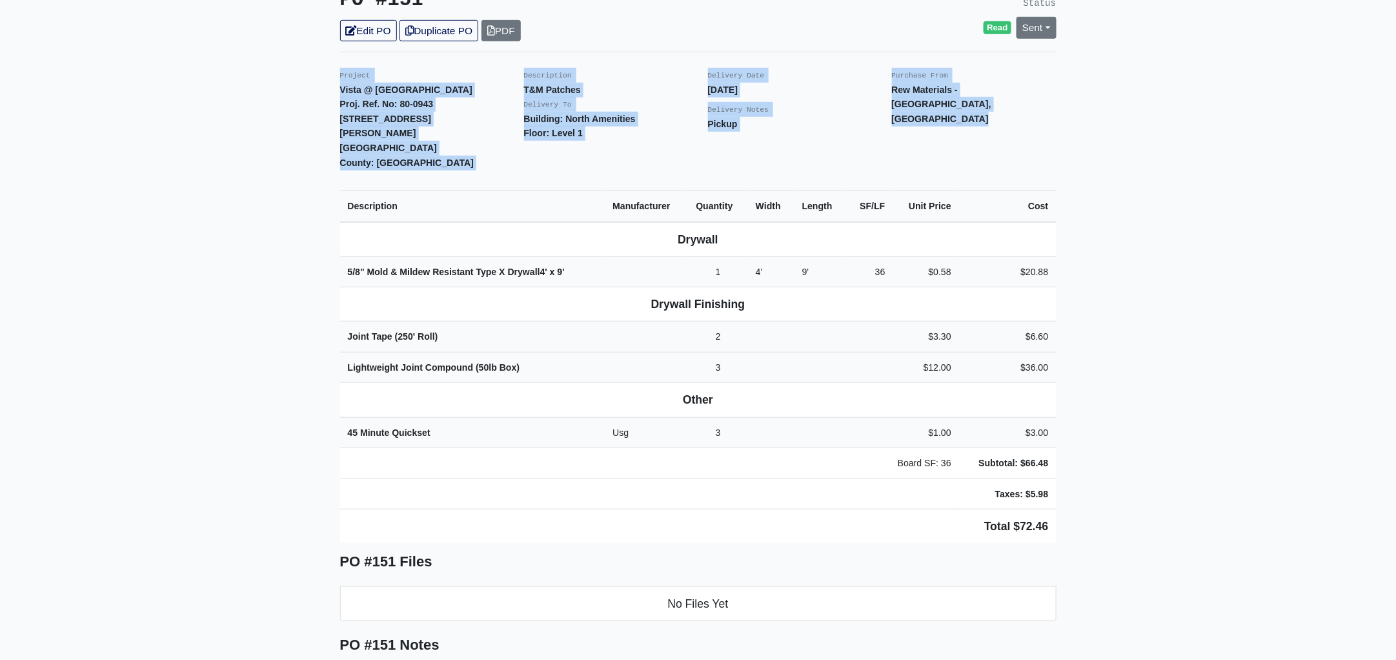
drag, startPoint x: 332, startPoint y: 68, endPoint x: 1112, endPoint y: 471, distance: 878.1
click at [1112, 471] on main "Back to Project Roswell Drywall 7000 Peachtree Dunwoody Rd NE Building 5, Suite…" at bounding box center [698, 376] width 1396 height 1264
copy div "Project Vista @ Council Square Proj. Ref. No: 80-0943 521 Davis Circle SW Hunts…"
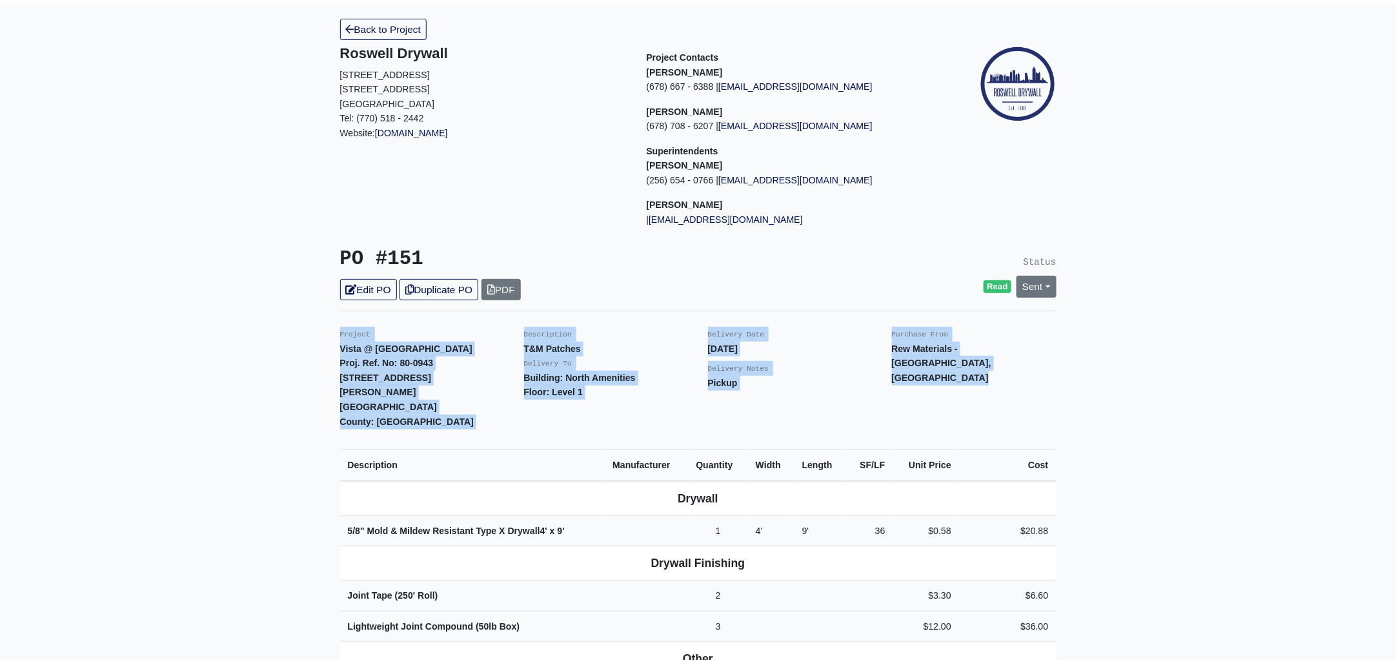
scroll to position [0, 0]
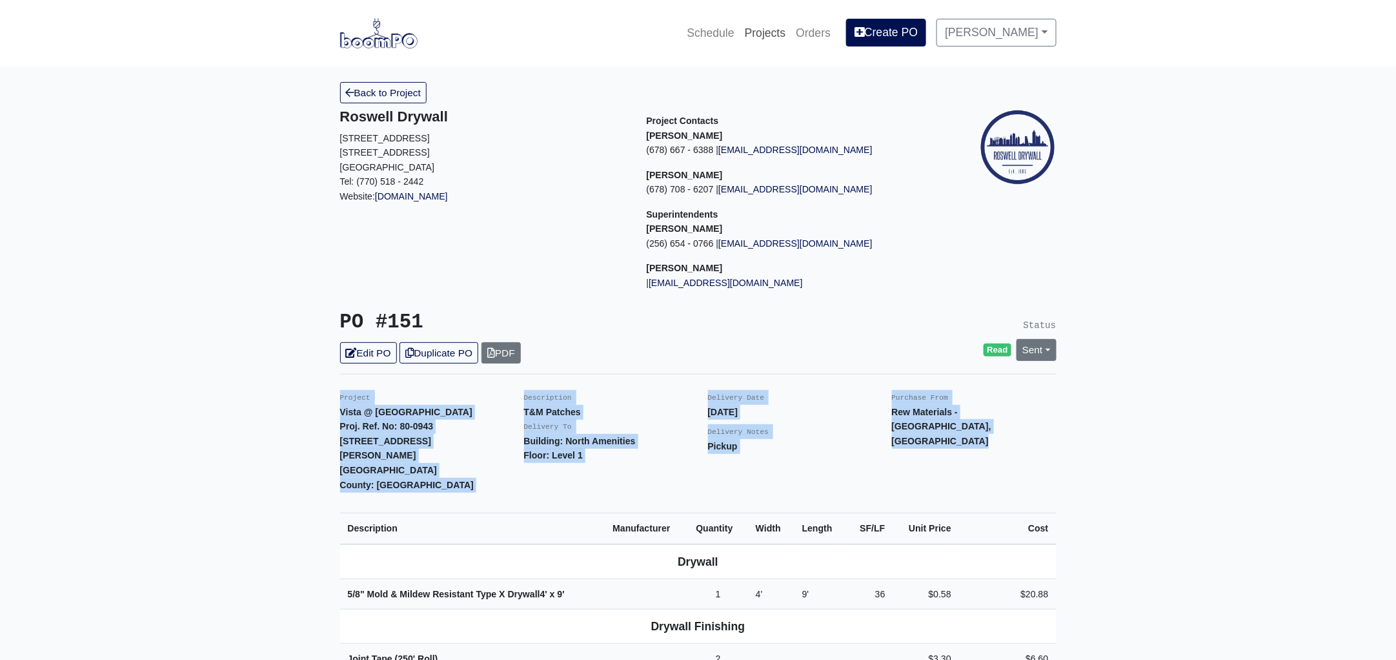
click at [769, 35] on link "Projects" at bounding box center [766, 33] width 52 height 28
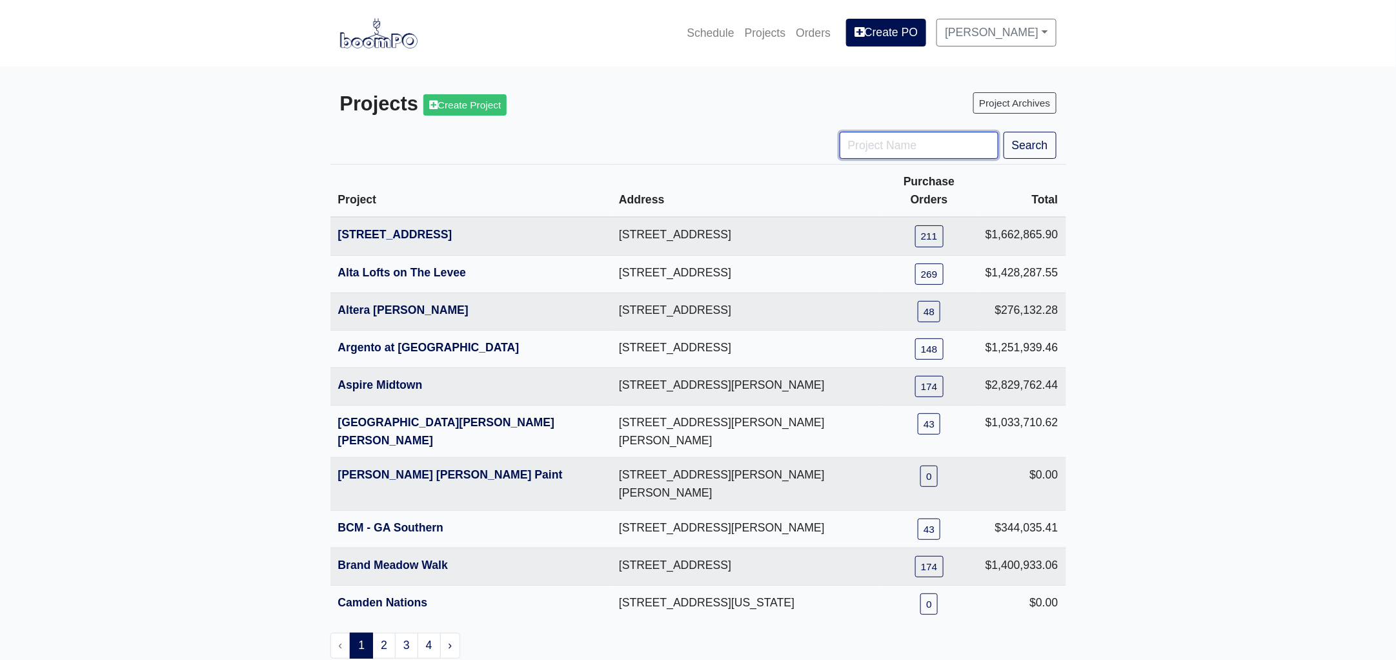
click at [890, 149] on input "Project Name" at bounding box center [919, 145] width 159 height 27
type input "[PERSON_NAME]"
click at [1004, 132] on button "Search" at bounding box center [1030, 145] width 53 height 27
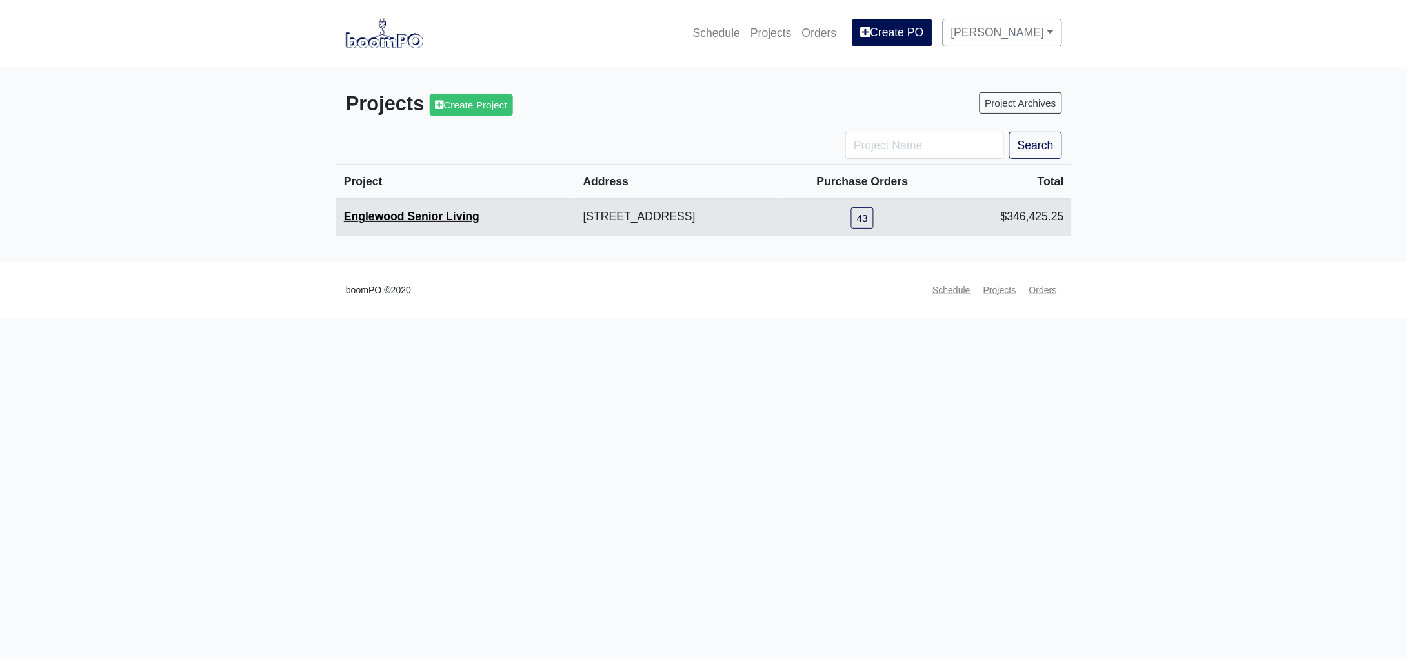
click at [400, 213] on link "Englewood Senior Living" at bounding box center [412, 216] width 136 height 13
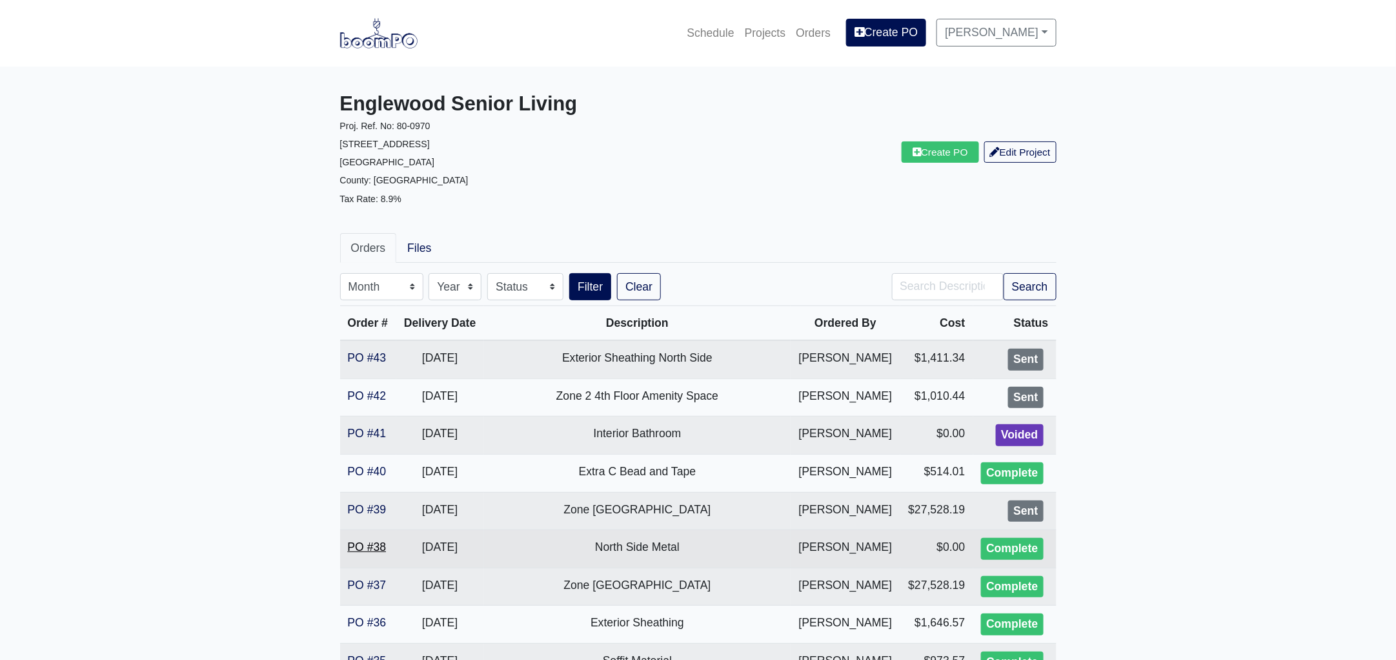
click at [378, 543] on link "PO #38" at bounding box center [367, 546] width 39 height 13
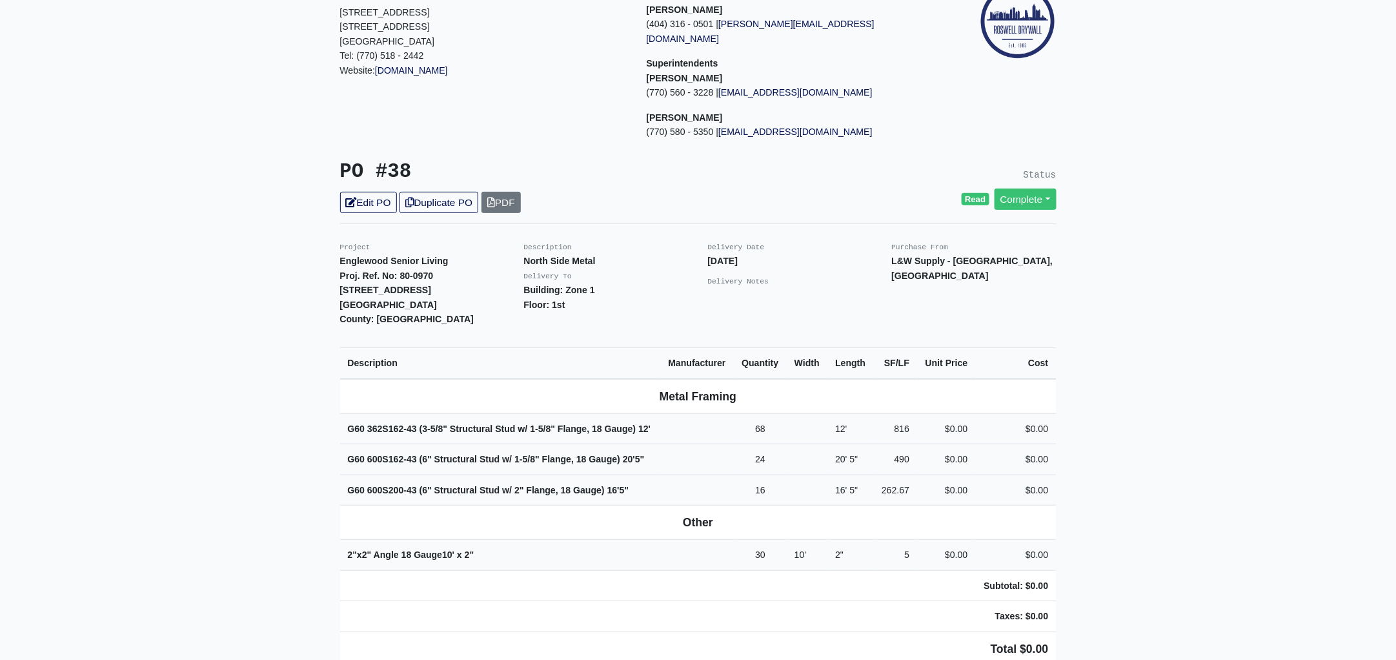
scroll to position [322, 0]
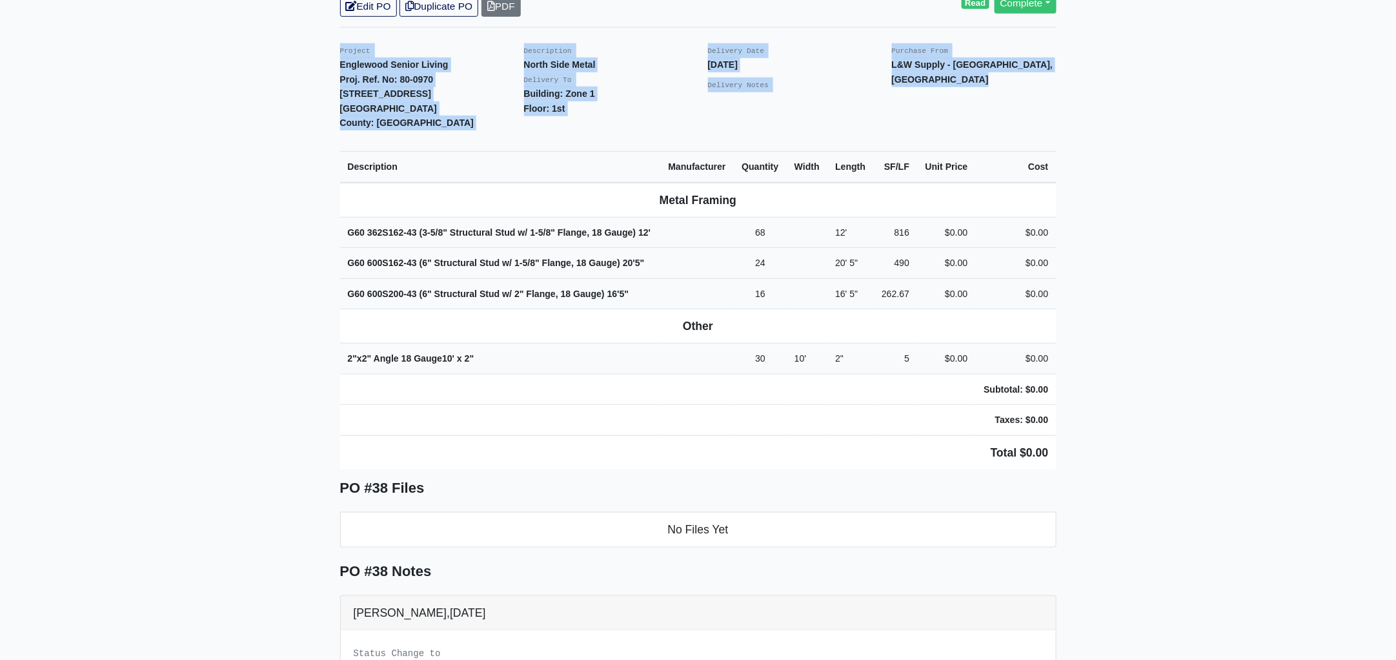
drag, startPoint x: 325, startPoint y: 31, endPoint x: 1206, endPoint y: 261, distance: 910.6
click at [1206, 261] on main "Back to Project Roswell Drywall 7000 Peachtree Dunwoody Rd NE Building 5, Suite…" at bounding box center [698, 425] width 1396 height 1362
copy div "Project Englewood Senior Living Proj. Ref. No: 80-0970 505 Englewood Avenue Atl…"
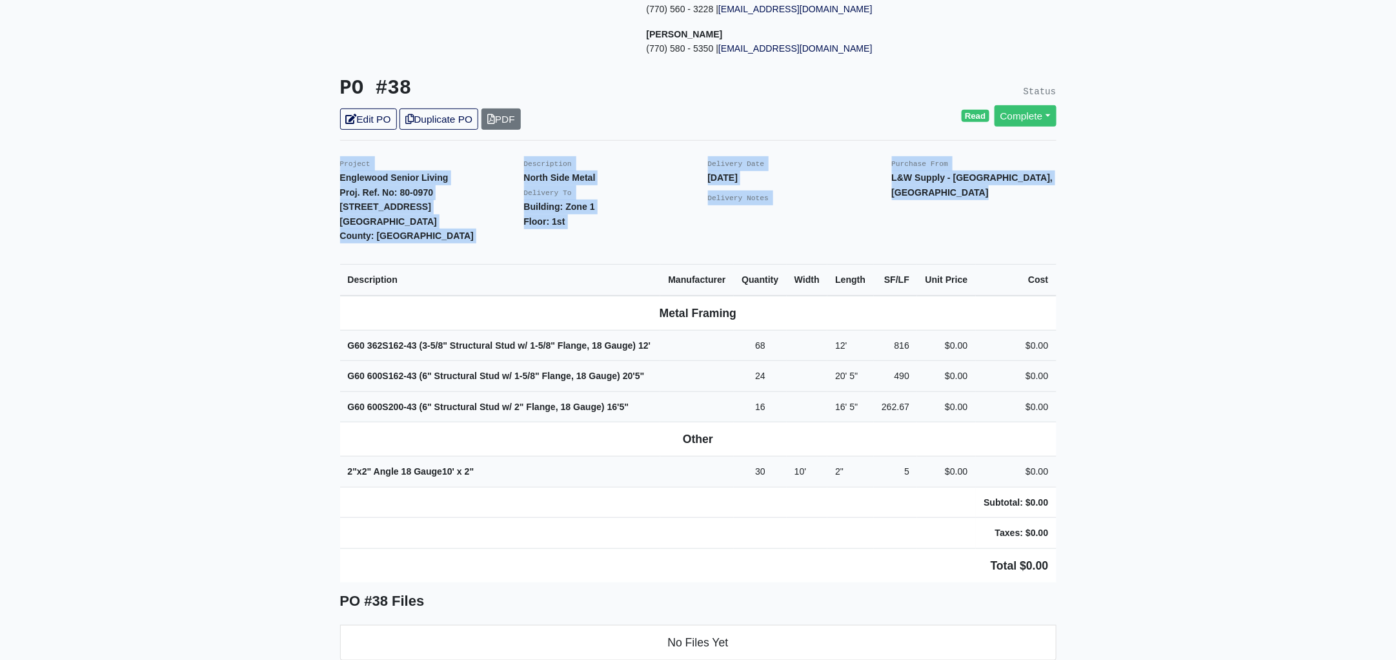
scroll to position [0, 0]
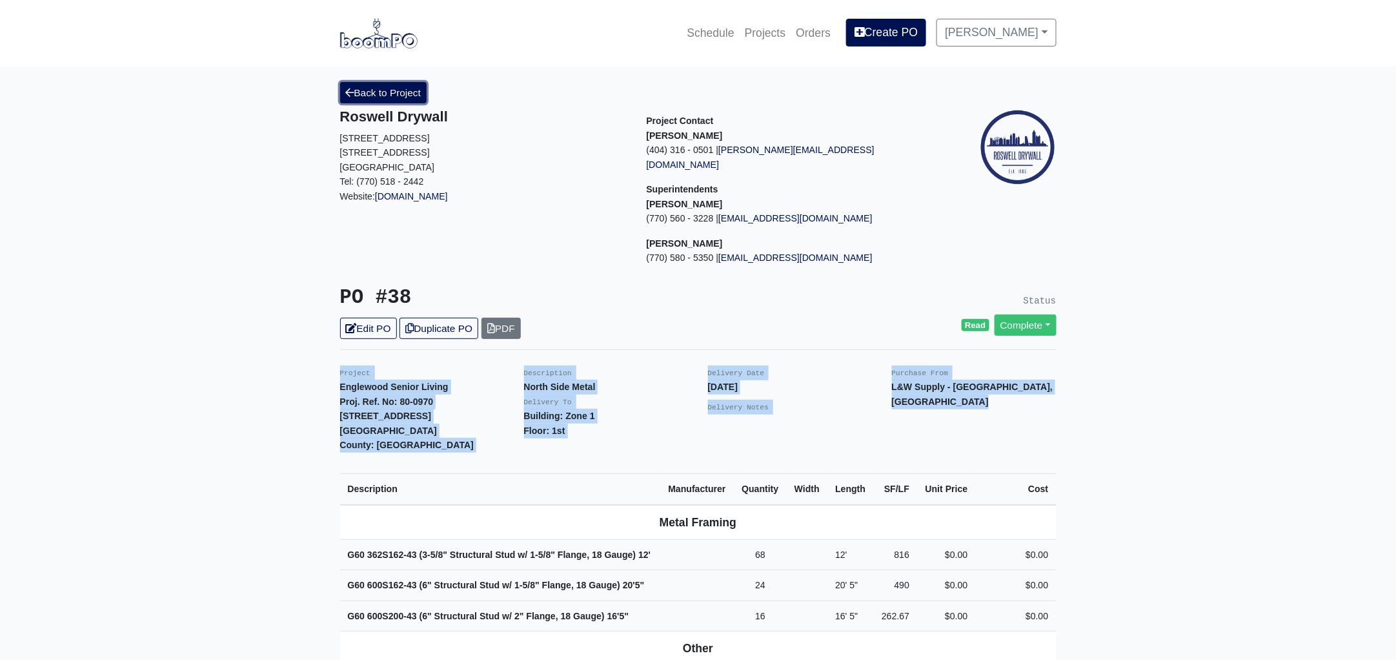
click at [408, 86] on link "Back to Project" at bounding box center [383, 92] width 87 height 21
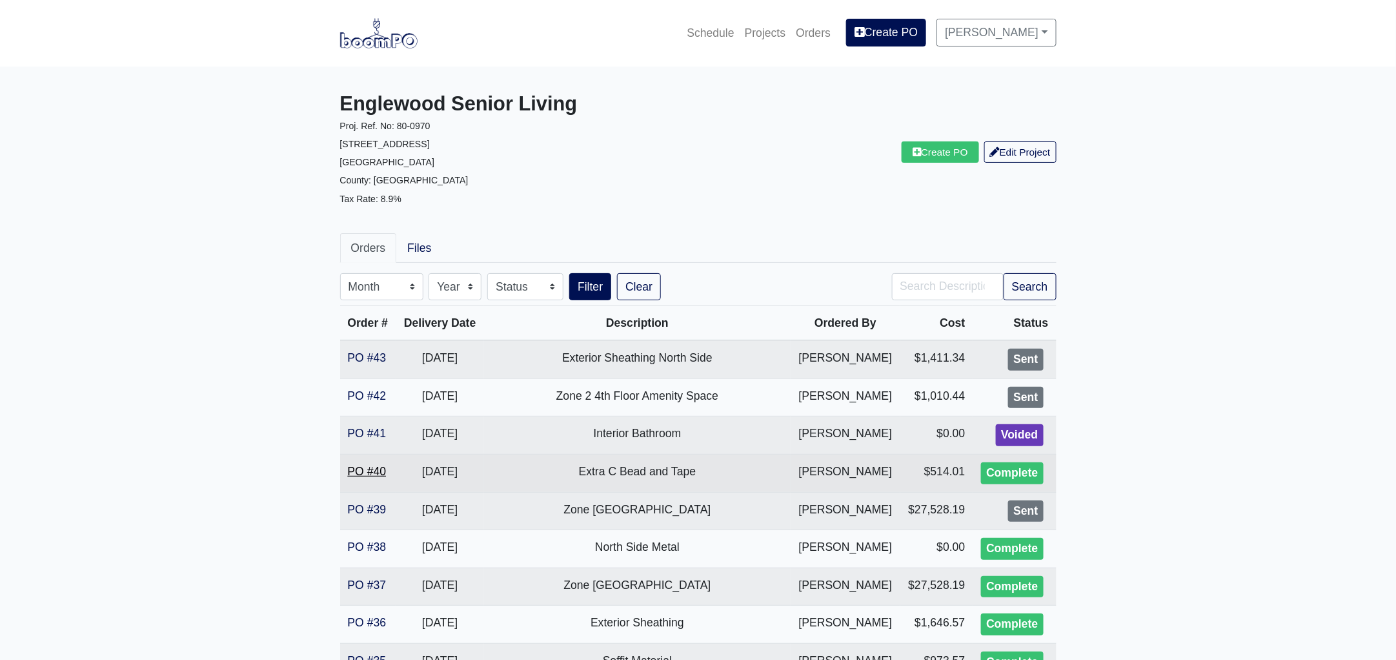
click at [364, 470] on link "PO #40" at bounding box center [367, 471] width 39 height 13
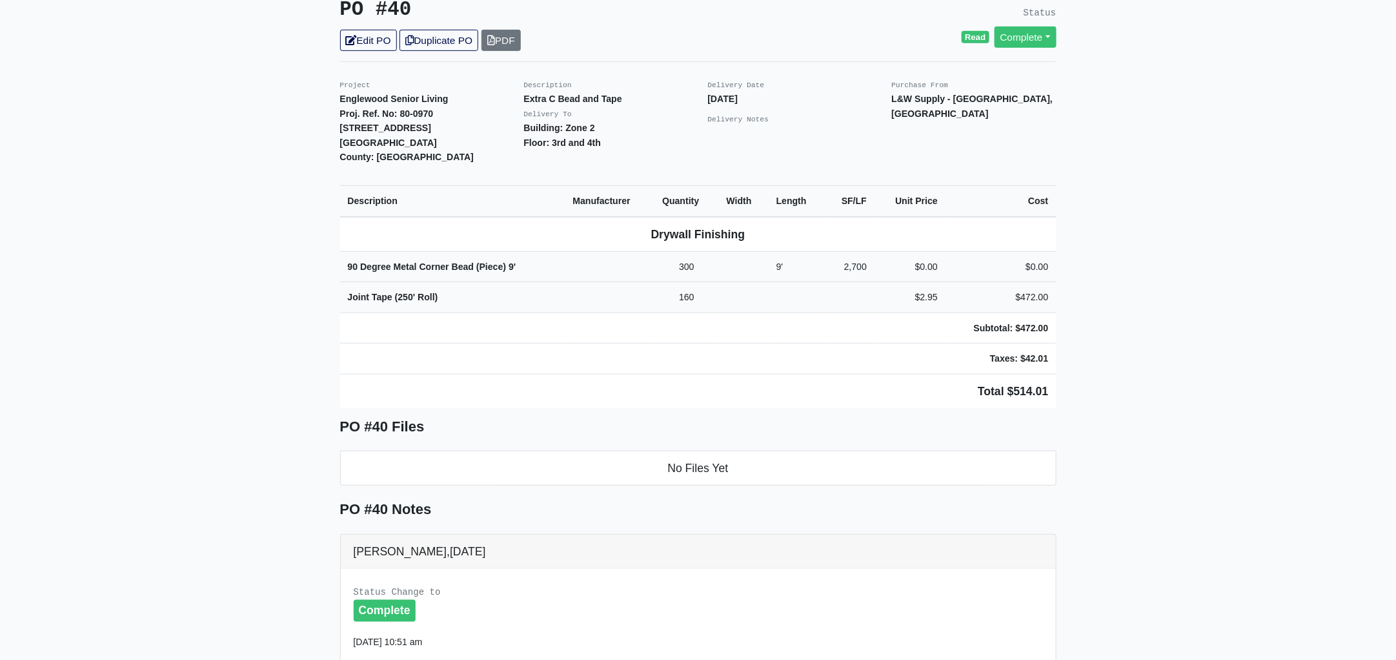
scroll to position [322, 0]
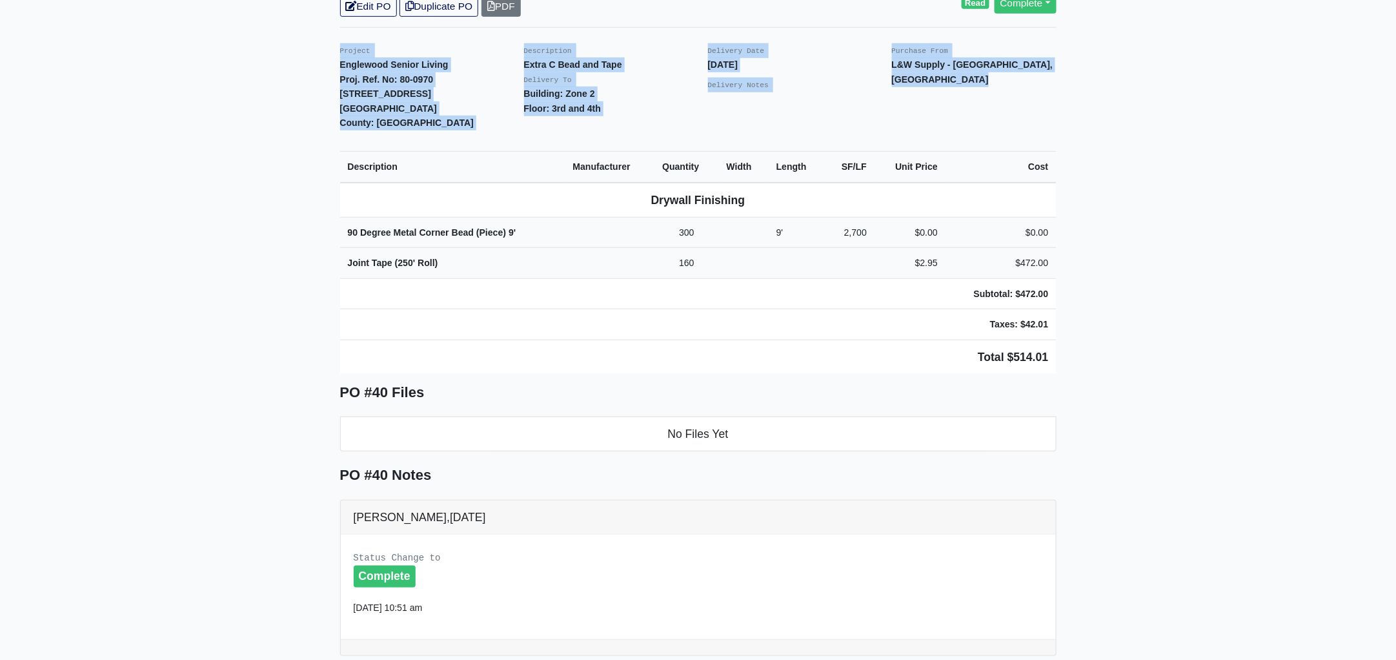
drag, startPoint x: 334, startPoint y: 29, endPoint x: 1198, endPoint y: 277, distance: 898.4
click at [1198, 277] on main "Back to Project Roswell Drywall [STREET_ADDRESS] Tel: (770) 518 - 2442 Website:…" at bounding box center [698, 377] width 1396 height 1266
copy div "Project Englewood Senior Living Proj. Ref. No: 80-0970 [STREET_ADDRESS]: [GEOGR…"
